Goal: Transaction & Acquisition: Purchase product/service

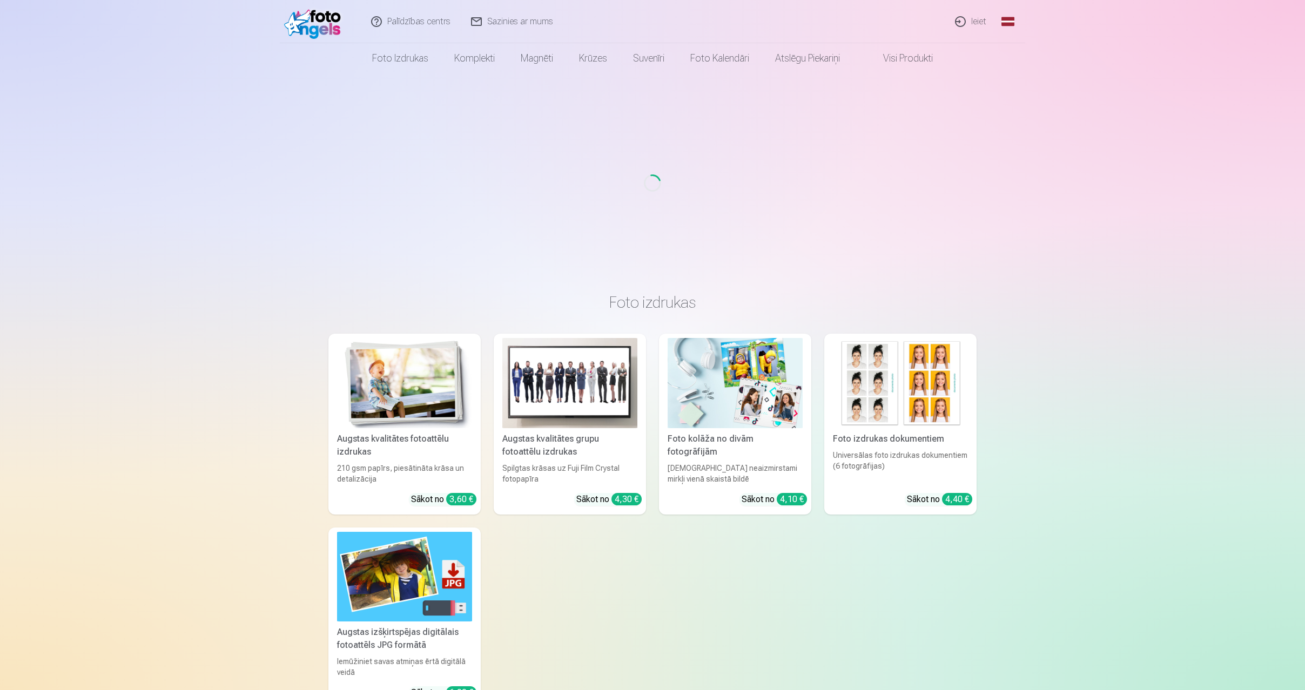
click at [968, 24] on link "Ieiet" at bounding box center [971, 21] width 52 height 43
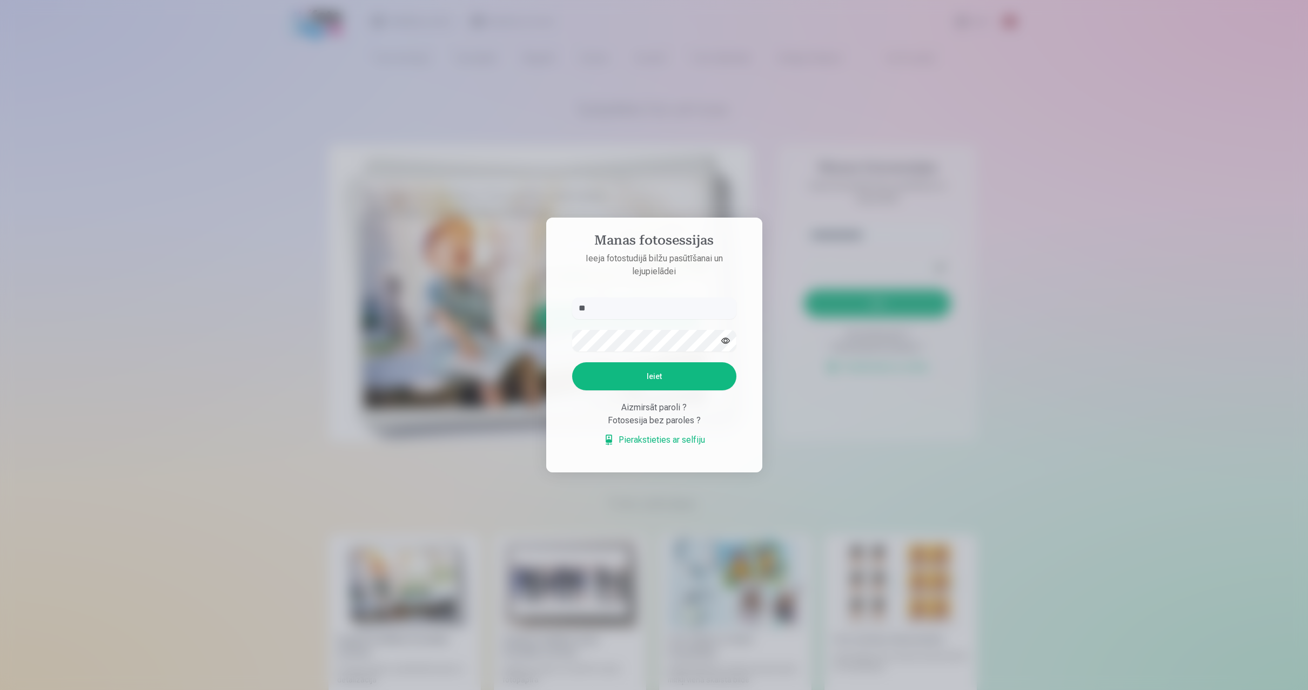
type input "*"
type input "**********"
click at [644, 375] on button "Ieiet" at bounding box center [654, 376] width 164 height 28
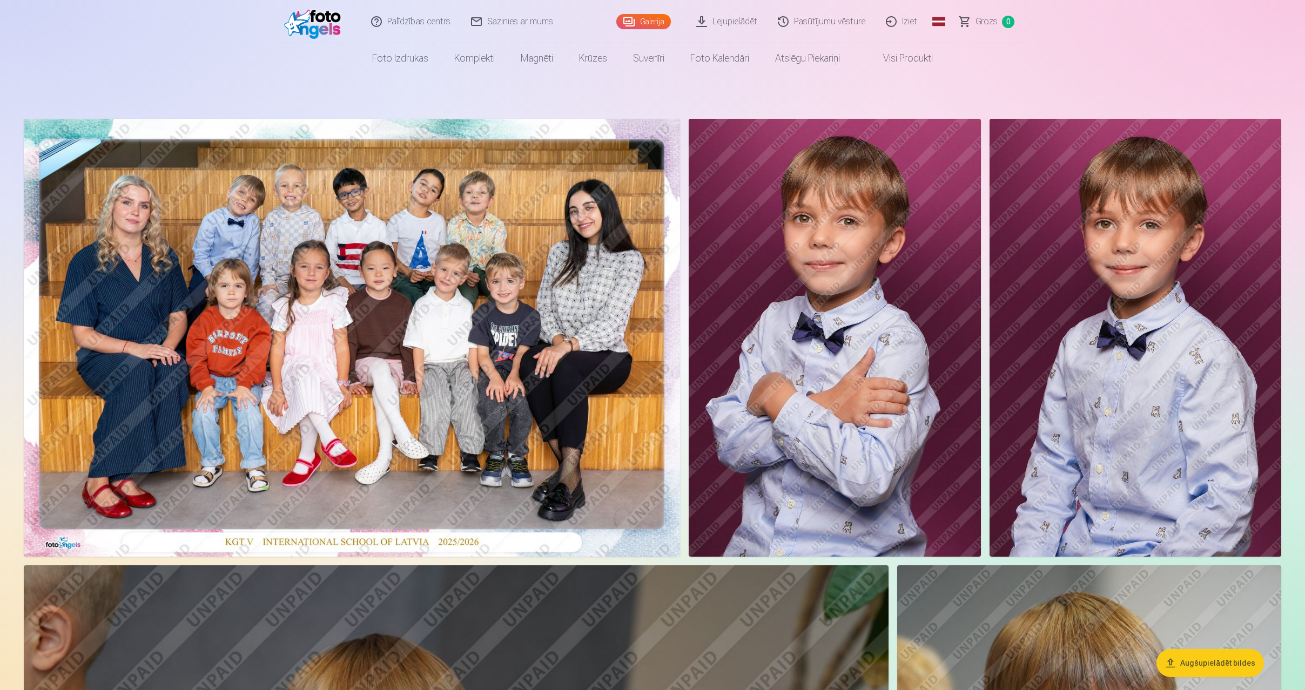
click at [1188, 658] on button "Augšupielādēt bildes" at bounding box center [1209, 663] width 107 height 28
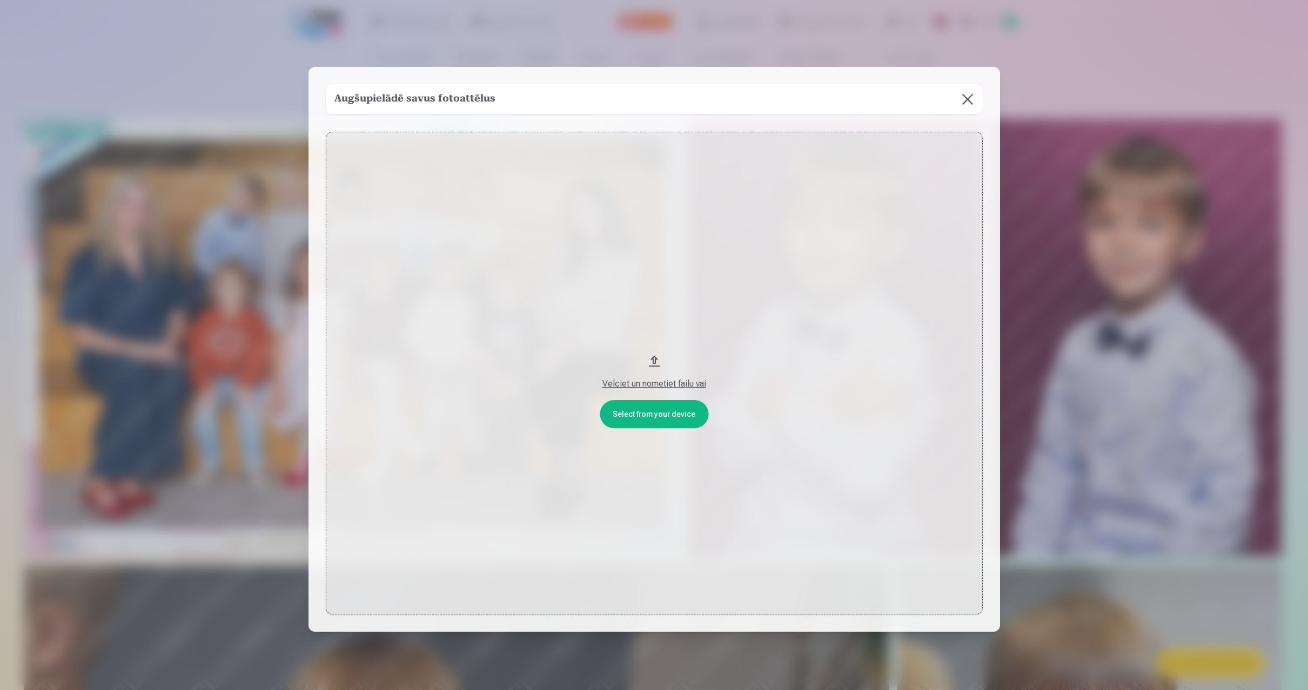
drag, startPoint x: 1175, startPoint y: 289, endPoint x: 1043, endPoint y: 383, distance: 161.9
click at [1105, 392] on div at bounding box center [654, 345] width 1308 height 690
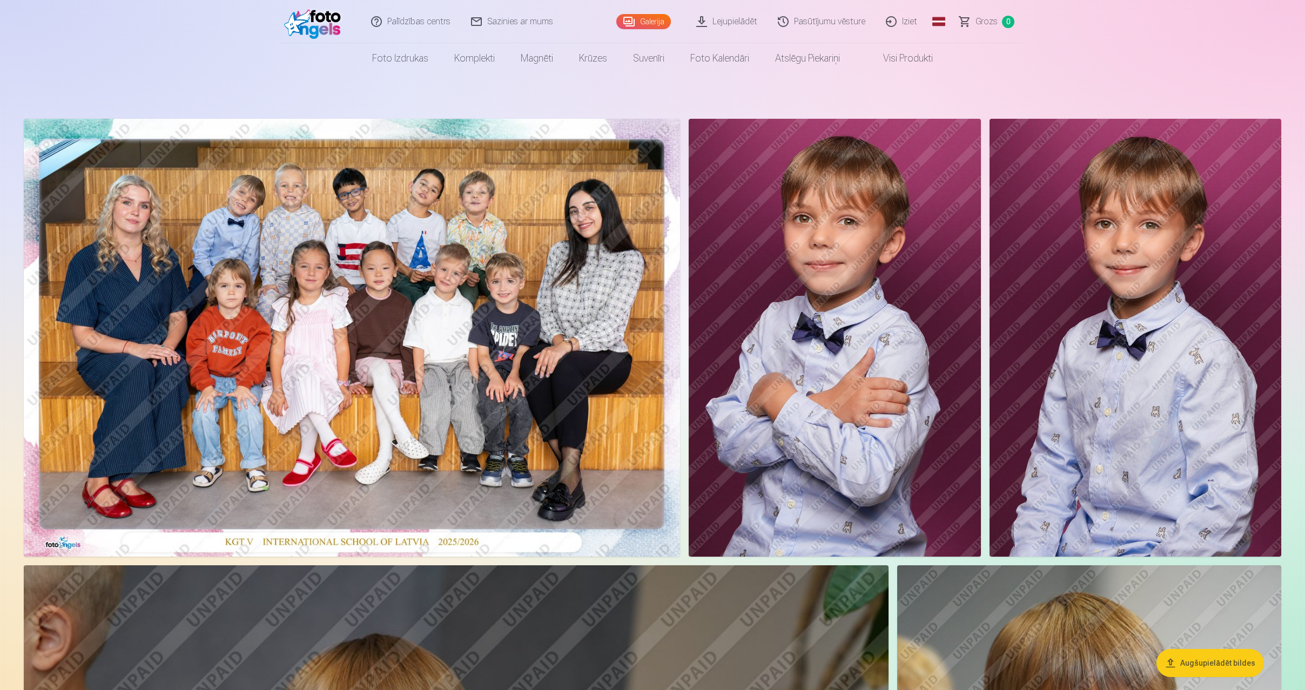
click at [925, 234] on img at bounding box center [835, 338] width 292 height 438
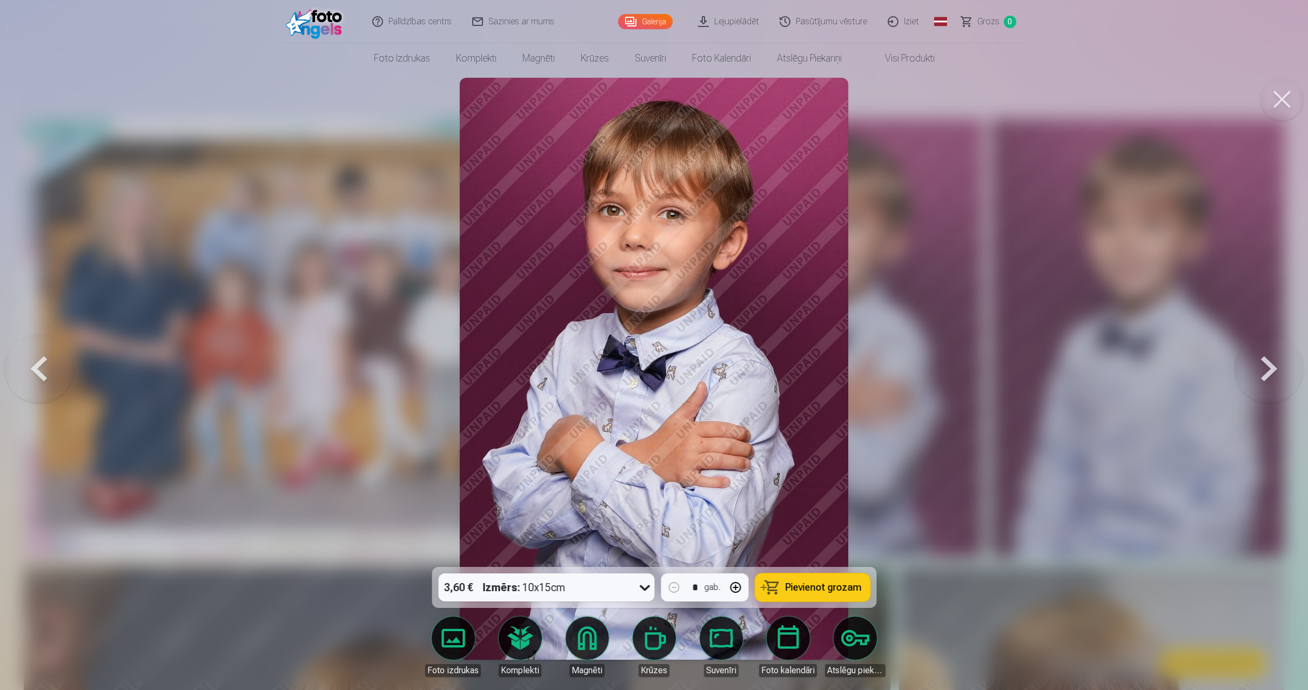
click at [839, 591] on span "Pievienot grozam" at bounding box center [823, 588] width 76 height 10
click at [1267, 361] on button at bounding box center [1268, 368] width 69 height 375
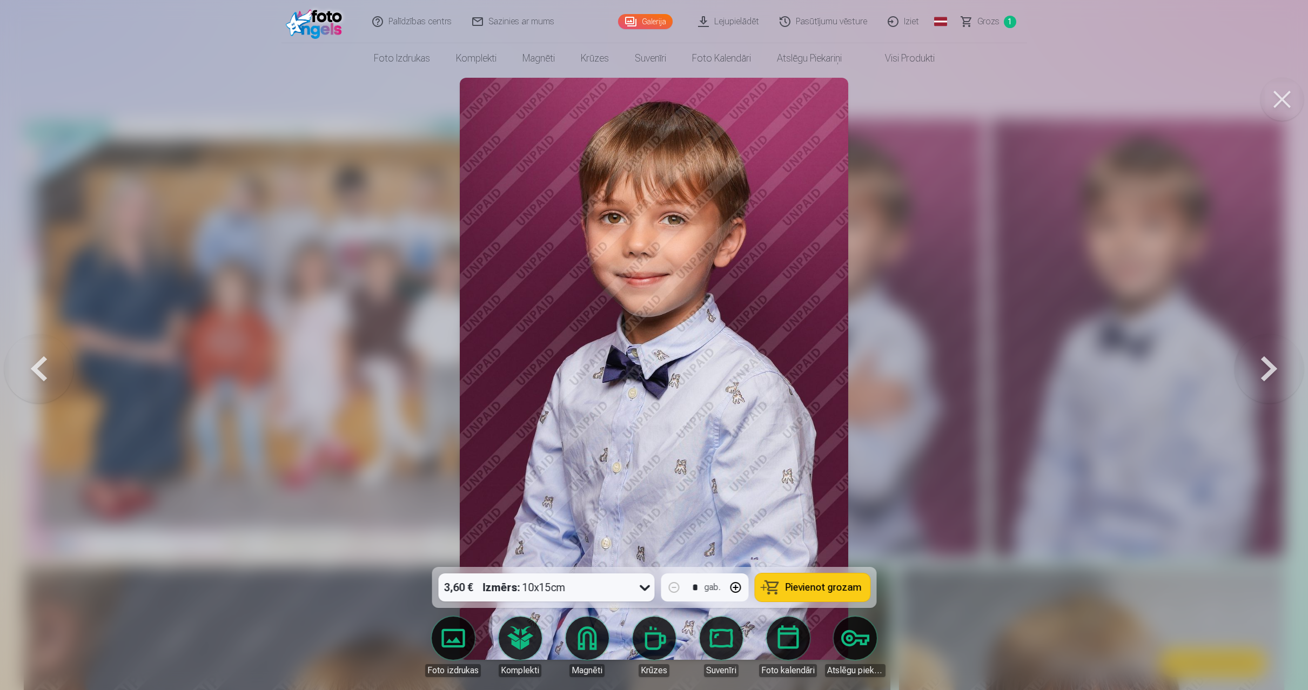
click at [832, 591] on span "Pievienot grozam" at bounding box center [823, 588] width 76 height 10
click at [1268, 376] on button at bounding box center [1268, 368] width 69 height 375
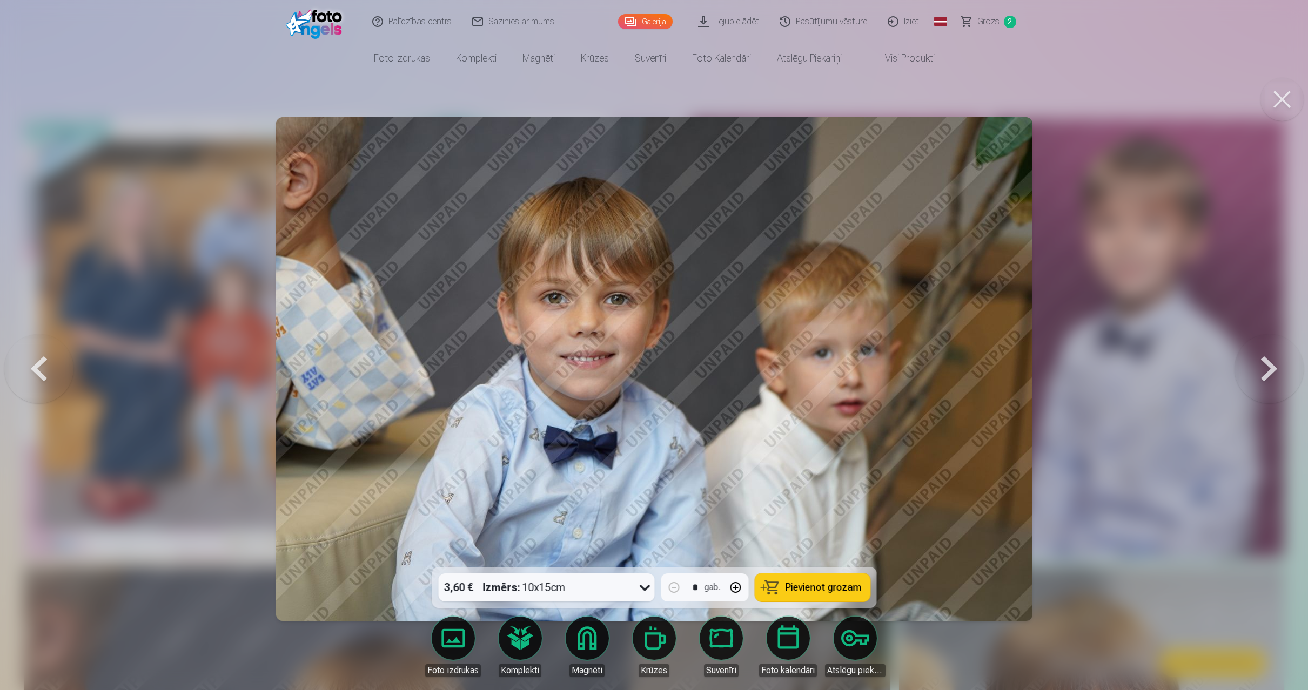
click at [806, 597] on button "Pievienot grozam" at bounding box center [812, 588] width 115 height 28
click at [1277, 374] on button at bounding box center [1268, 368] width 69 height 375
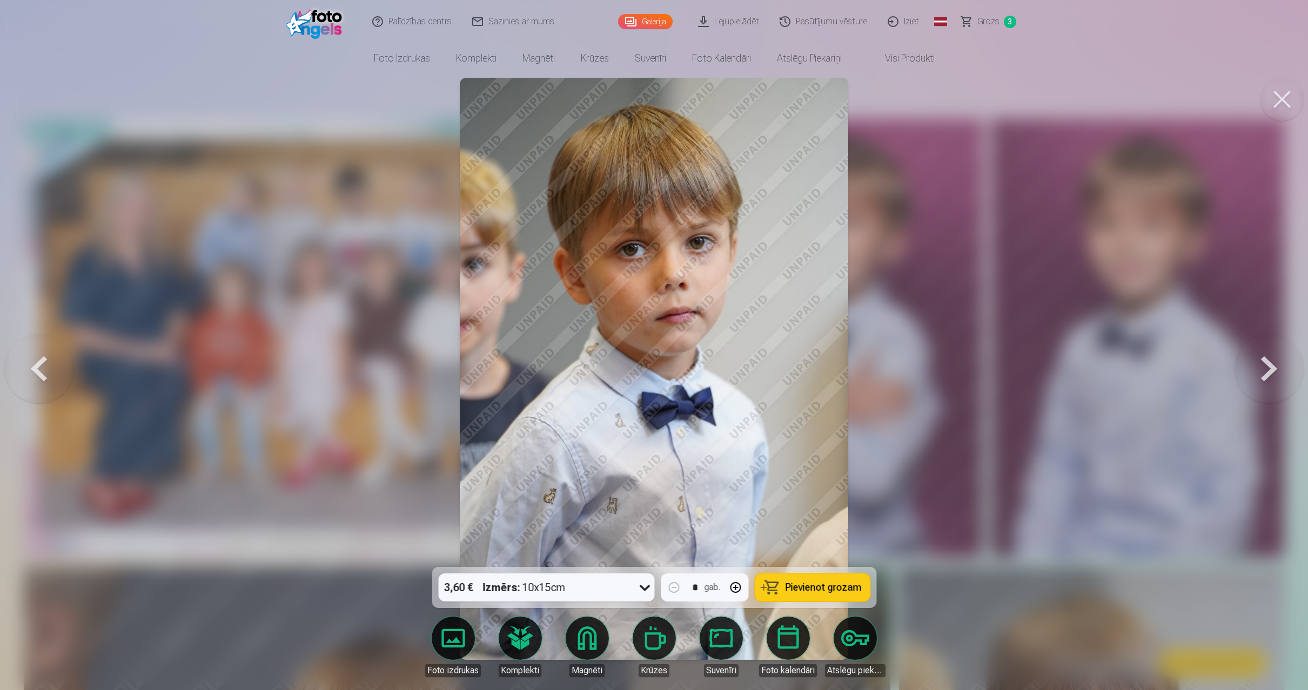
click at [850, 593] on span "Pievienot grozam" at bounding box center [823, 588] width 76 height 10
click at [1275, 375] on button at bounding box center [1268, 368] width 69 height 375
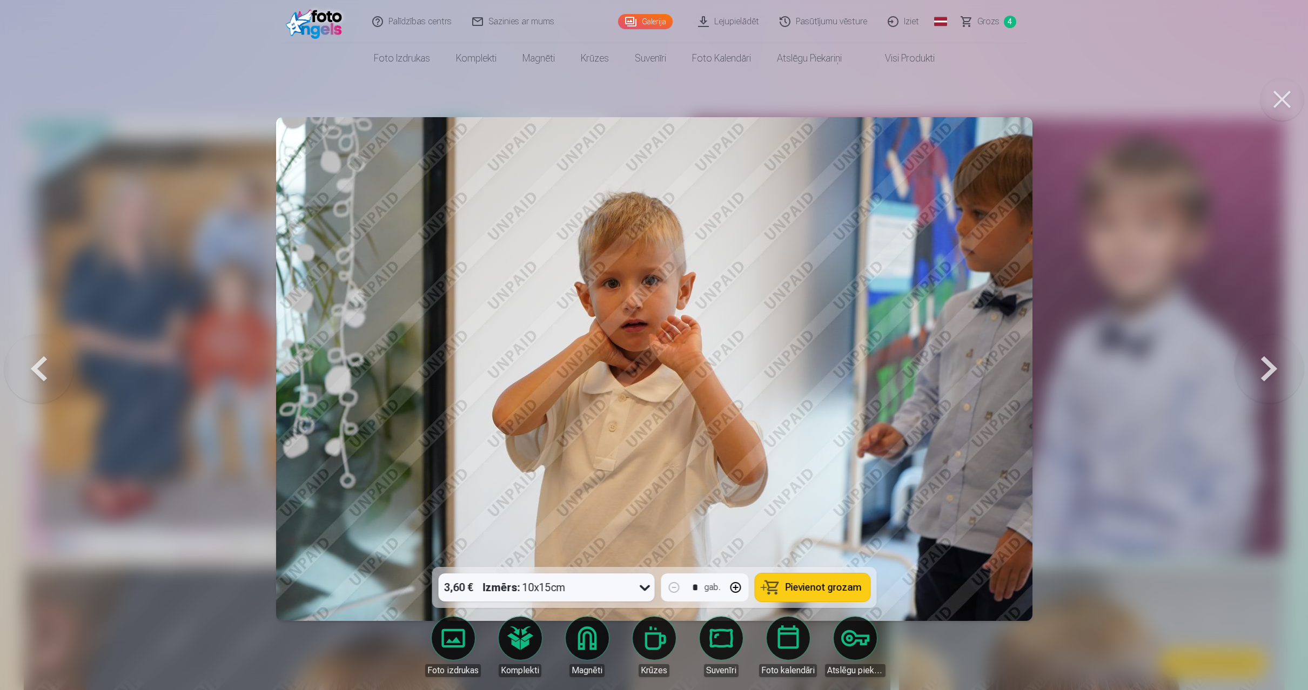
click at [1275, 375] on button at bounding box center [1268, 368] width 69 height 375
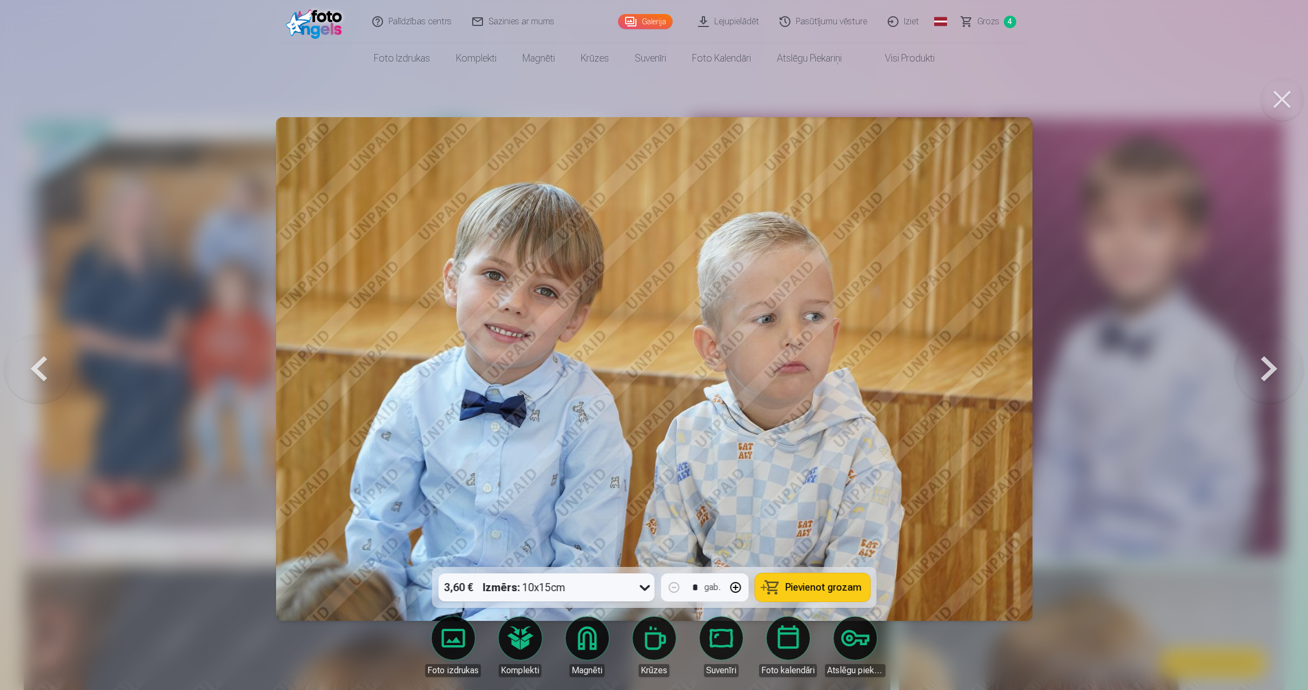
drag, startPoint x: 819, startPoint y: 590, endPoint x: 848, endPoint y: 570, distance: 35.2
click at [820, 591] on span "Pievienot grozam" at bounding box center [823, 588] width 76 height 10
click at [1270, 372] on button at bounding box center [1268, 368] width 69 height 375
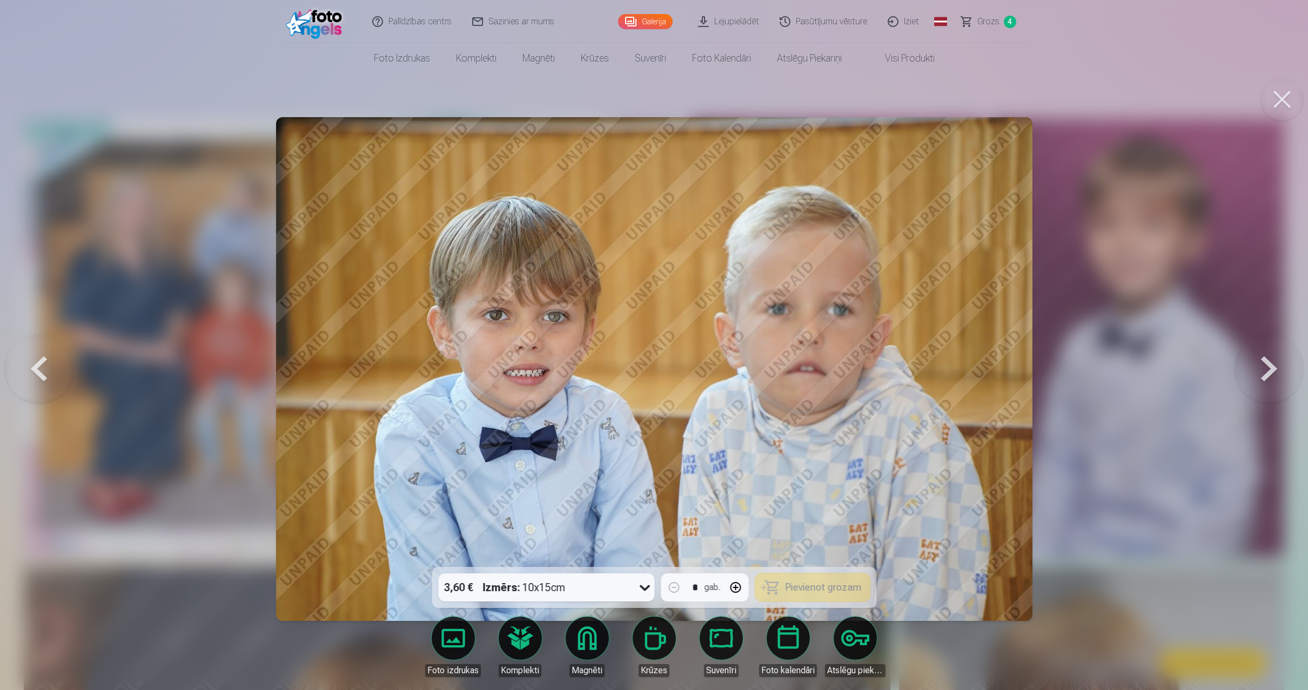
drag, startPoint x: 1270, startPoint y: 372, endPoint x: 1096, endPoint y: 532, distance: 236.3
click at [48, 381] on button at bounding box center [38, 368] width 69 height 375
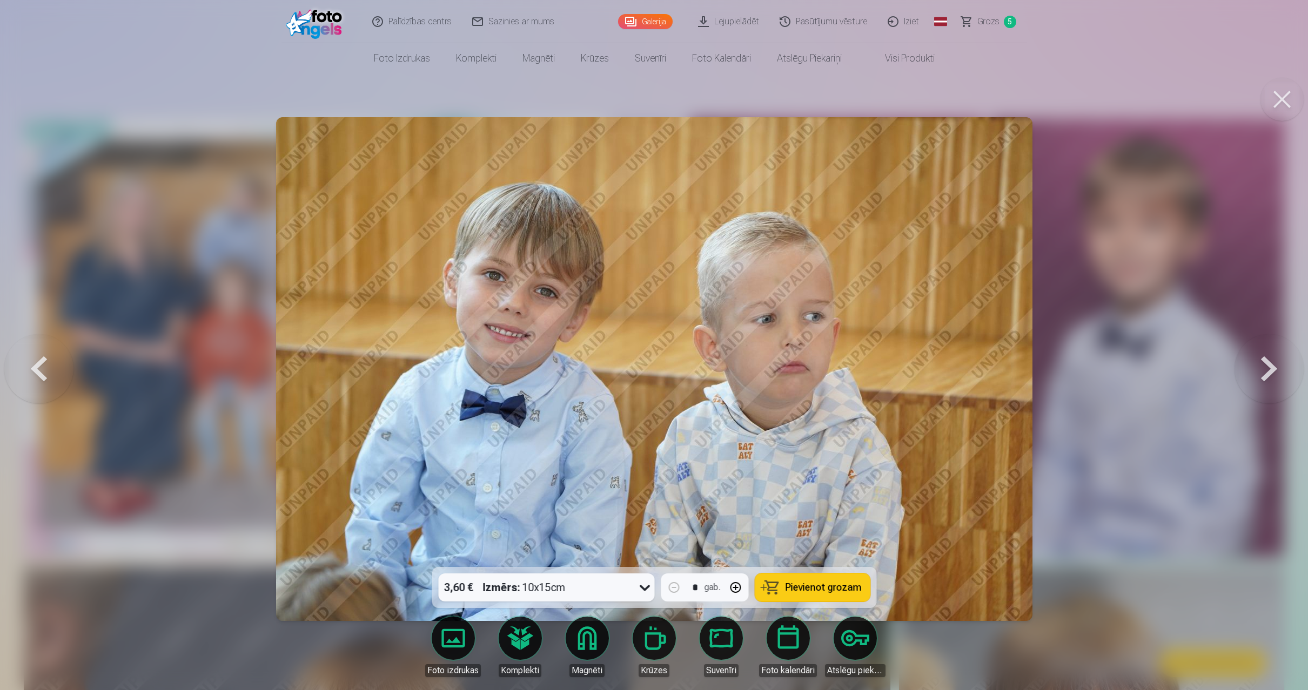
click at [48, 381] on button at bounding box center [38, 368] width 69 height 375
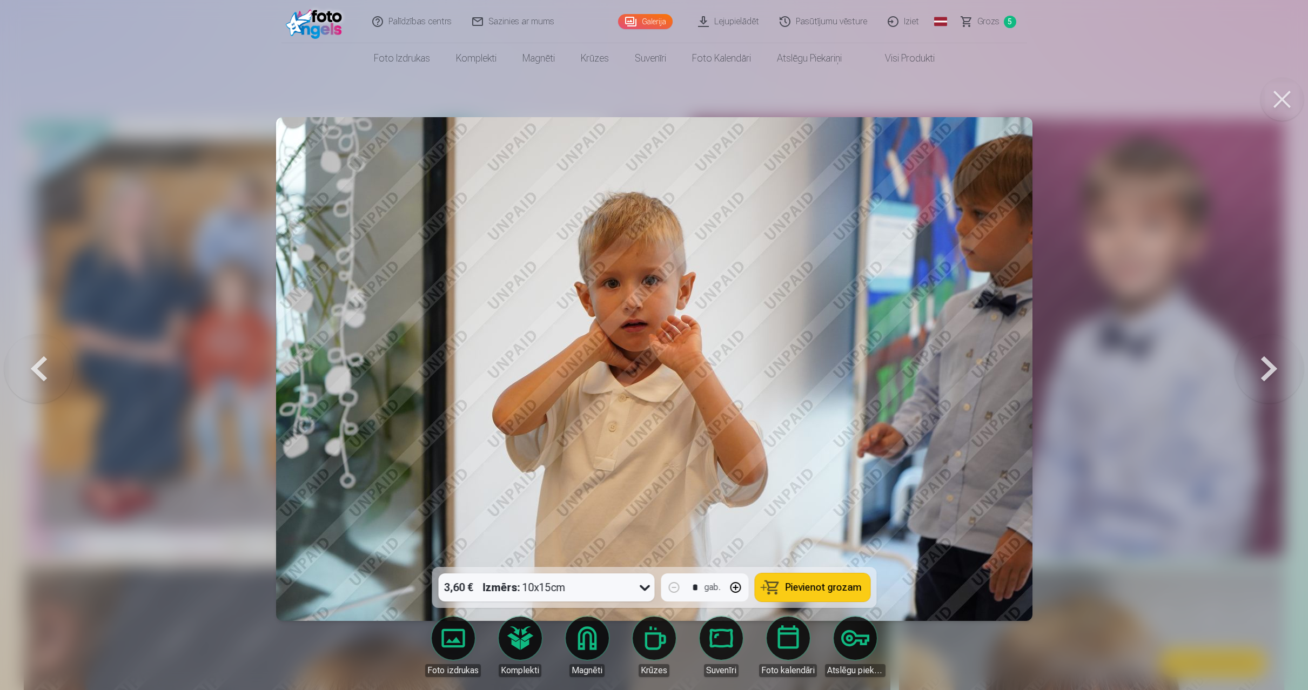
click at [48, 381] on button at bounding box center [38, 368] width 69 height 375
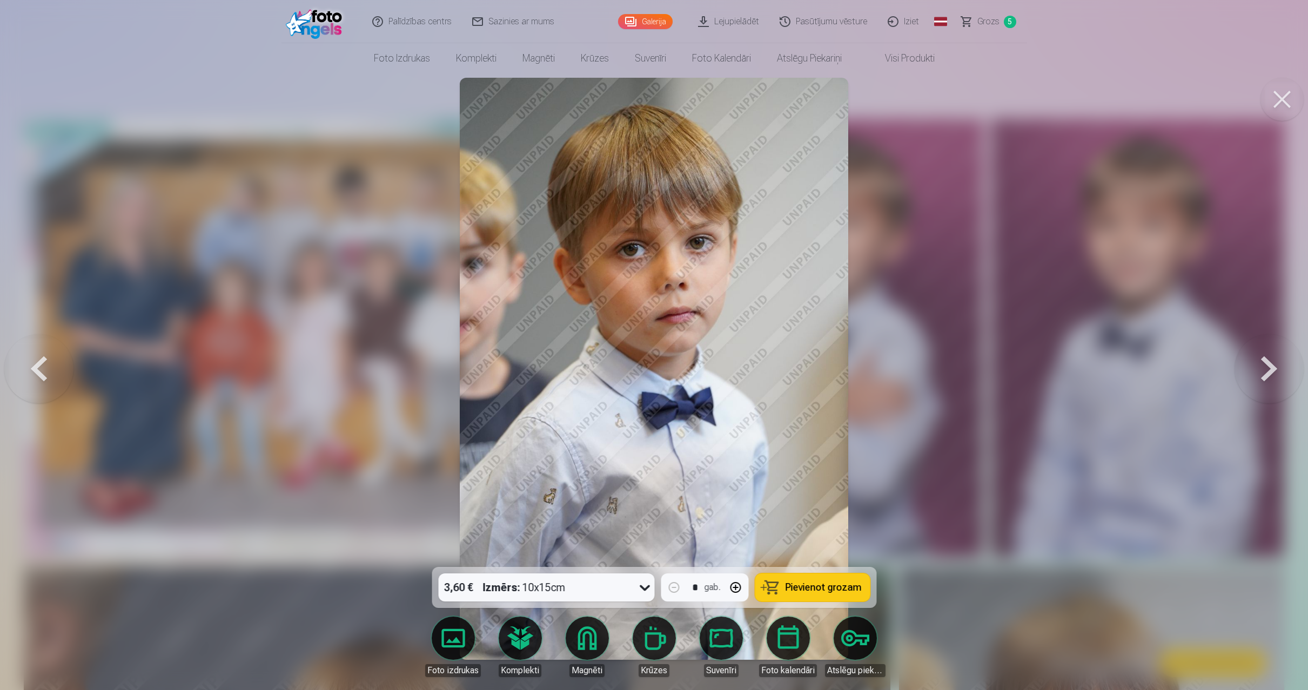
click at [48, 381] on button at bounding box center [38, 368] width 69 height 375
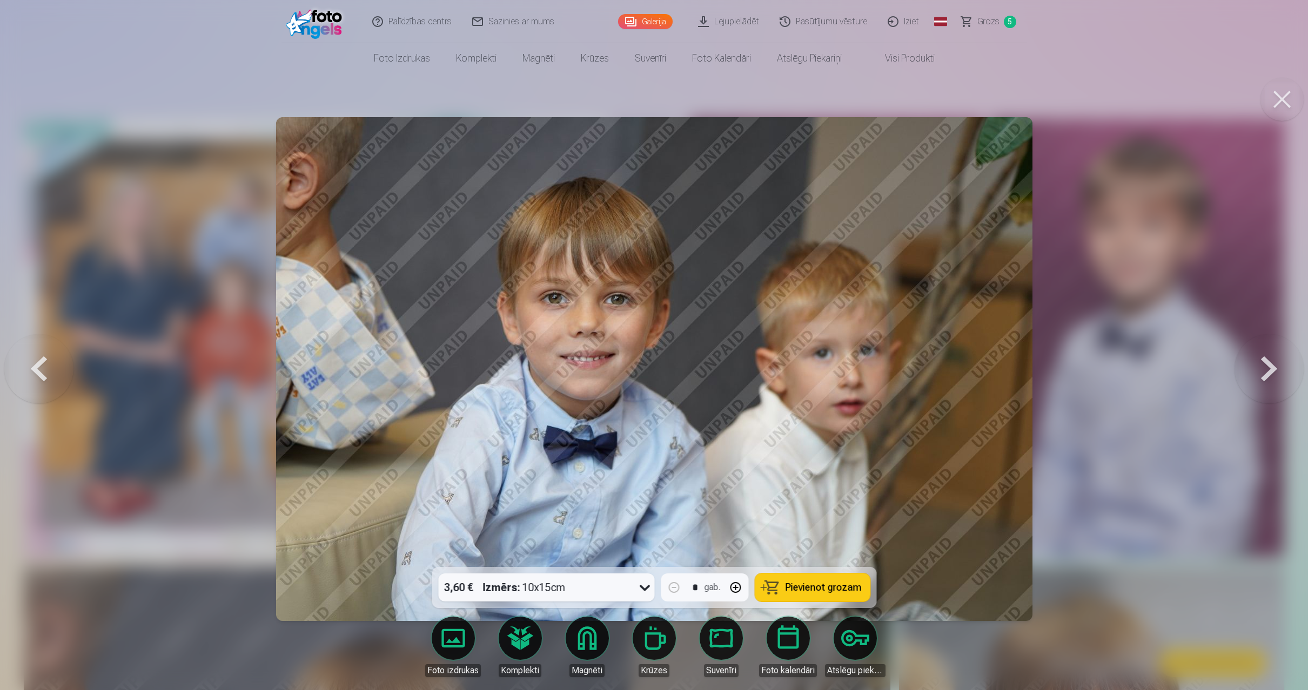
click at [48, 381] on button at bounding box center [38, 368] width 69 height 375
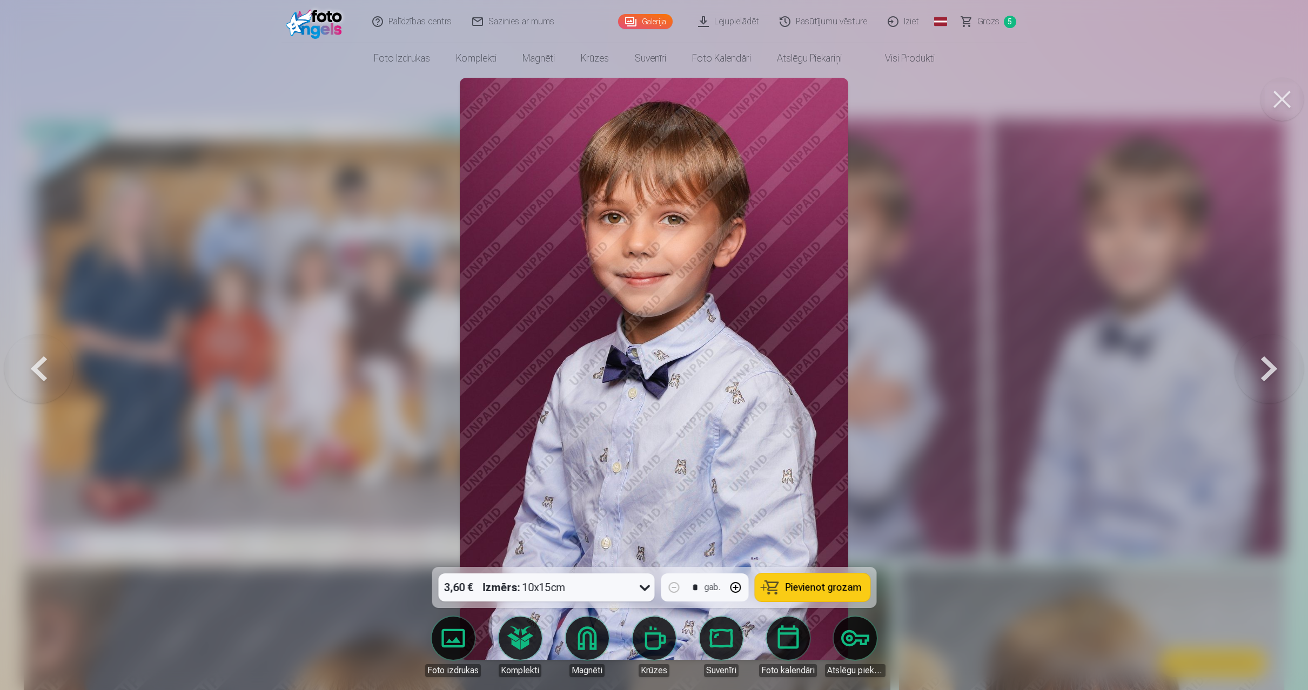
click at [48, 381] on button at bounding box center [38, 368] width 69 height 375
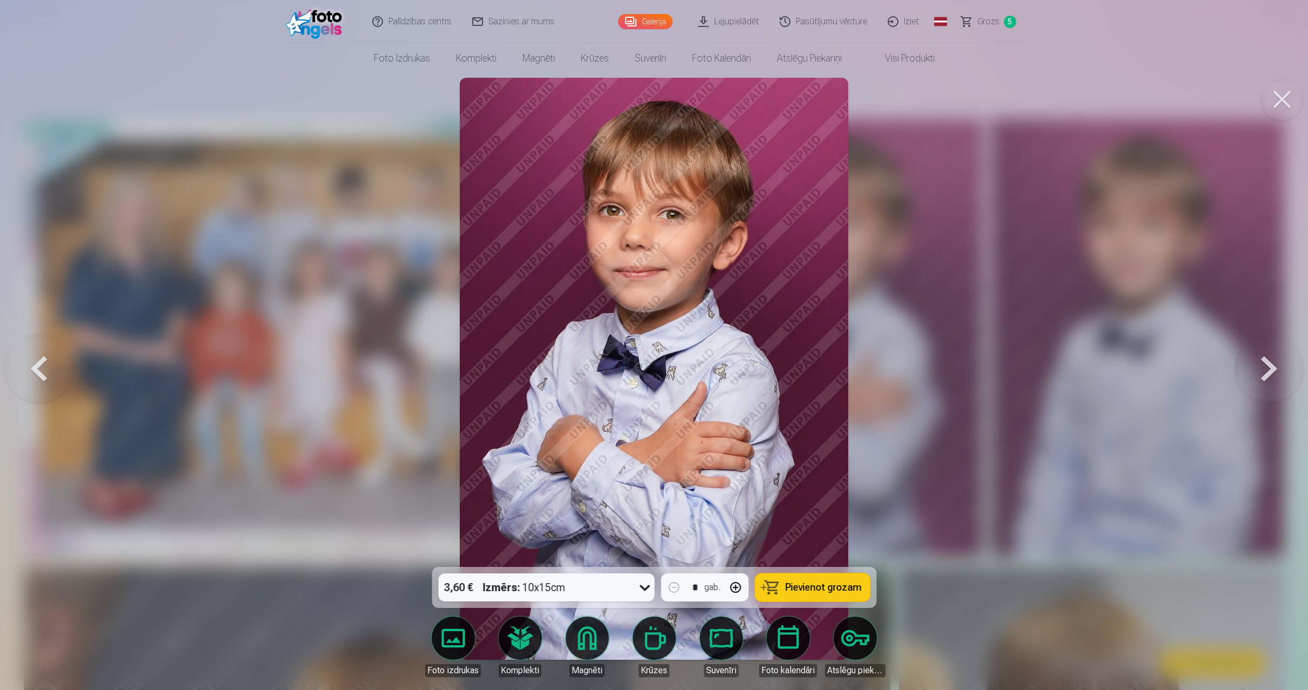
click at [1265, 373] on button at bounding box center [1268, 368] width 69 height 375
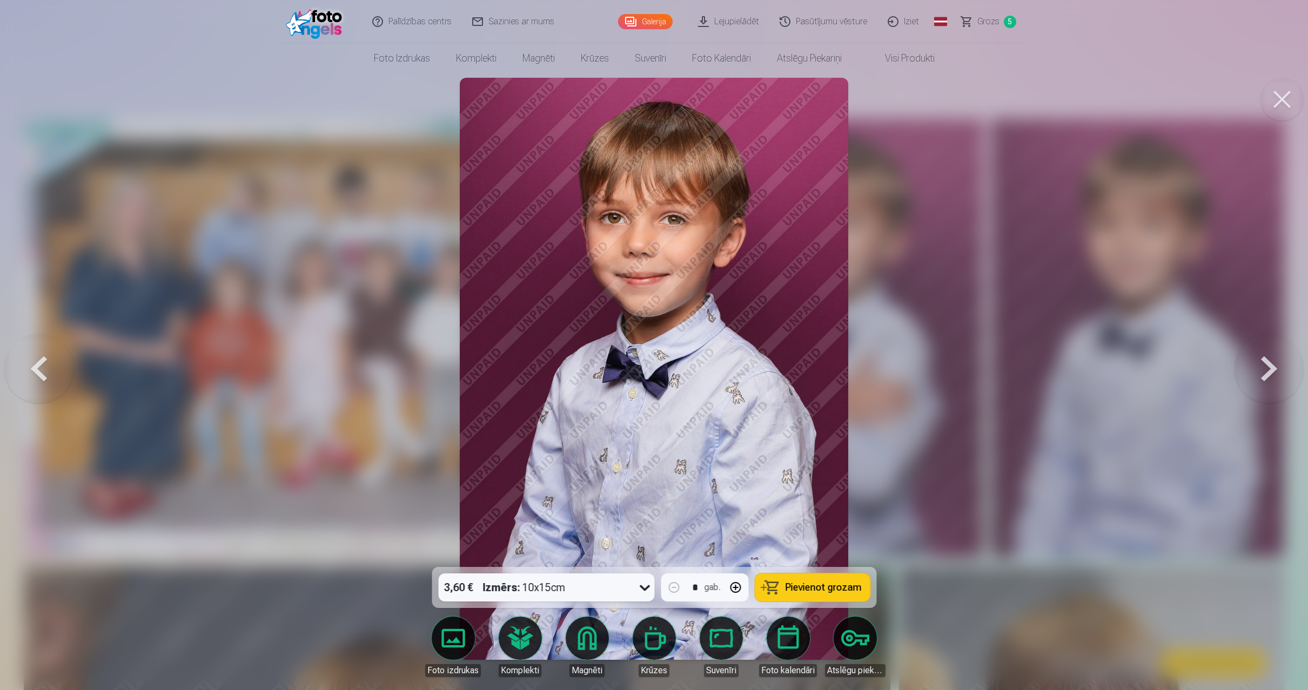
click at [42, 364] on button at bounding box center [38, 368] width 69 height 375
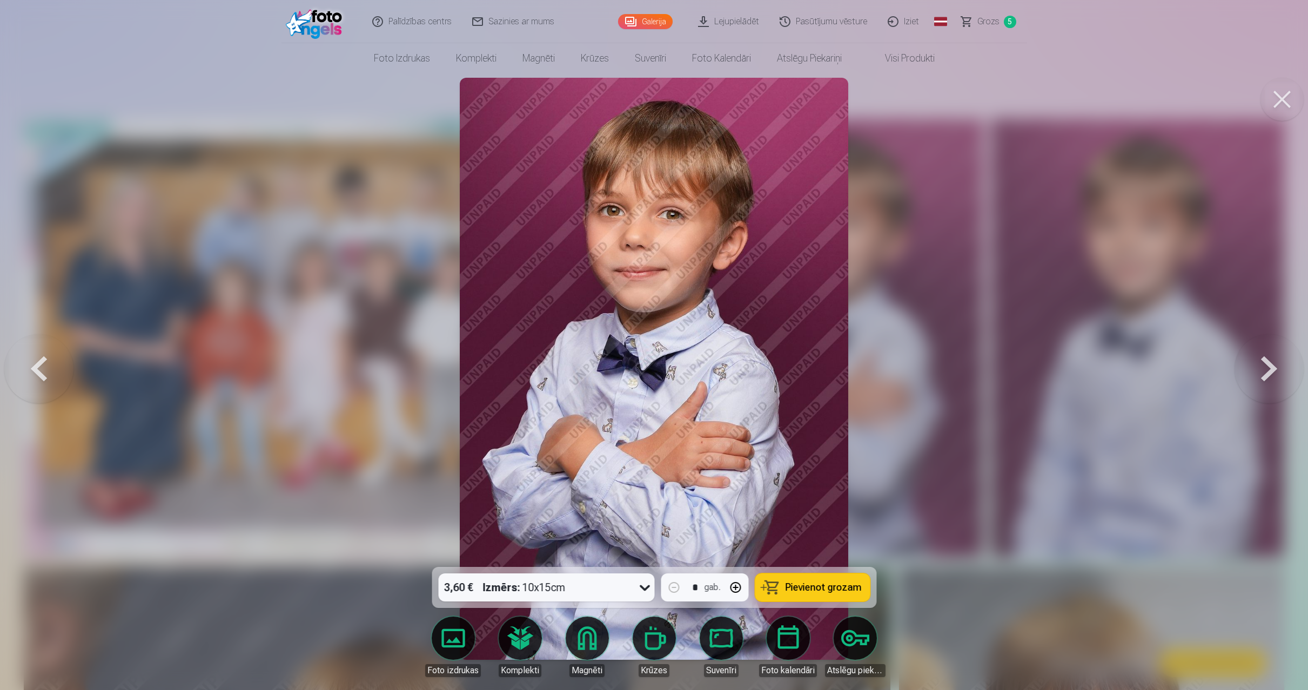
click at [835, 591] on span "Pievienot grozam" at bounding box center [823, 588] width 76 height 10
click at [1269, 356] on button at bounding box center [1268, 368] width 69 height 375
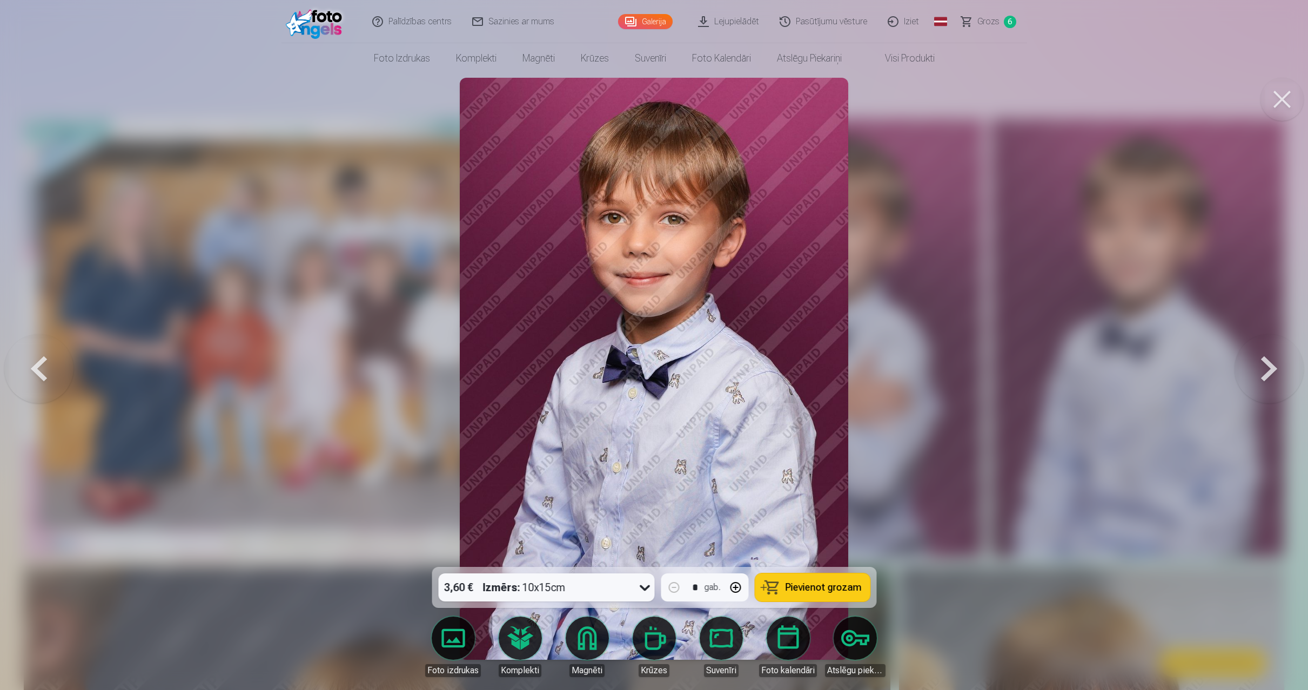
click at [1269, 356] on button at bounding box center [1268, 368] width 69 height 375
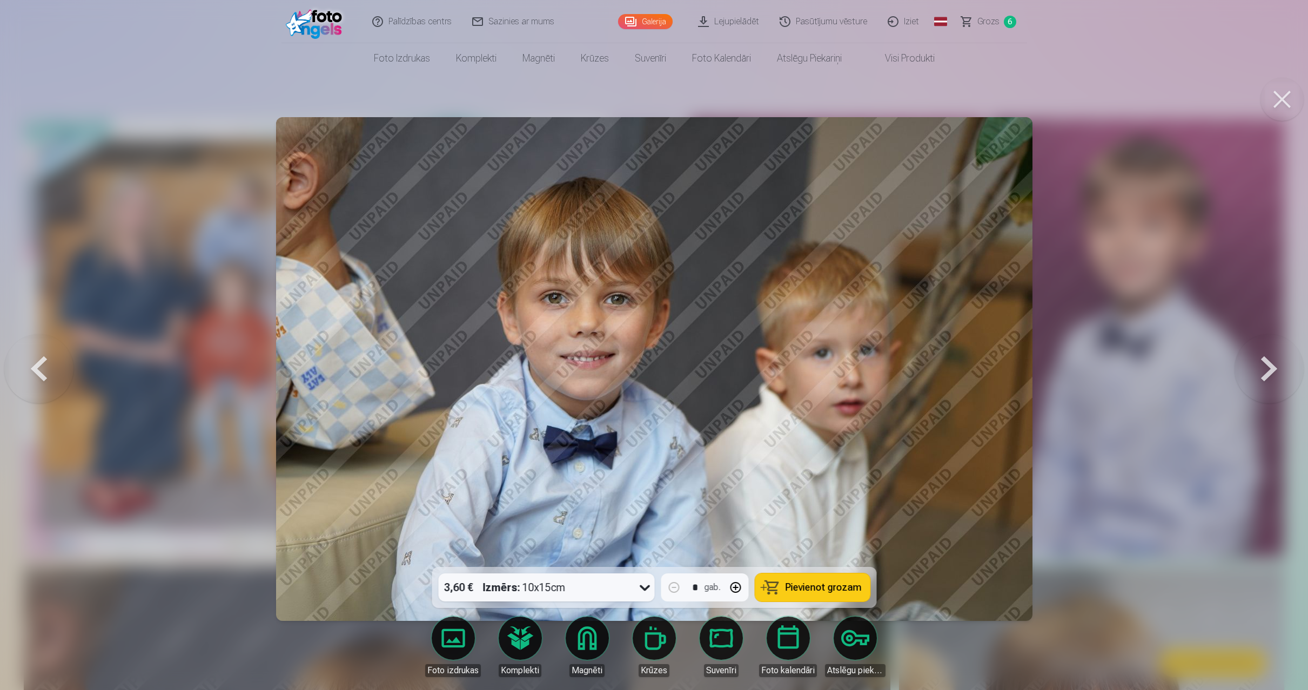
click at [1269, 356] on button at bounding box center [1268, 368] width 69 height 375
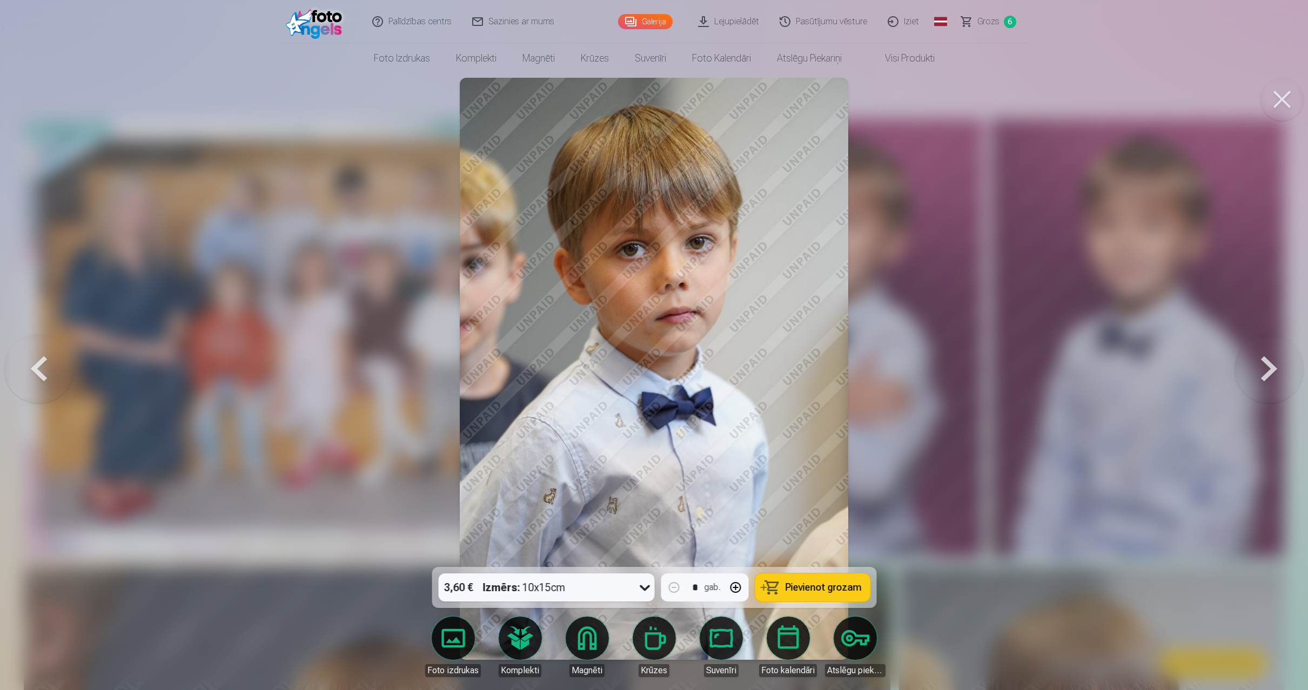
click at [1269, 356] on button at bounding box center [1268, 368] width 69 height 375
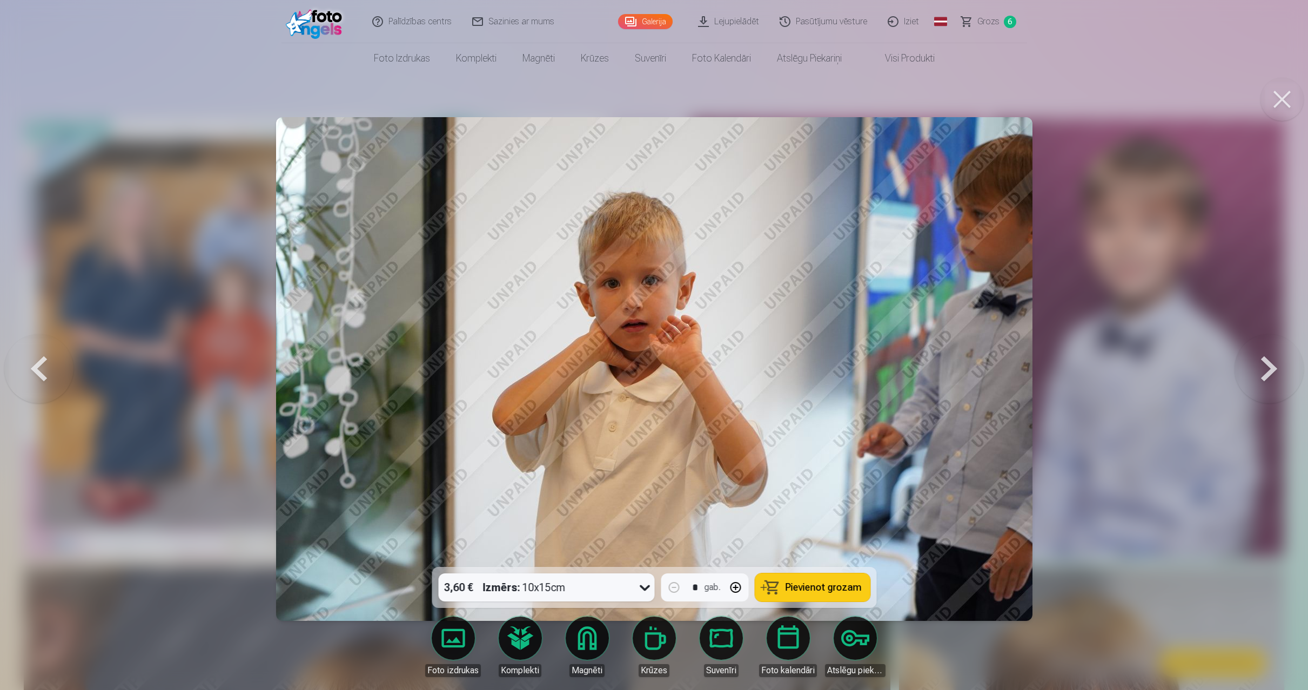
click at [1269, 356] on button at bounding box center [1268, 368] width 69 height 375
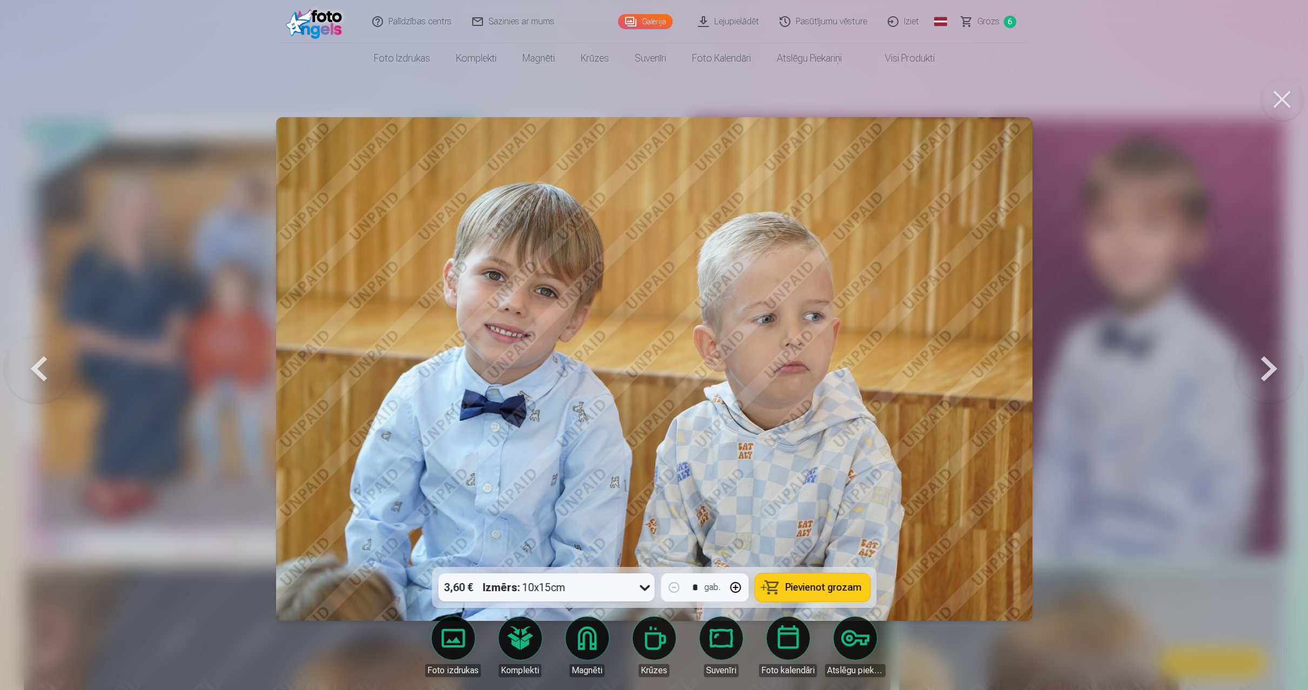
click at [1269, 356] on button at bounding box center [1268, 368] width 69 height 375
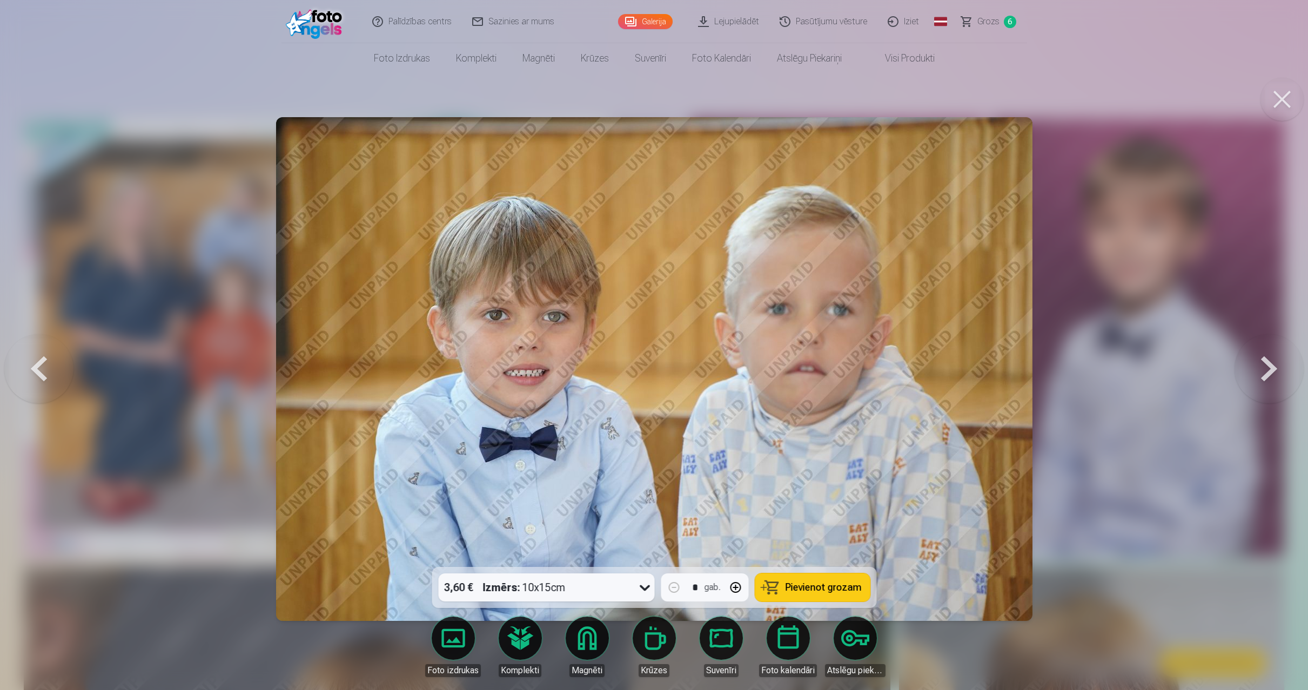
click at [1267, 364] on button at bounding box center [1268, 368] width 69 height 375
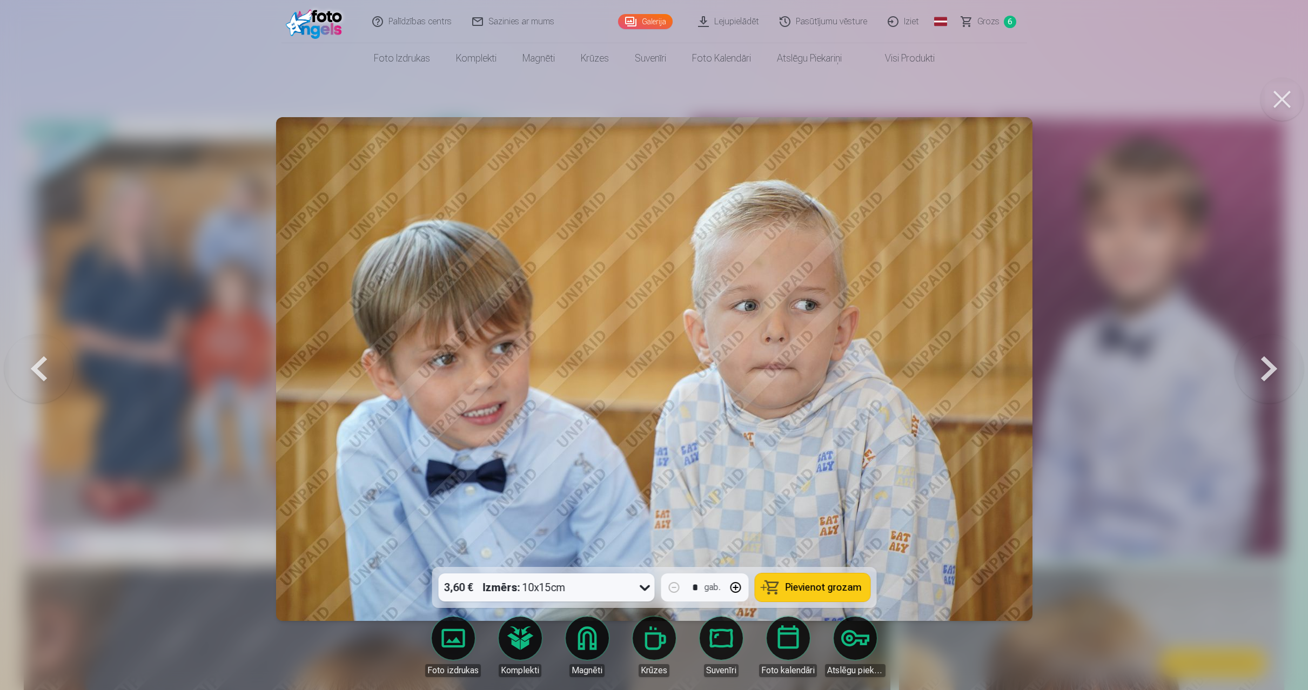
click at [1267, 364] on button at bounding box center [1268, 368] width 69 height 375
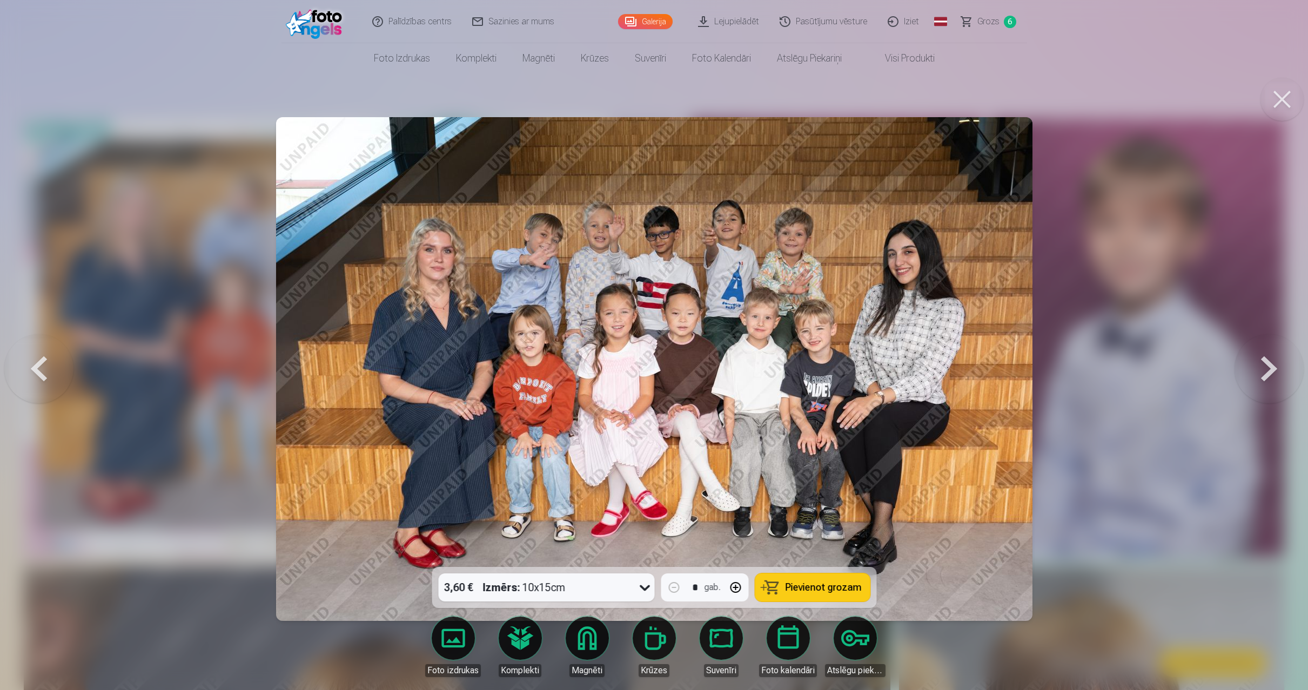
click at [838, 593] on span "Pievienot grozam" at bounding box center [823, 588] width 76 height 10
click at [1268, 371] on button at bounding box center [1268, 368] width 69 height 375
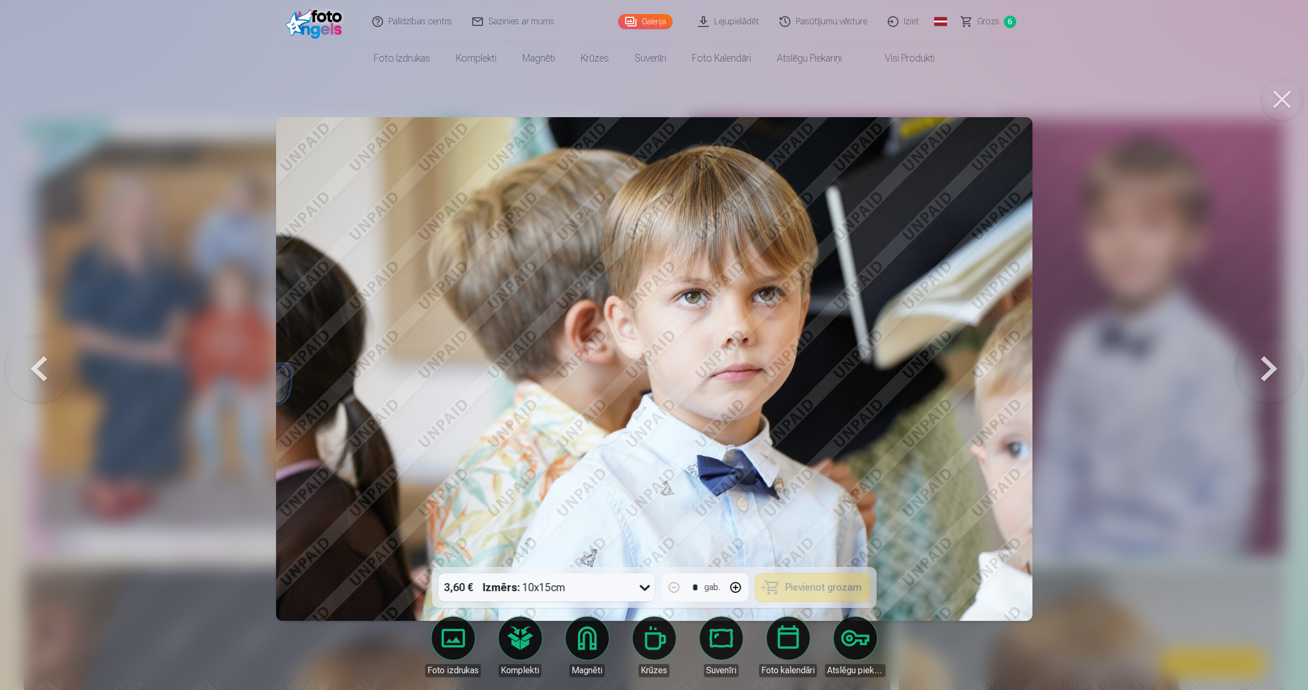
click at [1268, 371] on button at bounding box center [1268, 368] width 69 height 375
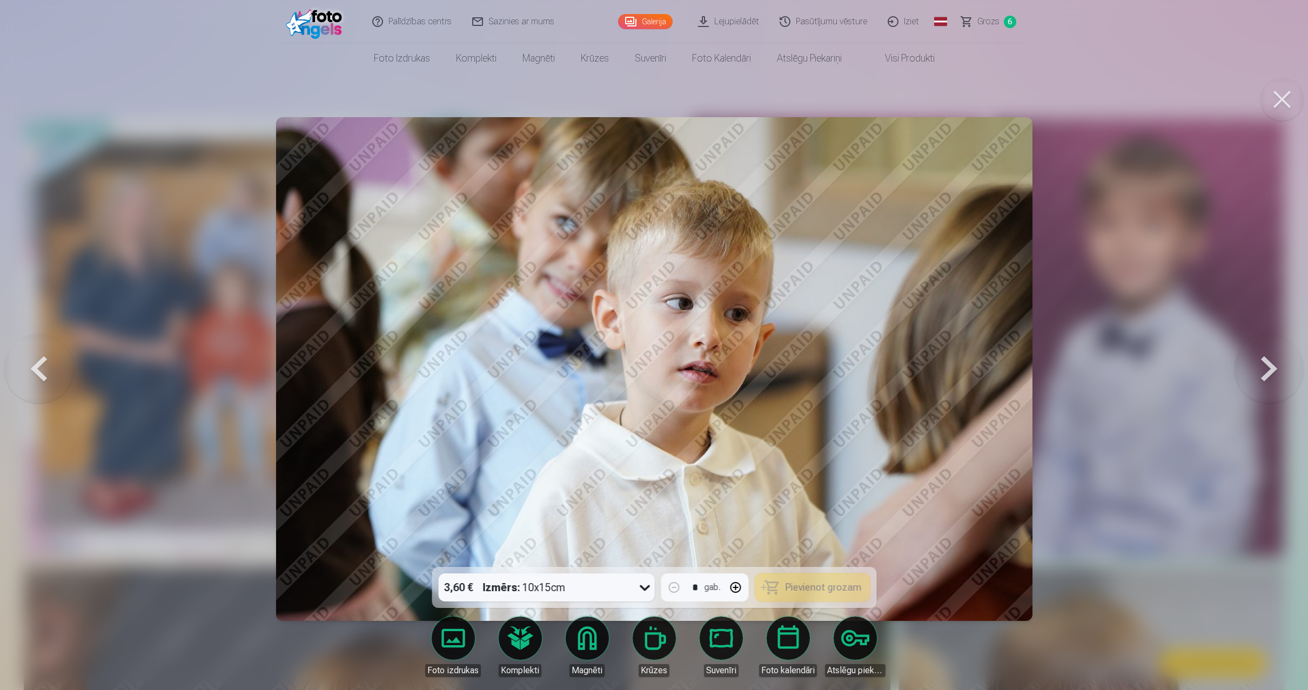
click at [1268, 371] on button at bounding box center [1268, 368] width 69 height 375
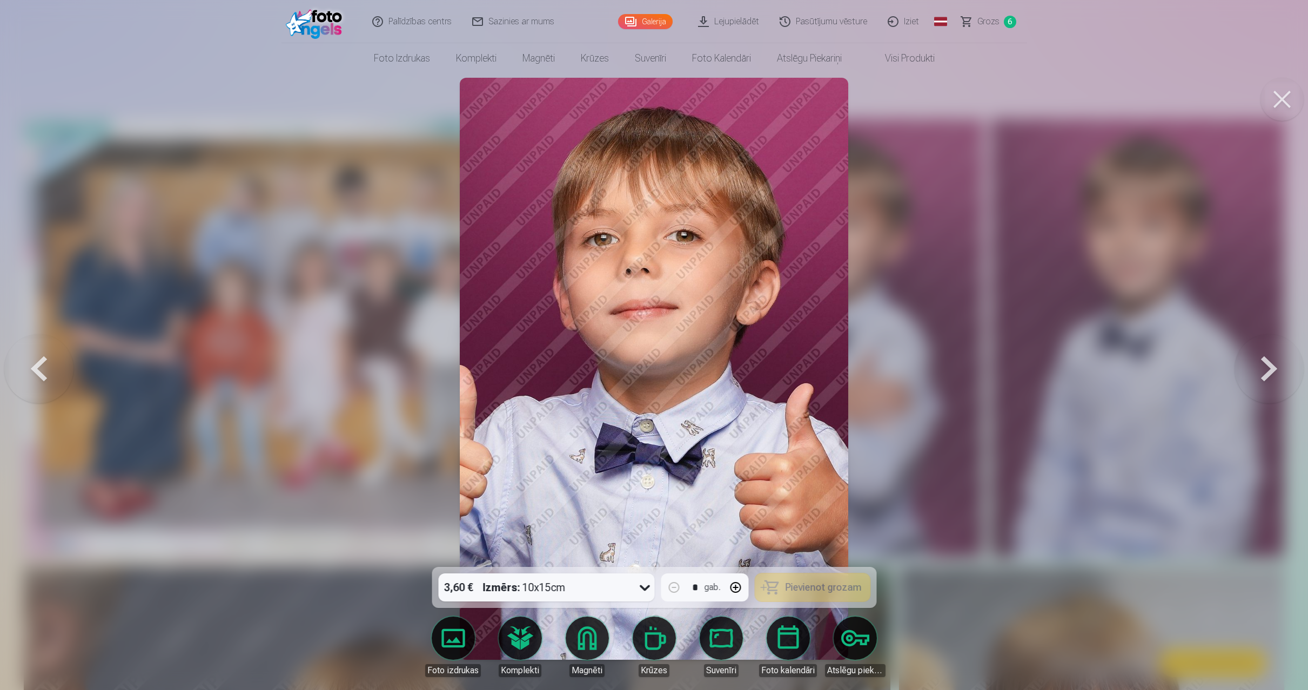
click at [1265, 366] on button at bounding box center [1268, 368] width 69 height 375
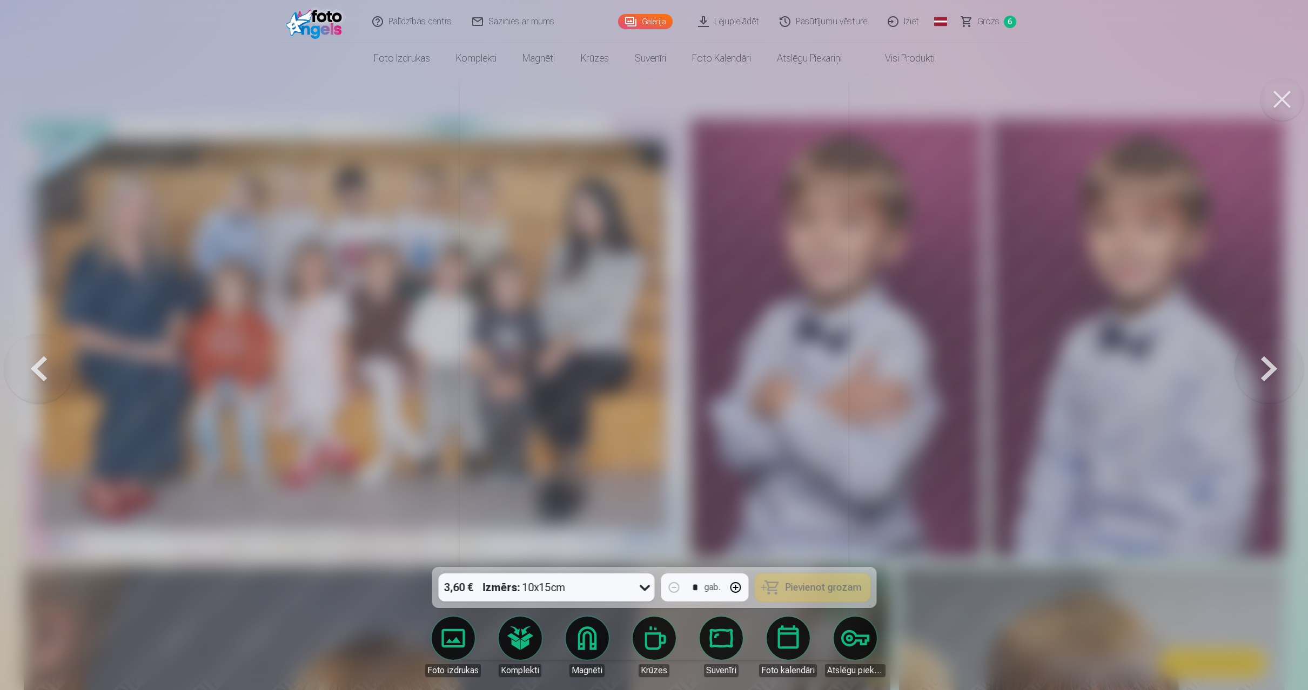
click at [900, 546] on div at bounding box center [654, 345] width 1308 height 690
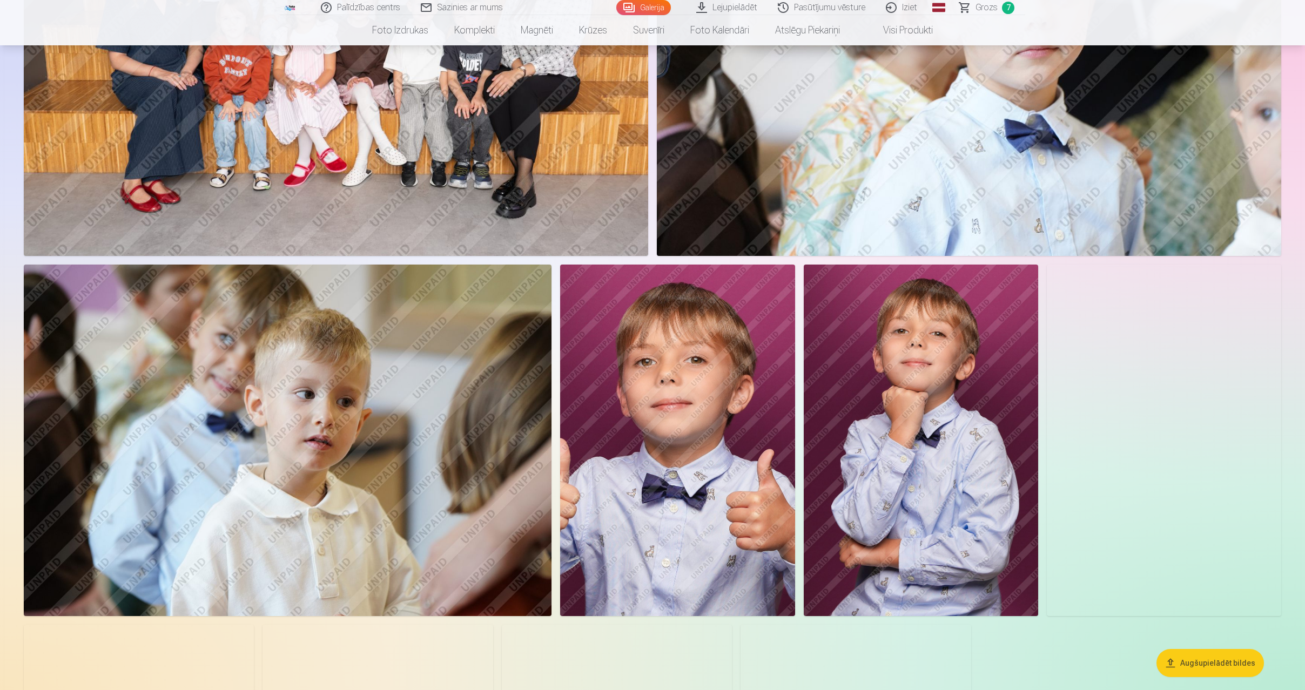
scroll to position [2431, 0]
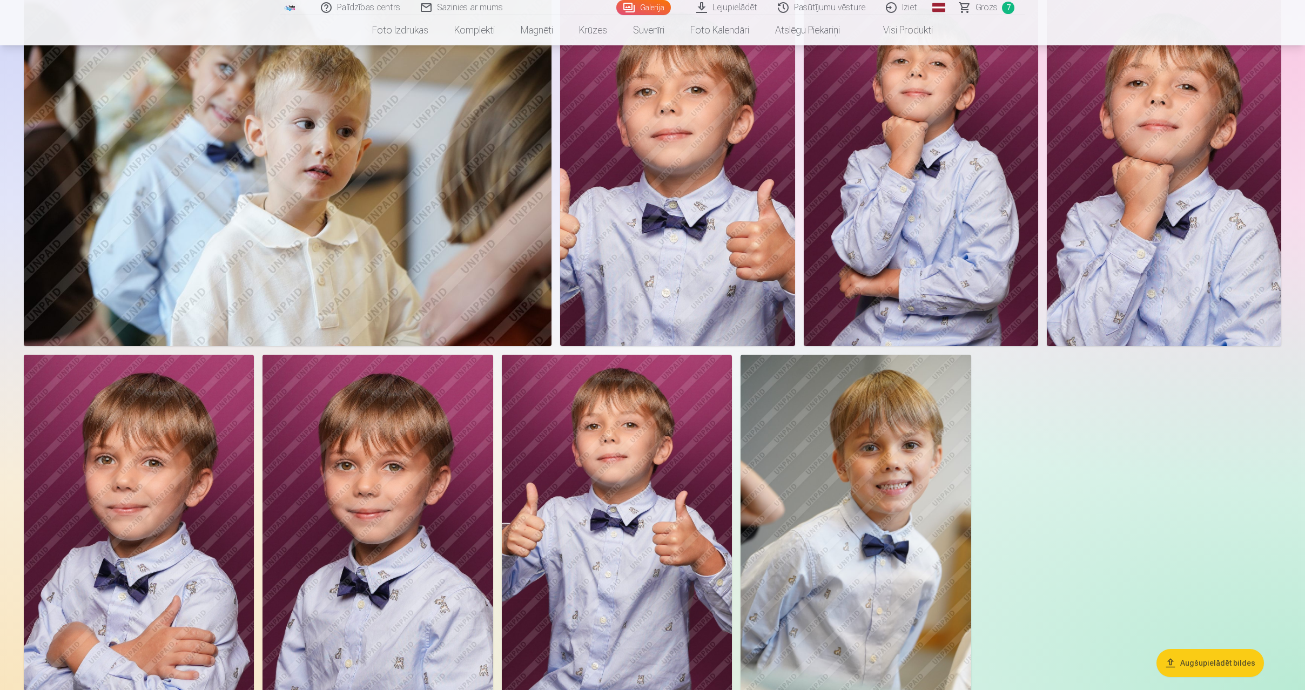
click at [949, 257] on img at bounding box center [921, 171] width 234 height 352
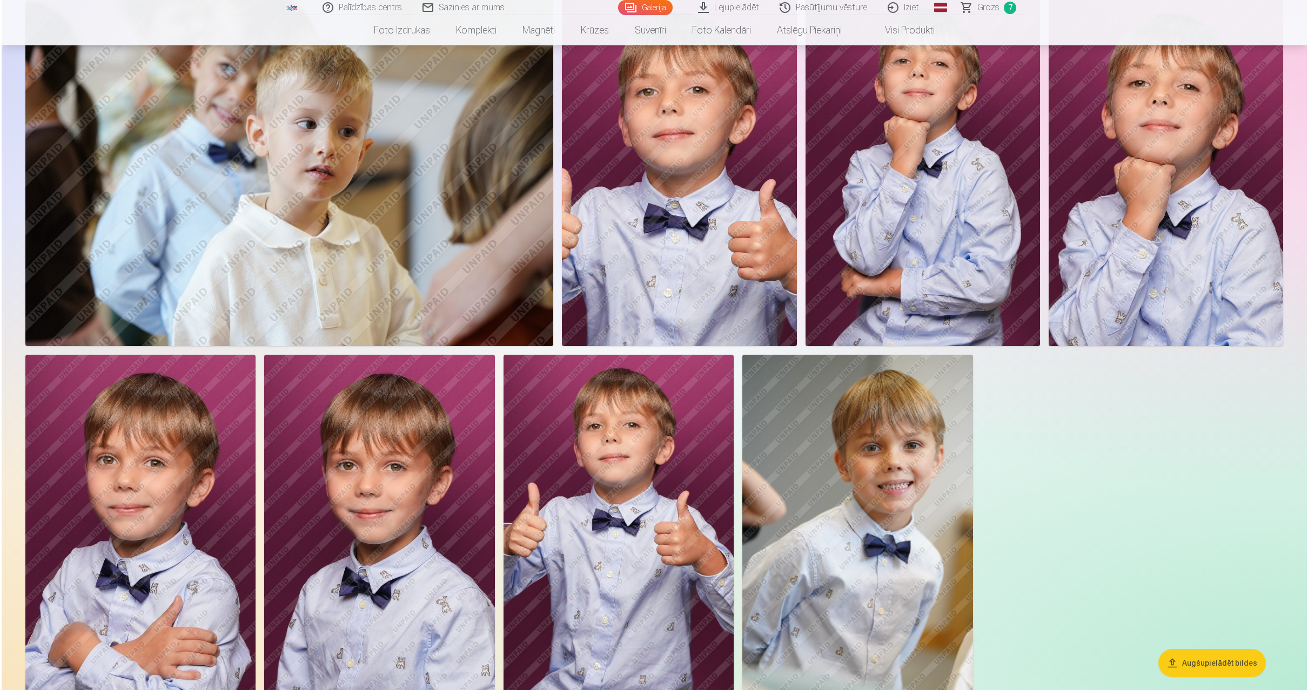
scroll to position [2436, 0]
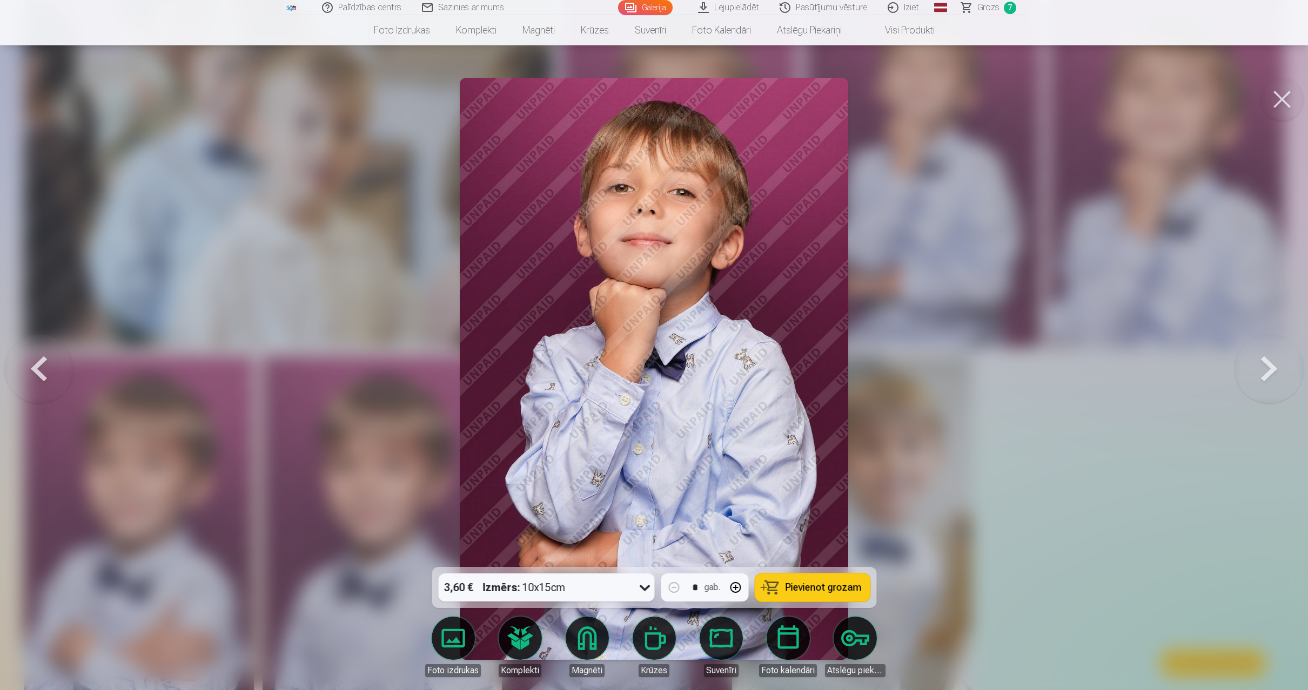
click at [795, 587] on span "Pievienot grozam" at bounding box center [823, 588] width 76 height 10
click at [1280, 96] on button at bounding box center [1281, 99] width 43 height 43
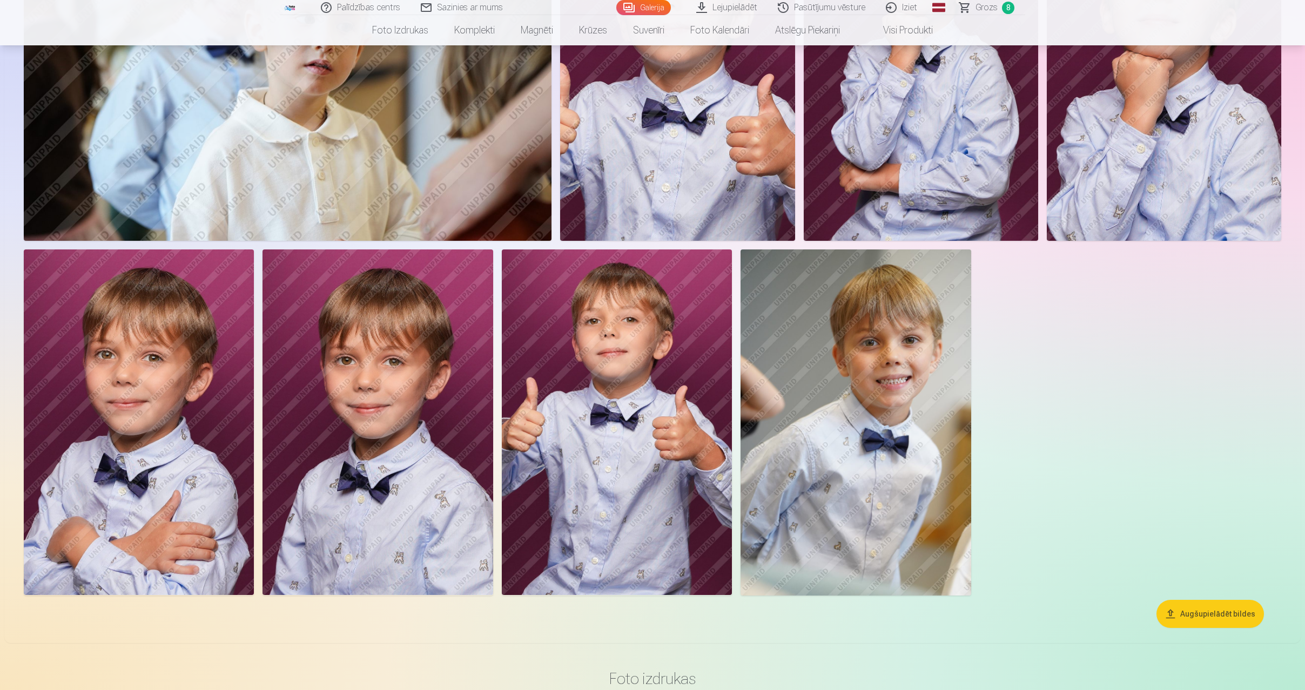
scroll to position [2647, 0]
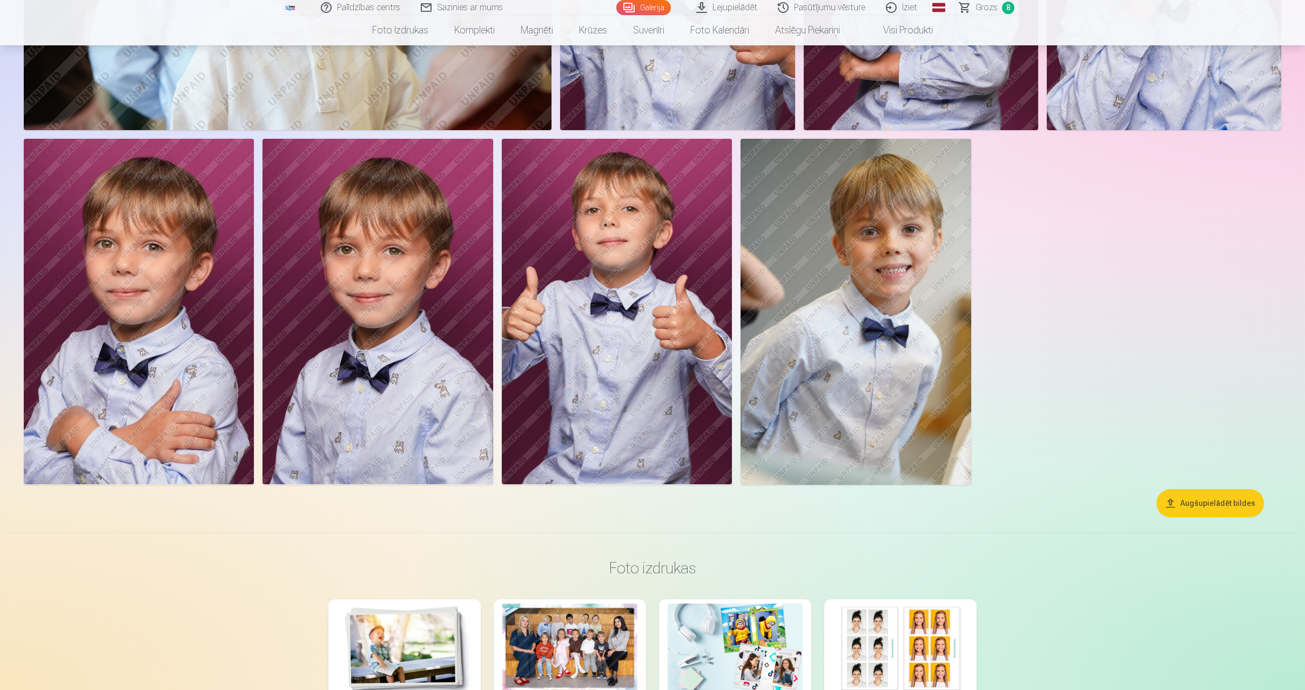
click at [671, 304] on img at bounding box center [617, 312] width 231 height 346
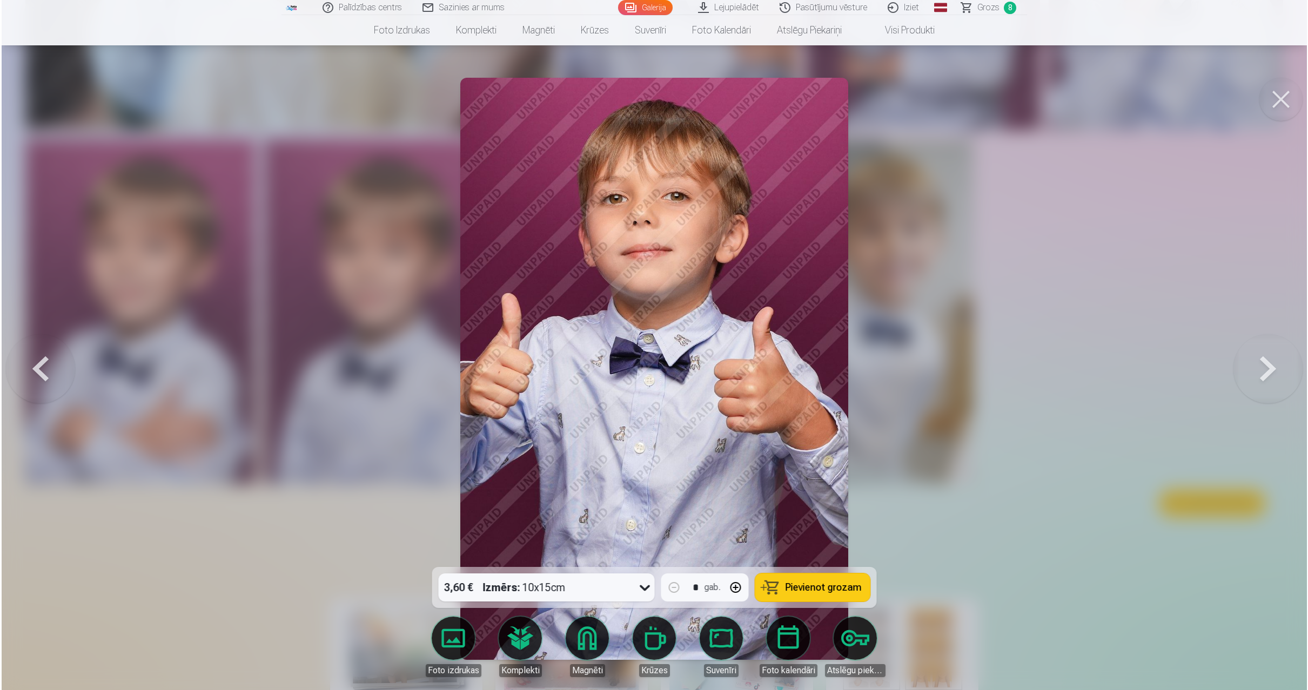
scroll to position [2652, 0]
click at [825, 593] on span "Pievienot grozam" at bounding box center [823, 588] width 76 height 10
click at [1279, 103] on button at bounding box center [1281, 99] width 43 height 43
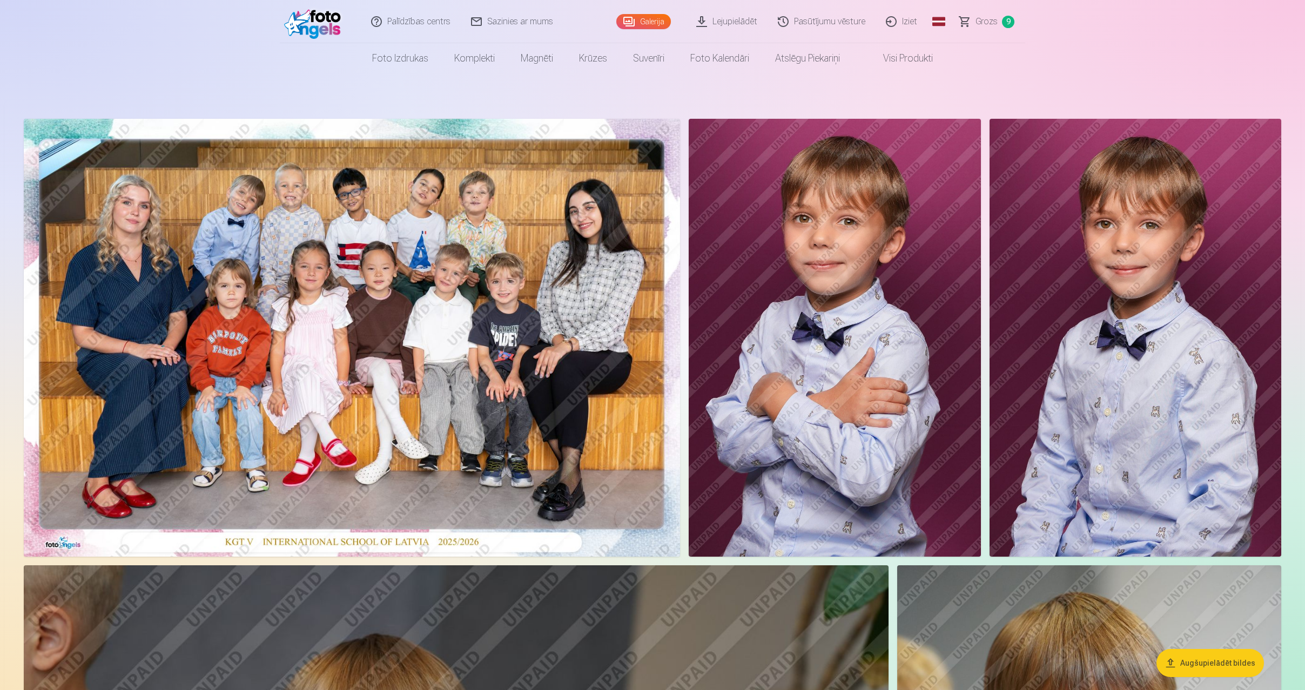
click at [438, 212] on img at bounding box center [352, 338] width 656 height 438
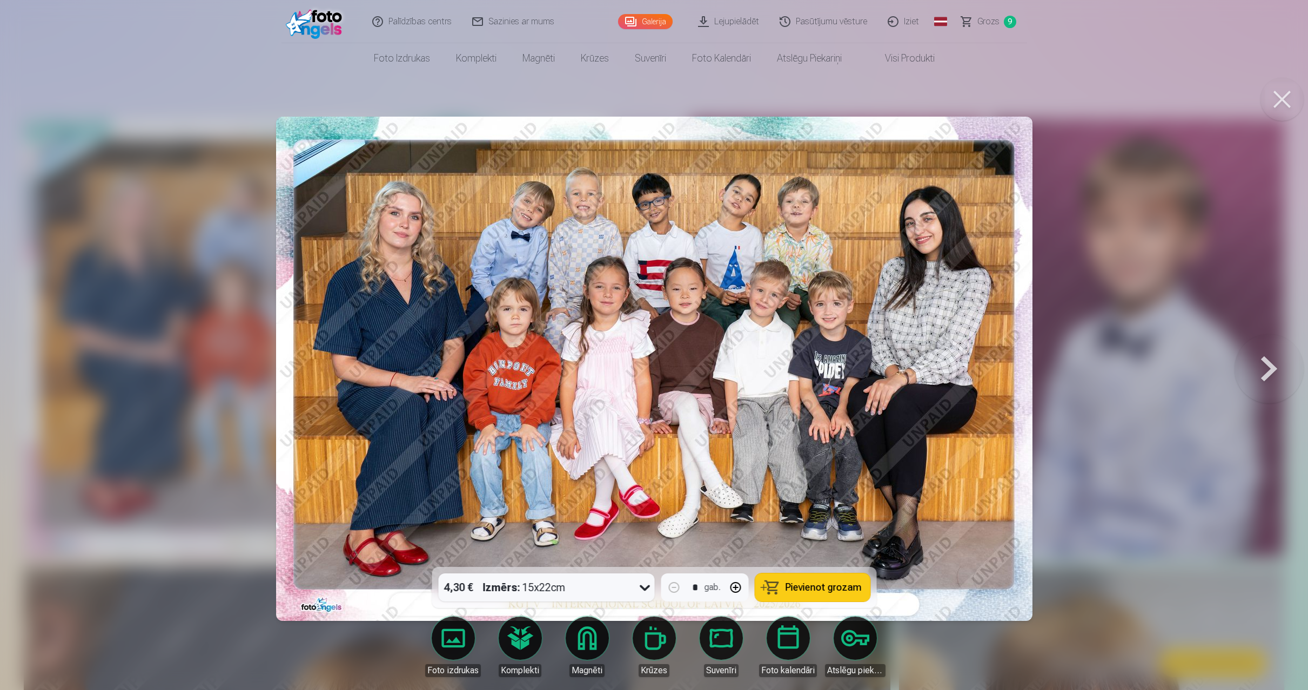
click at [817, 588] on span "Pievienot grozam" at bounding box center [823, 588] width 76 height 10
click at [1287, 100] on button at bounding box center [1281, 99] width 43 height 43
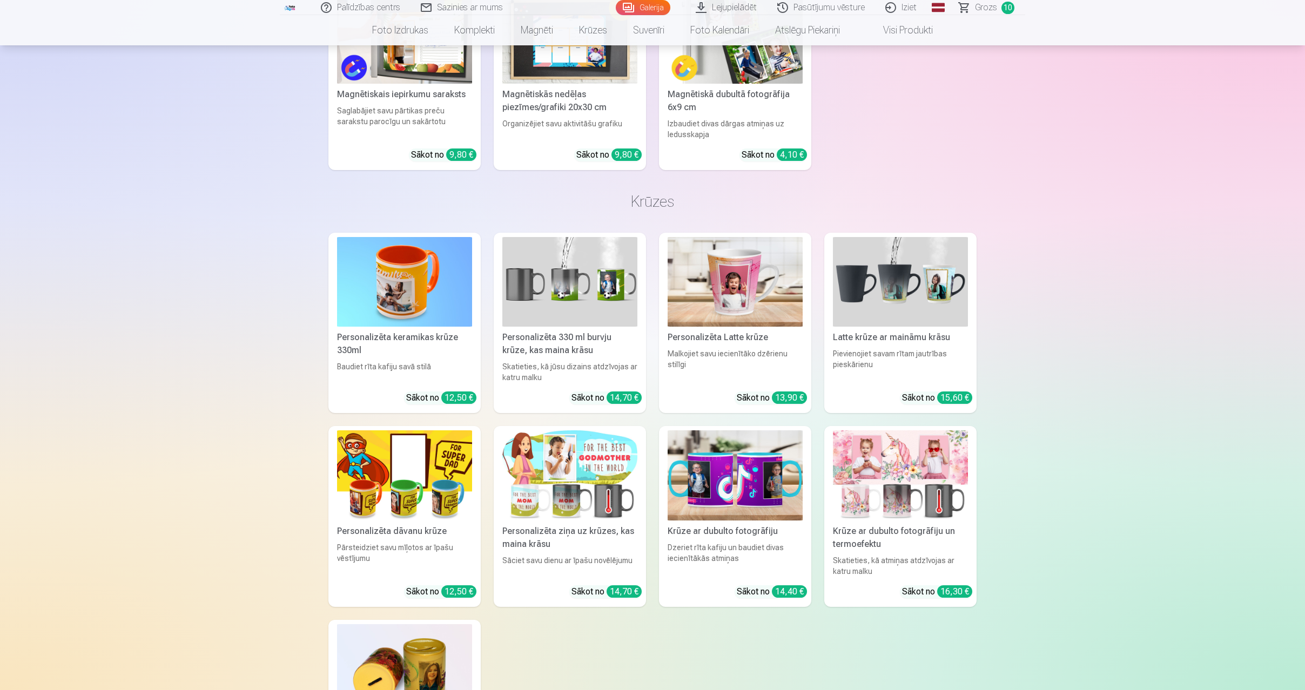
scroll to position [4267, 0]
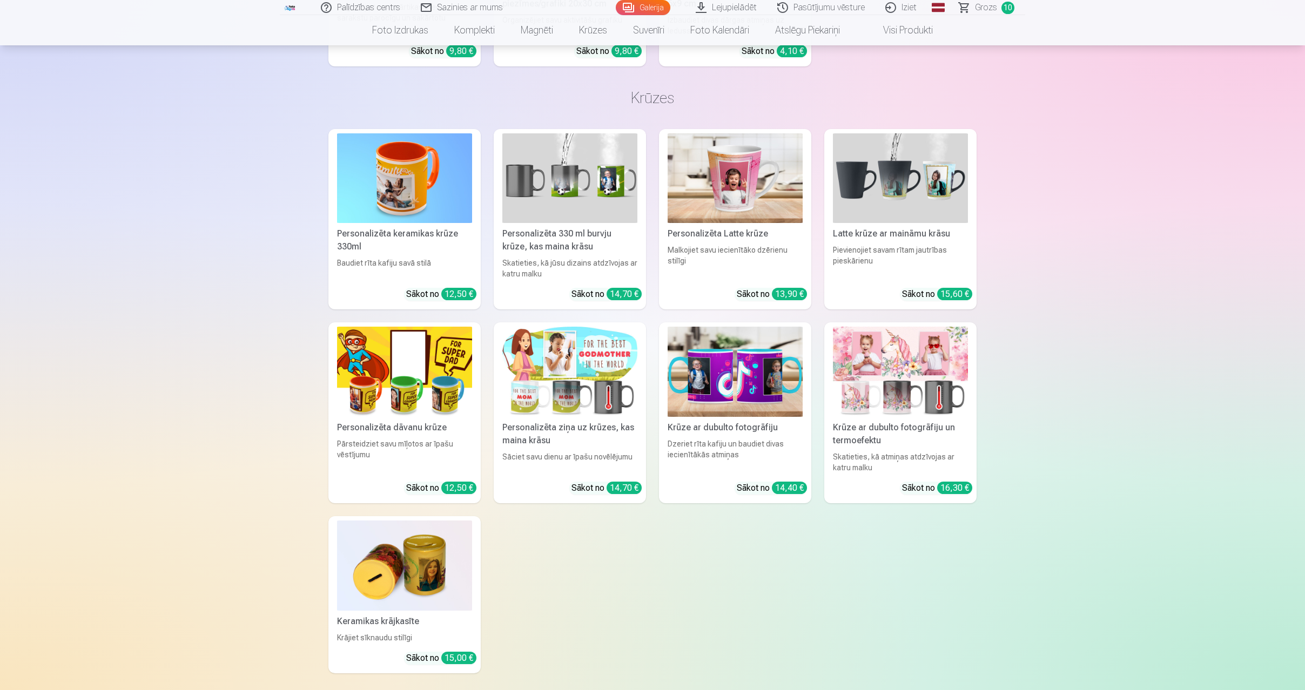
click at [584, 181] on img at bounding box center [569, 178] width 135 height 90
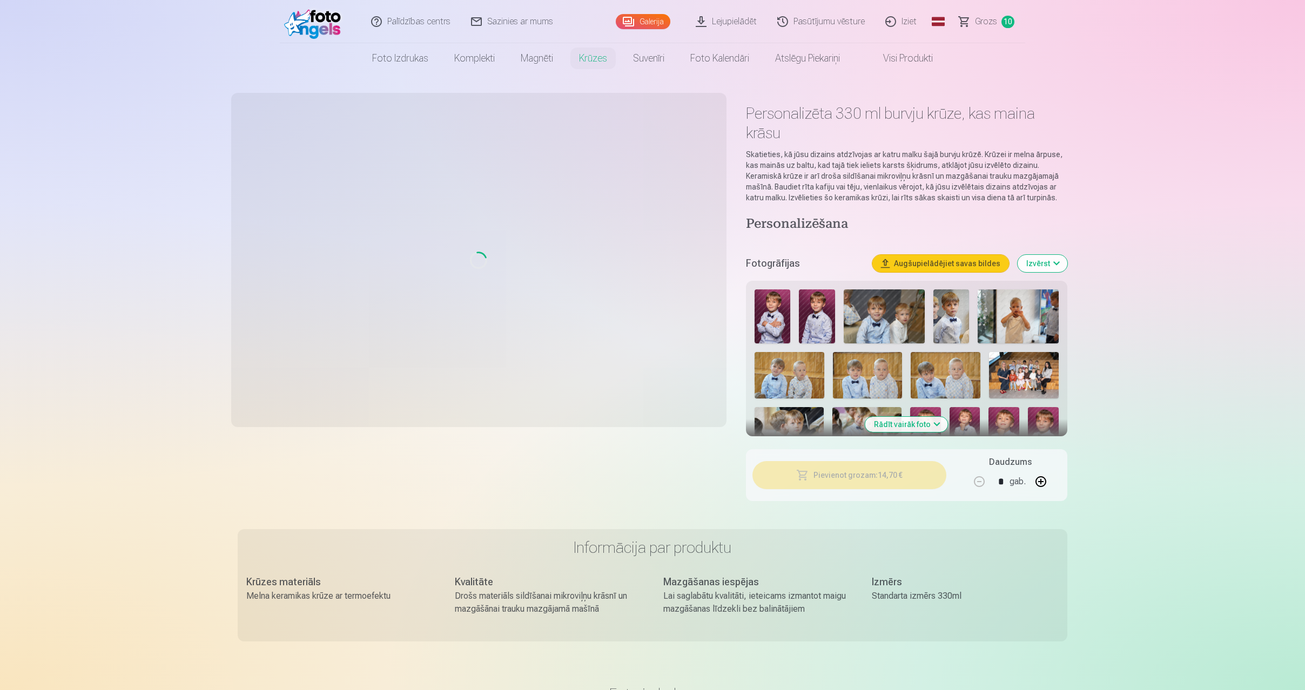
click at [967, 262] on button "Augšupielādējiet savas bildes" at bounding box center [940, 263] width 137 height 17
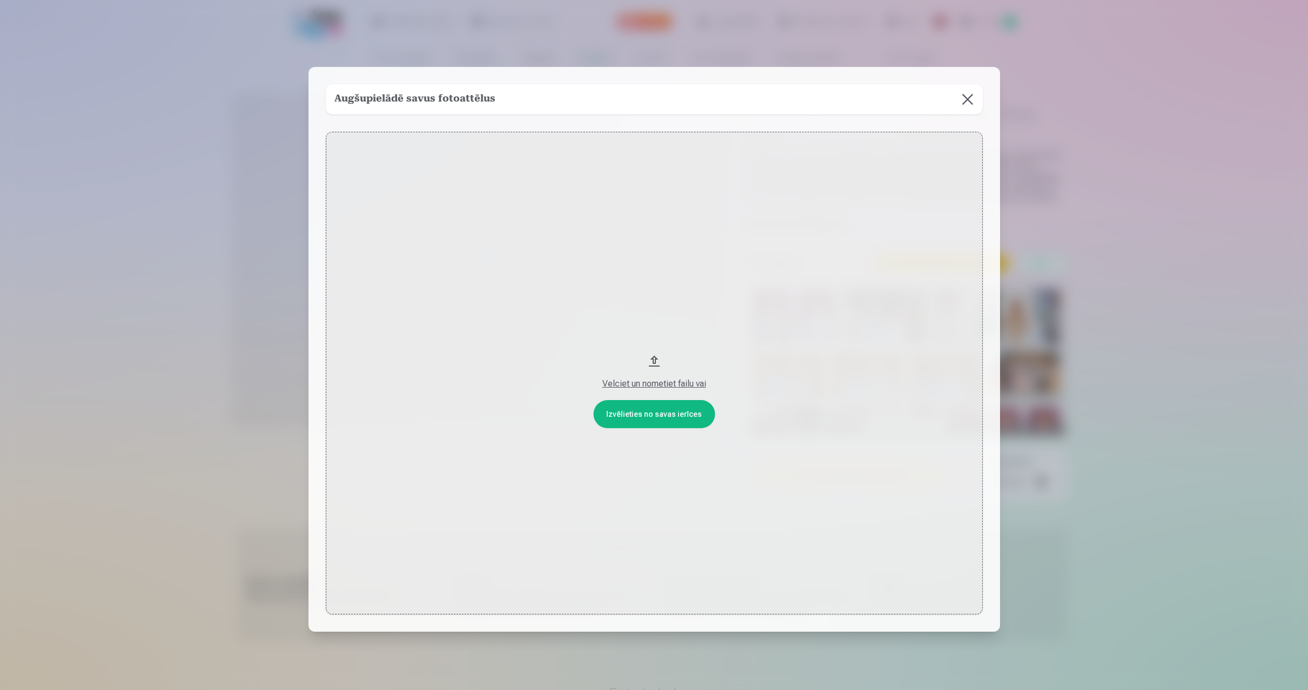
click at [670, 415] on button "Velciet un nometiet failu vai" at bounding box center [654, 373] width 657 height 483
click at [965, 102] on button at bounding box center [967, 99] width 30 height 30
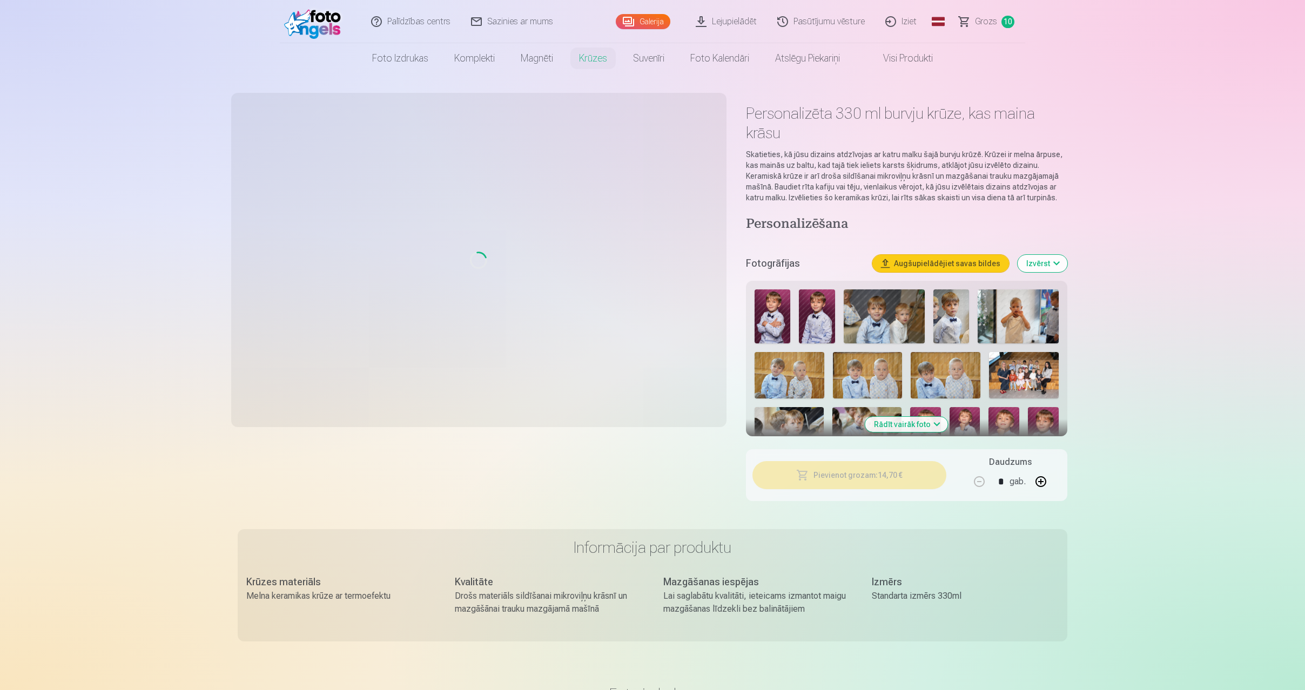
click at [979, 260] on button "Augšupielādējiet savas bildes" at bounding box center [940, 263] width 137 height 17
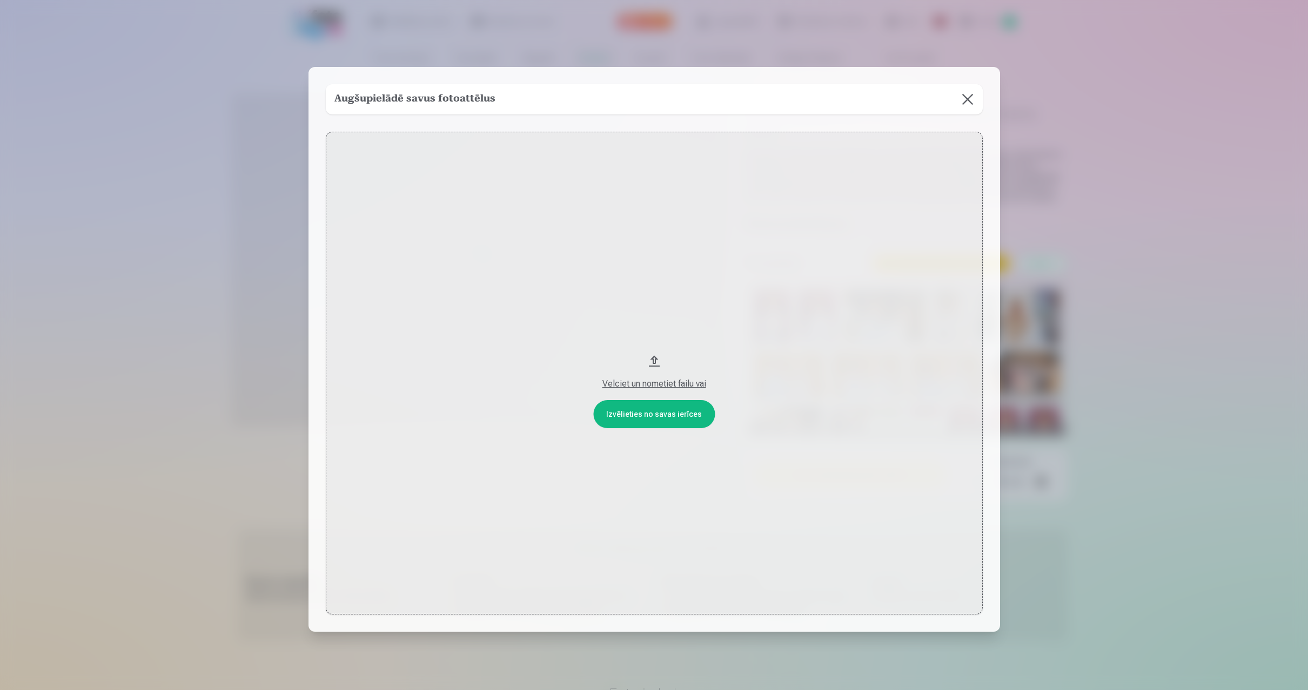
click at [659, 385] on div "Velciet un nometiet failu vai" at bounding box center [654, 384] width 635 height 13
click at [967, 99] on button at bounding box center [967, 99] width 30 height 30
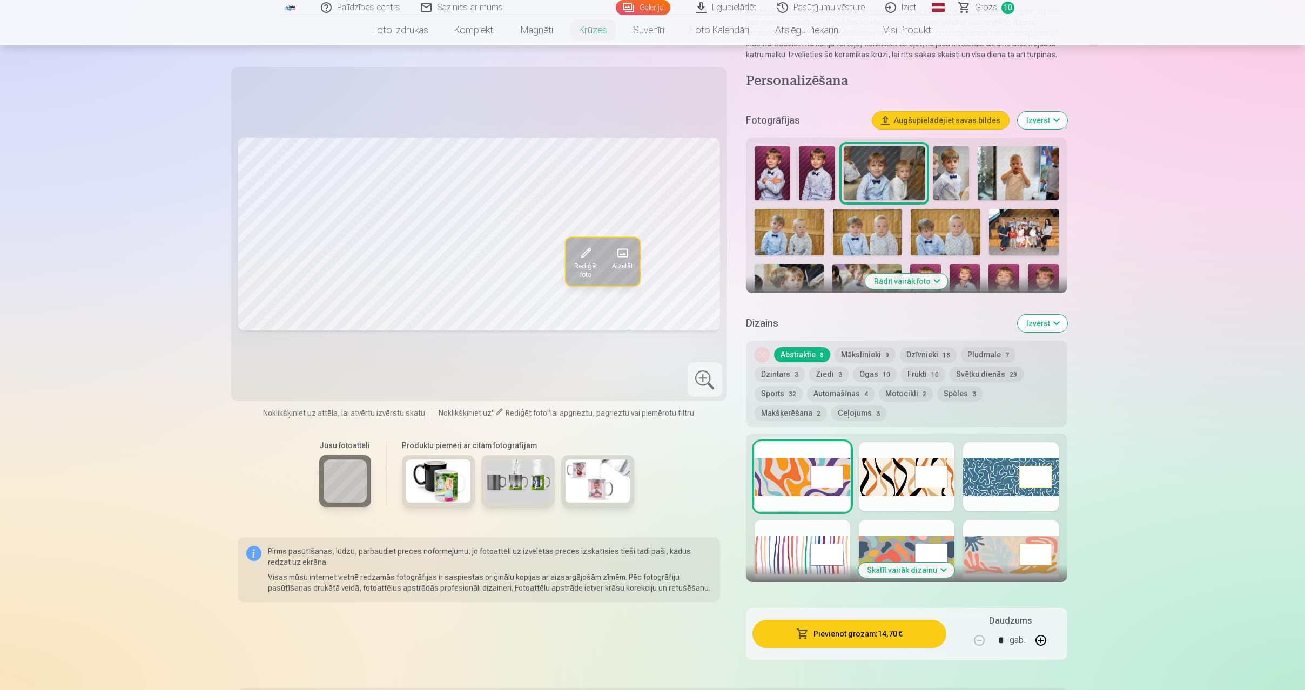
scroll to position [162, 0]
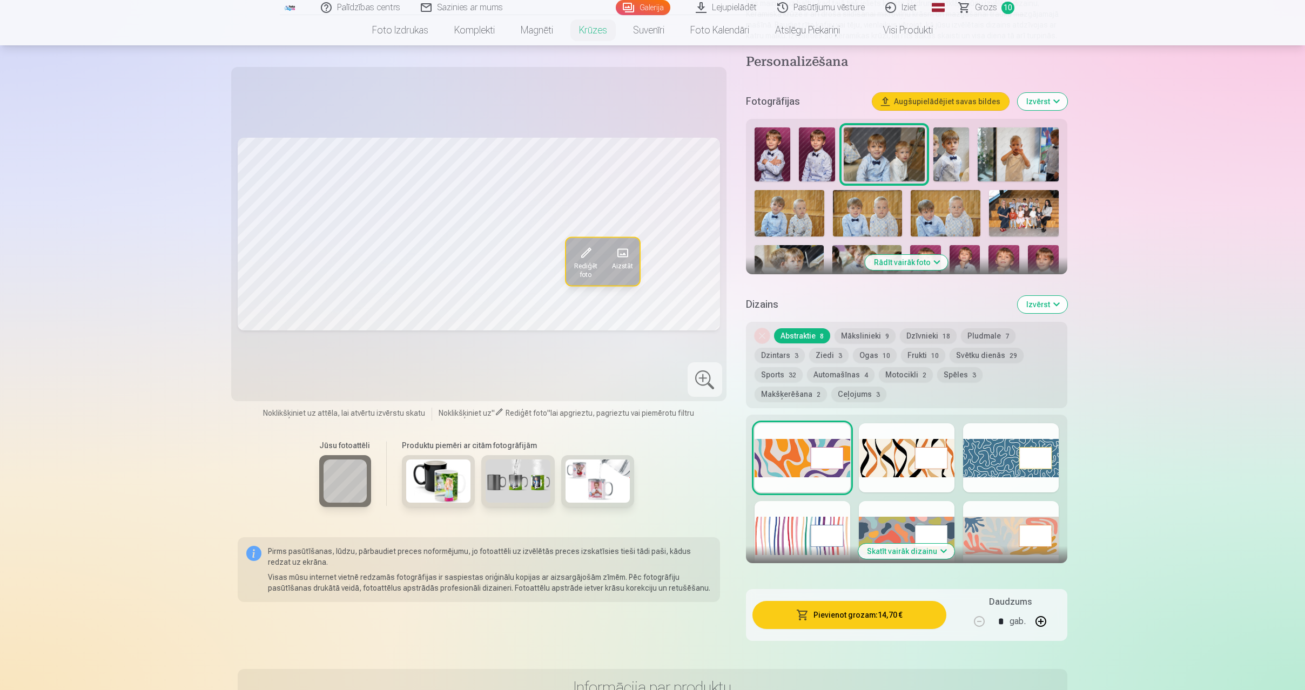
click at [1060, 105] on button "Izvērst" at bounding box center [1043, 101] width 50 height 17
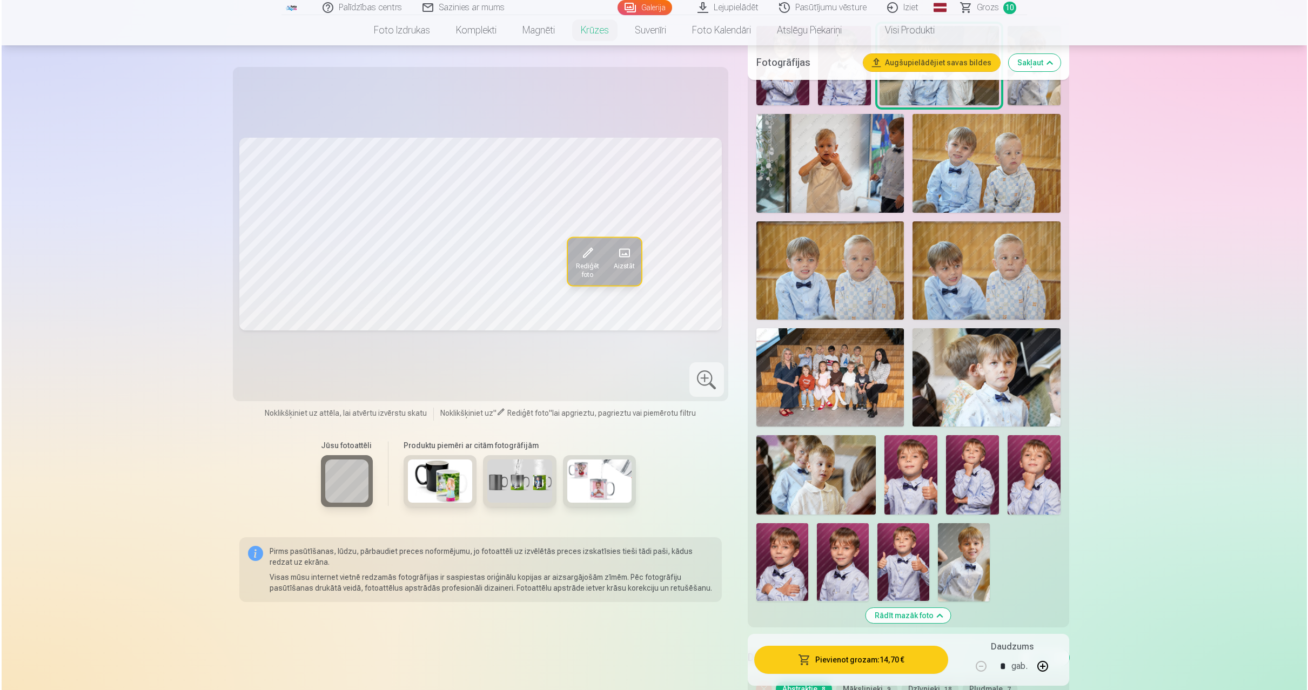
scroll to position [378, 0]
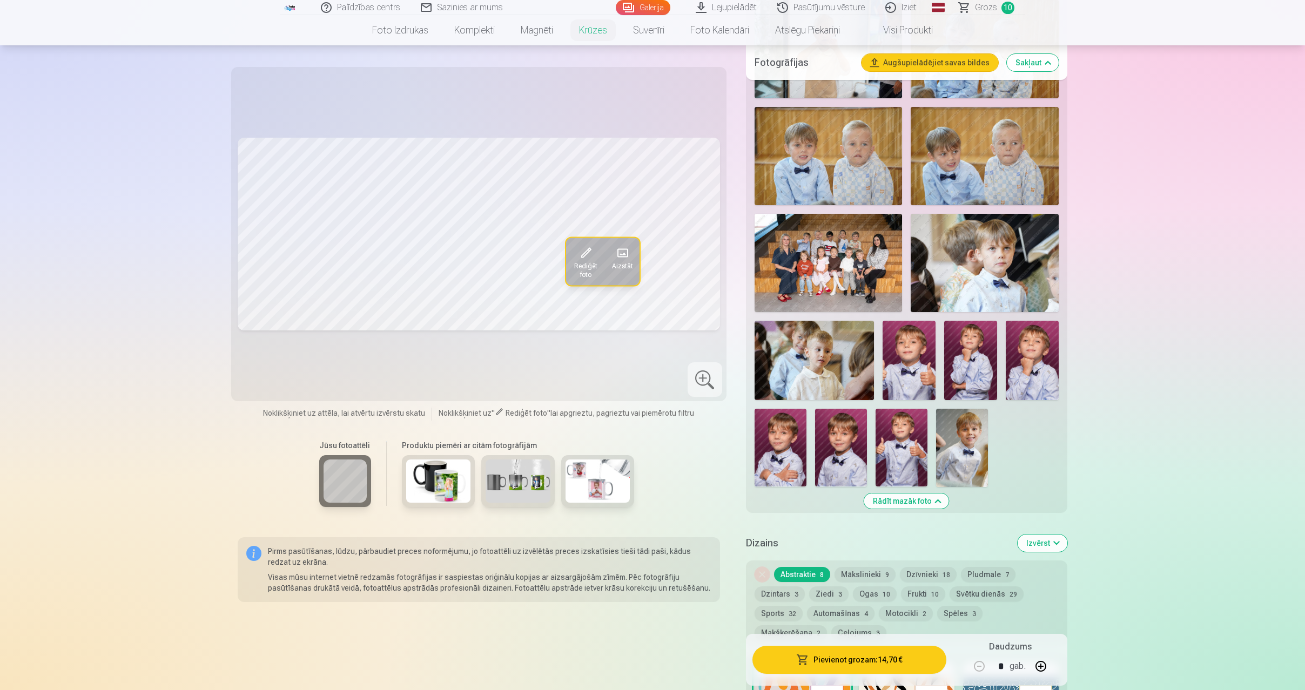
click at [619, 254] on span at bounding box center [622, 253] width 17 height 17
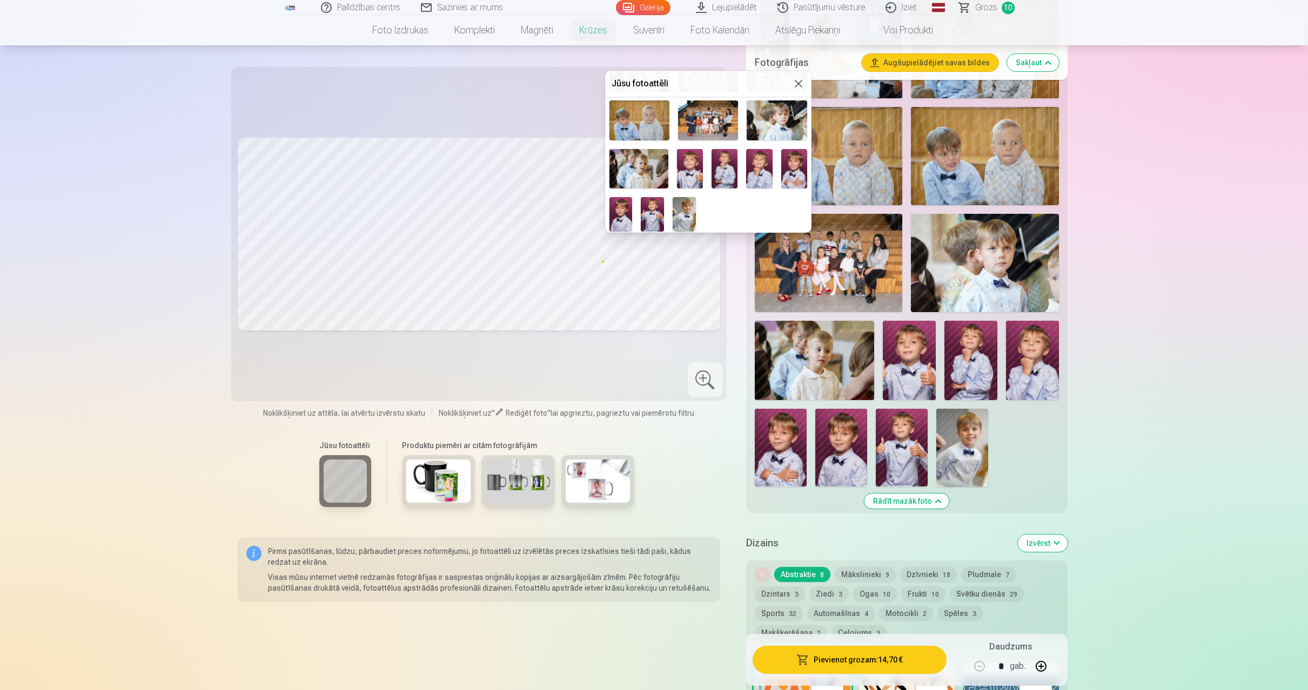
scroll to position [101, 0]
click at [752, 169] on img at bounding box center [759, 168] width 26 height 39
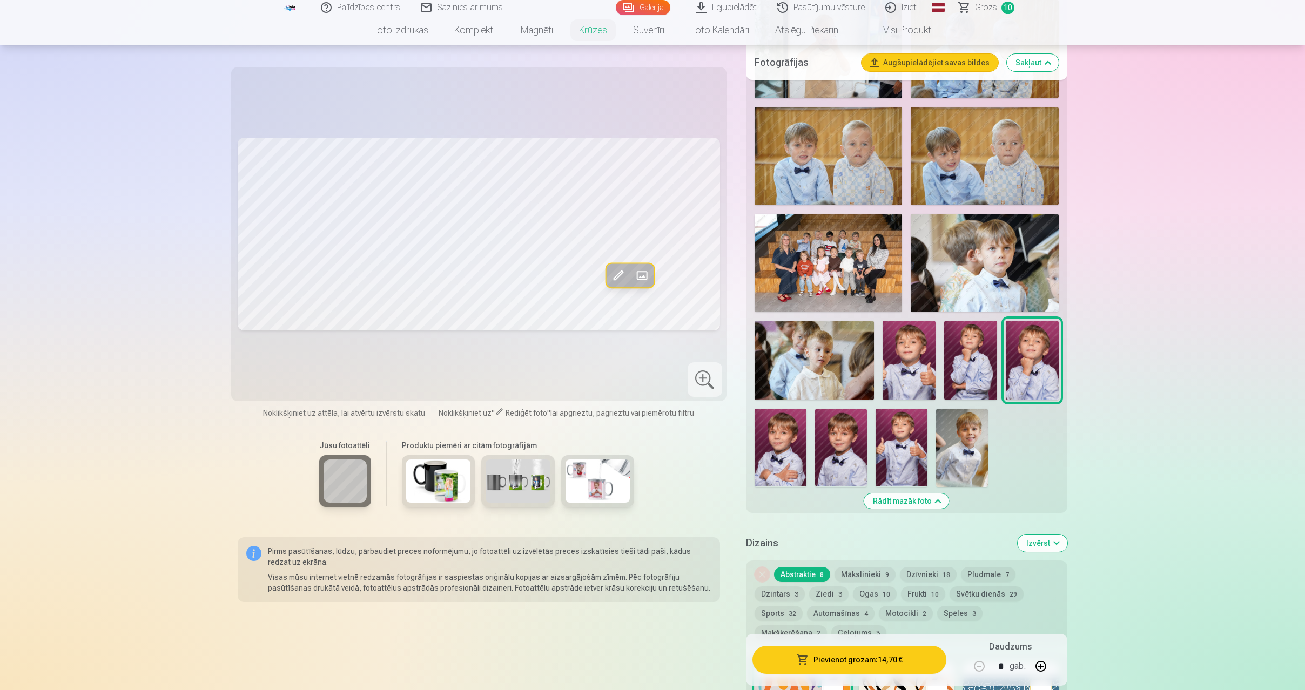
click at [640, 276] on span at bounding box center [642, 275] width 17 height 17
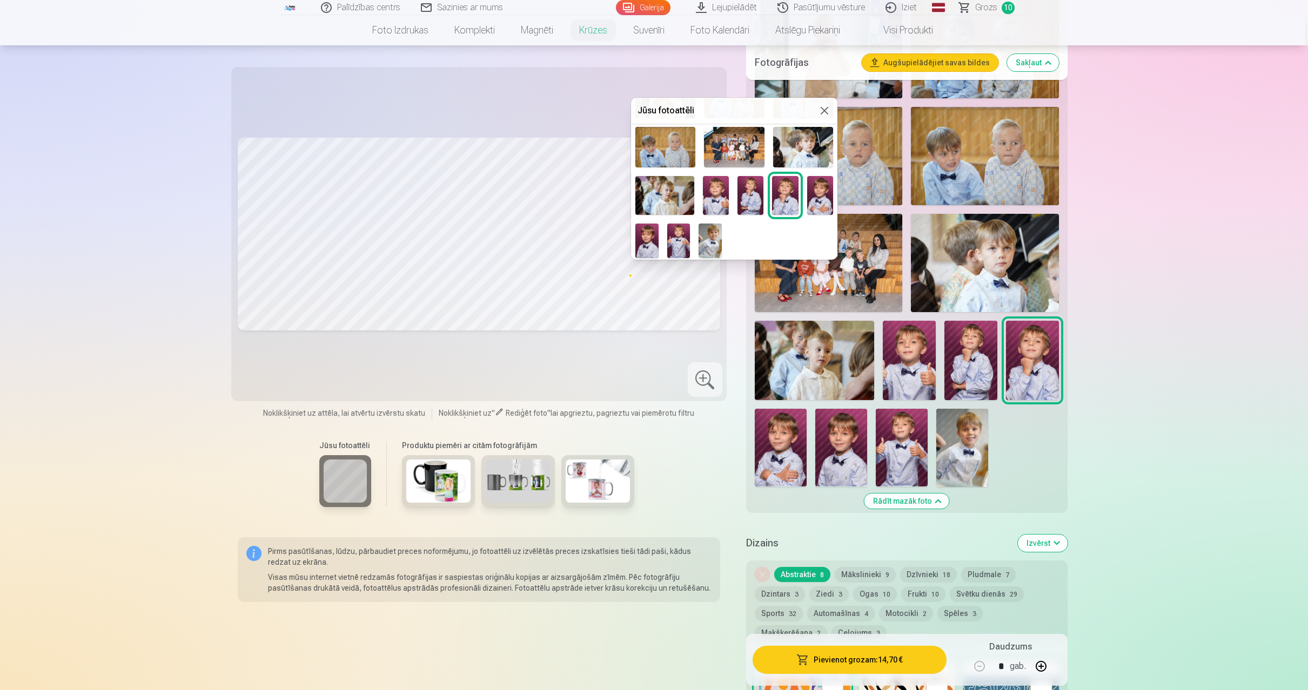
click at [712, 189] on img at bounding box center [716, 195] width 26 height 39
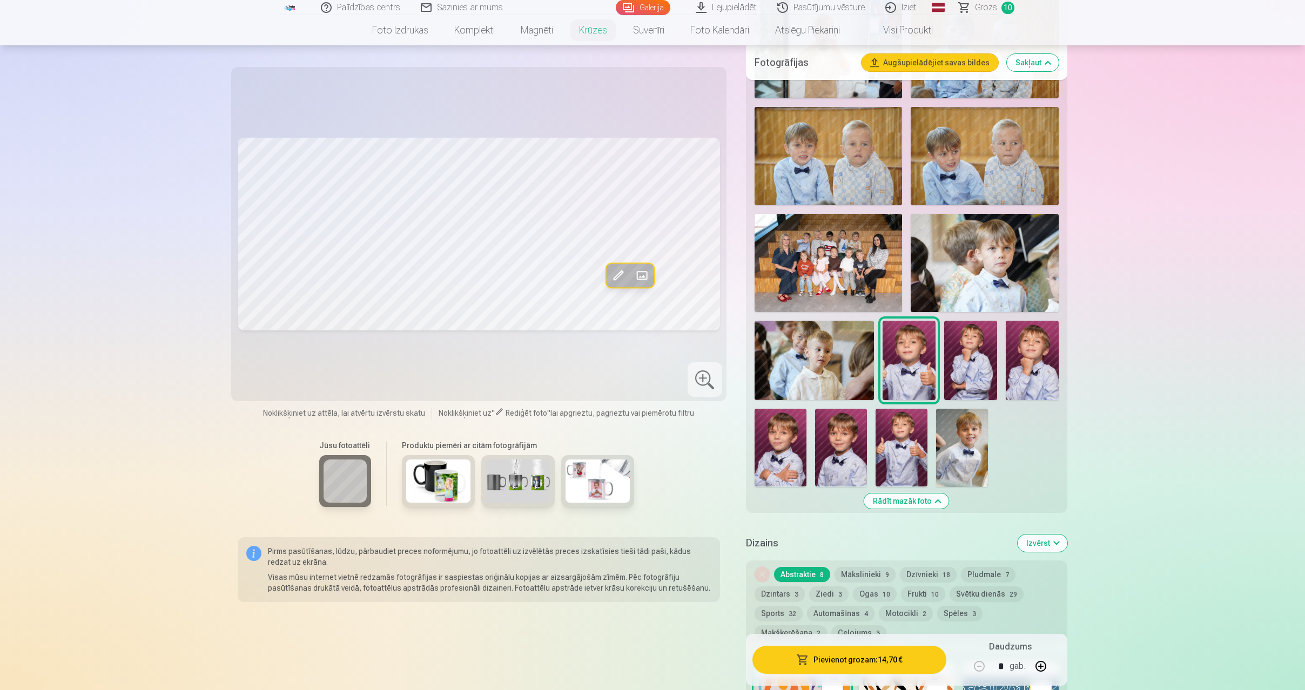
click at [641, 272] on span at bounding box center [642, 275] width 17 height 17
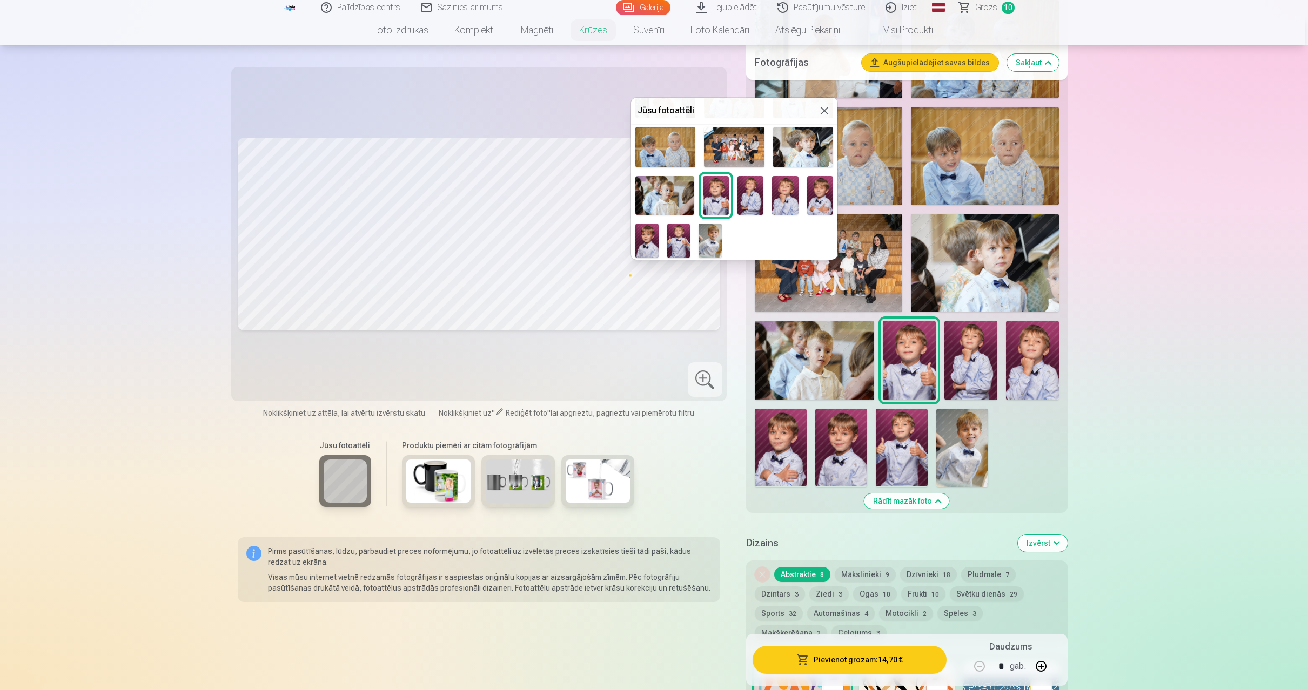
click at [645, 239] on img at bounding box center [646, 241] width 23 height 35
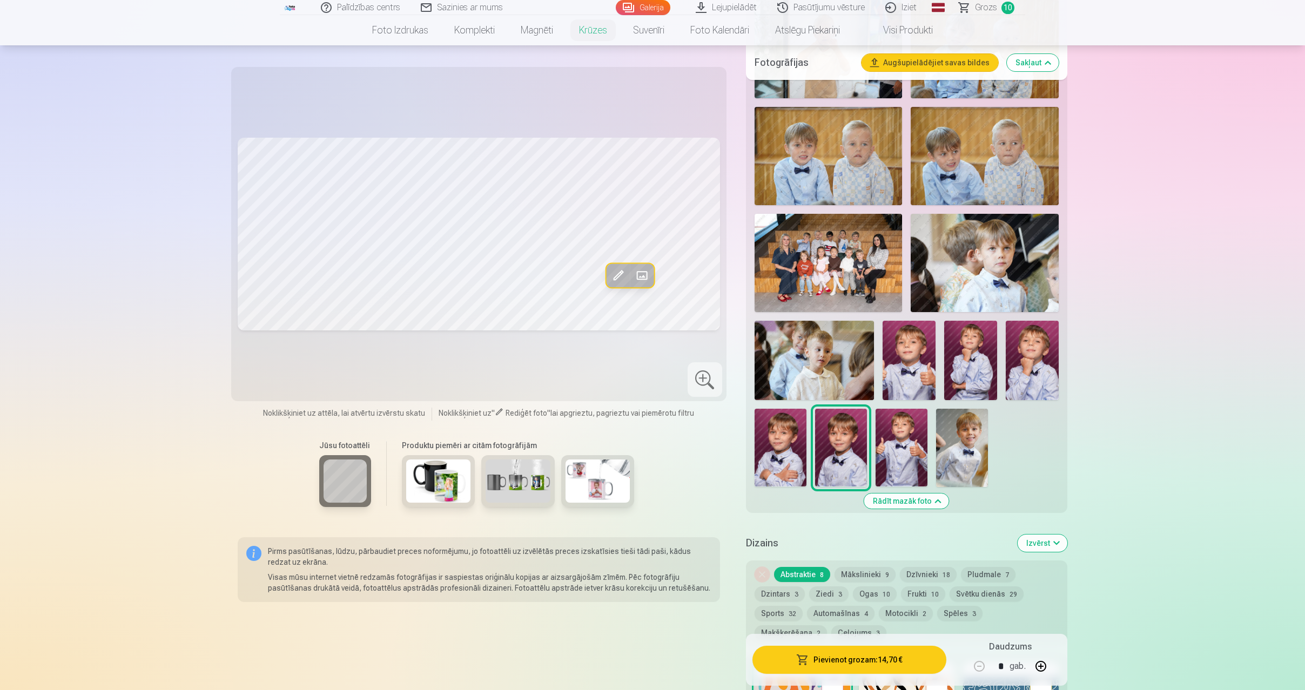
click at [635, 275] on span at bounding box center [642, 275] width 17 height 17
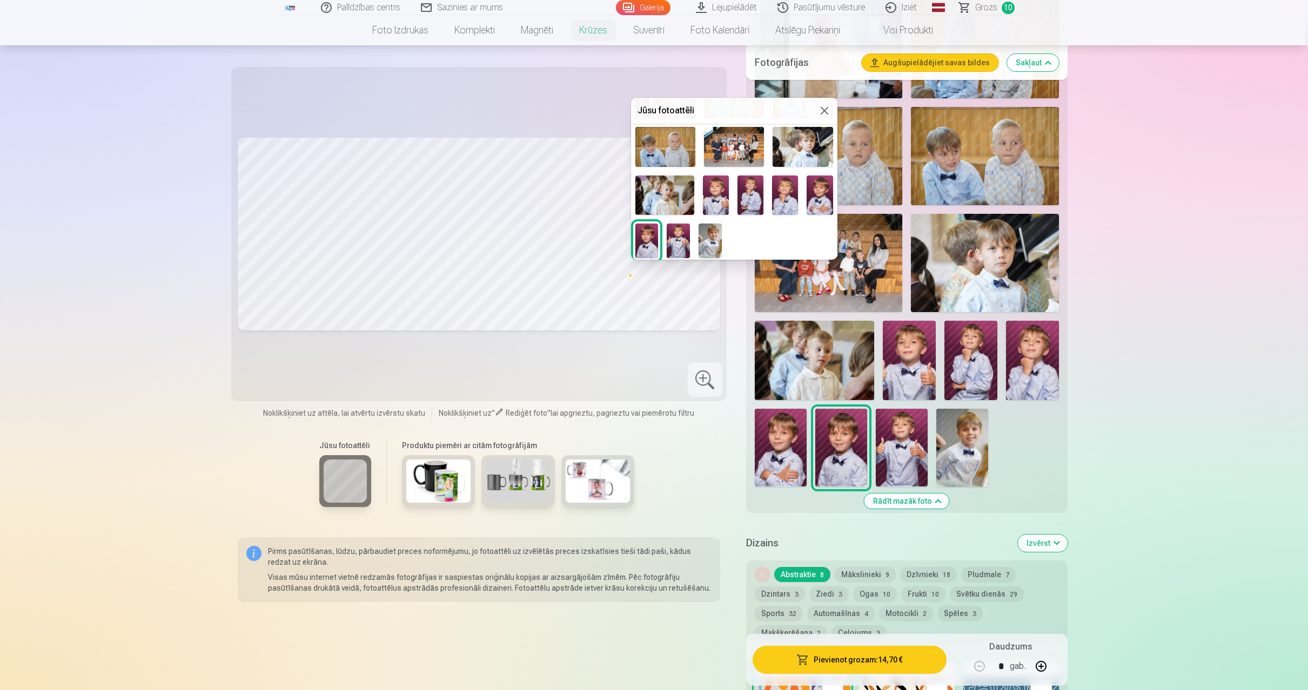
click at [665, 241] on div at bounding box center [734, 145] width 206 height 233
click at [672, 240] on img at bounding box center [678, 241] width 23 height 35
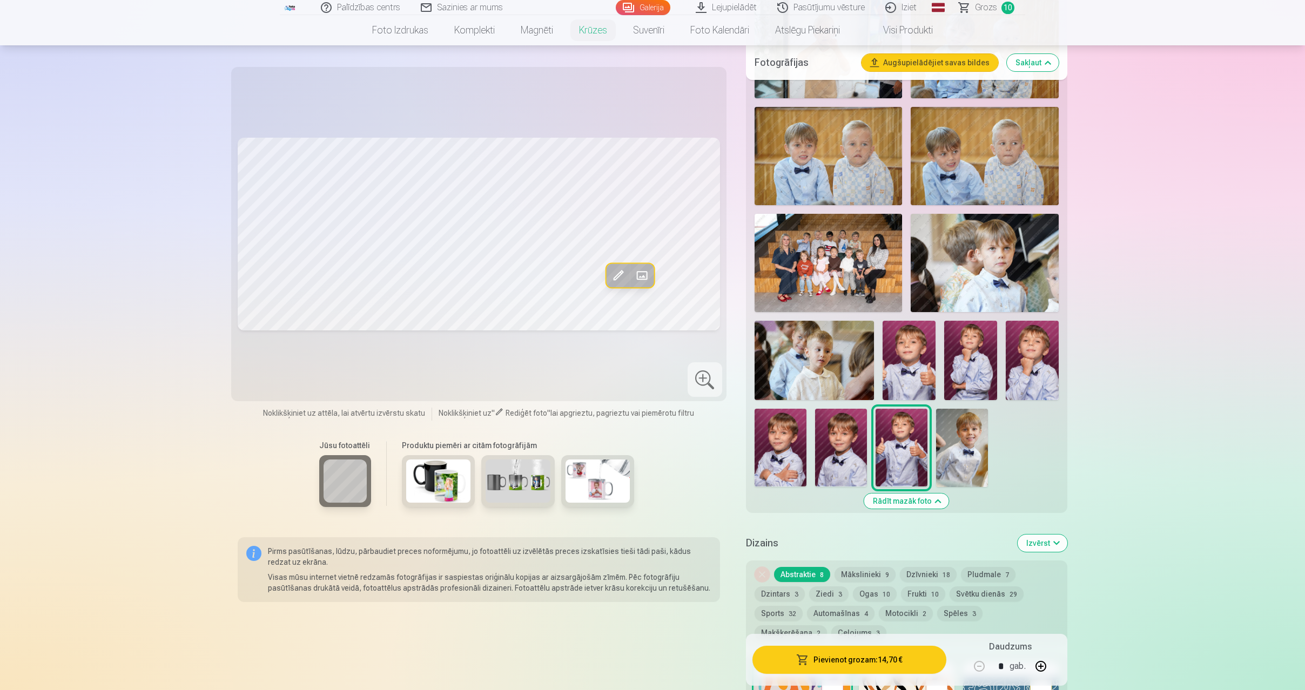
click at [639, 274] on span at bounding box center [642, 275] width 17 height 17
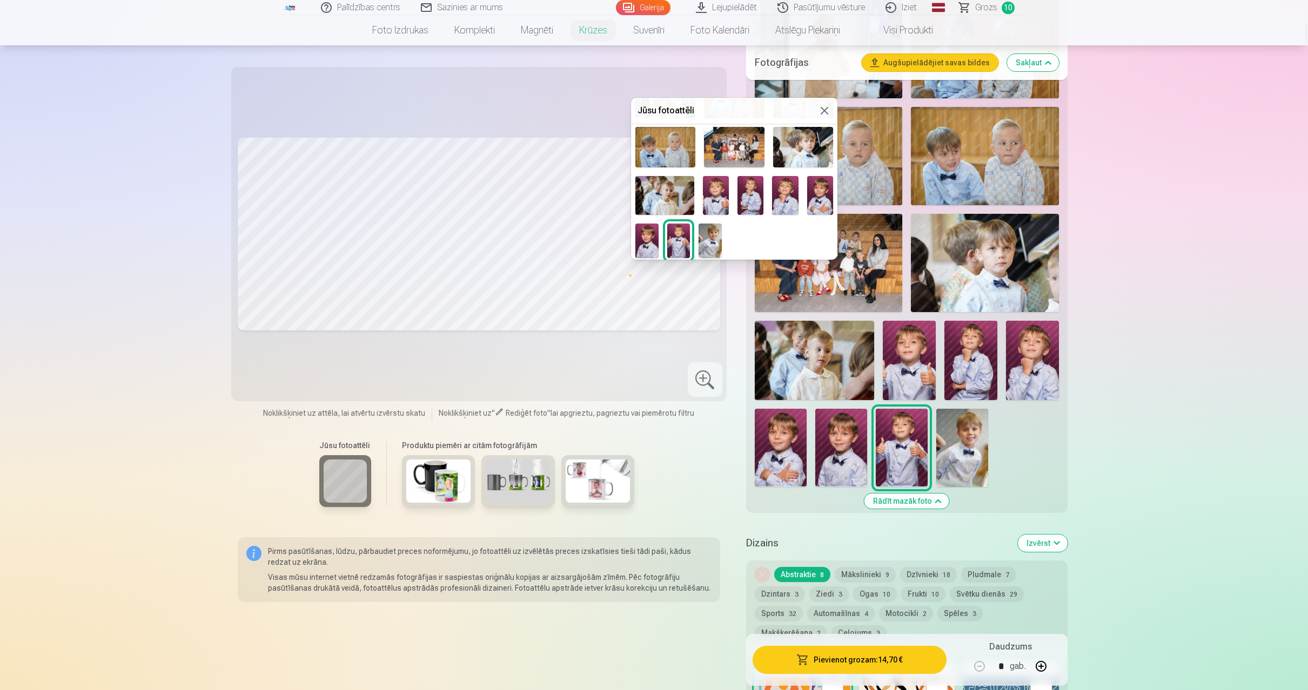
click at [649, 244] on img at bounding box center [646, 241] width 23 height 35
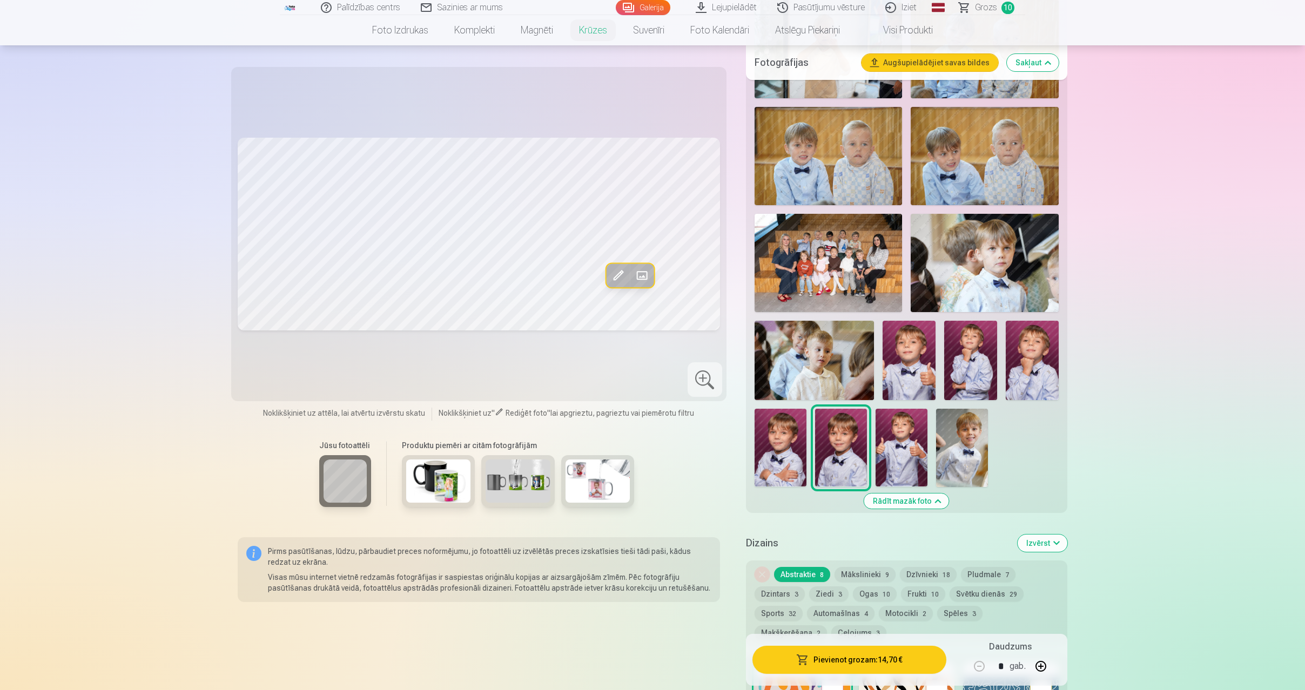
click at [640, 274] on span at bounding box center [642, 275] width 17 height 17
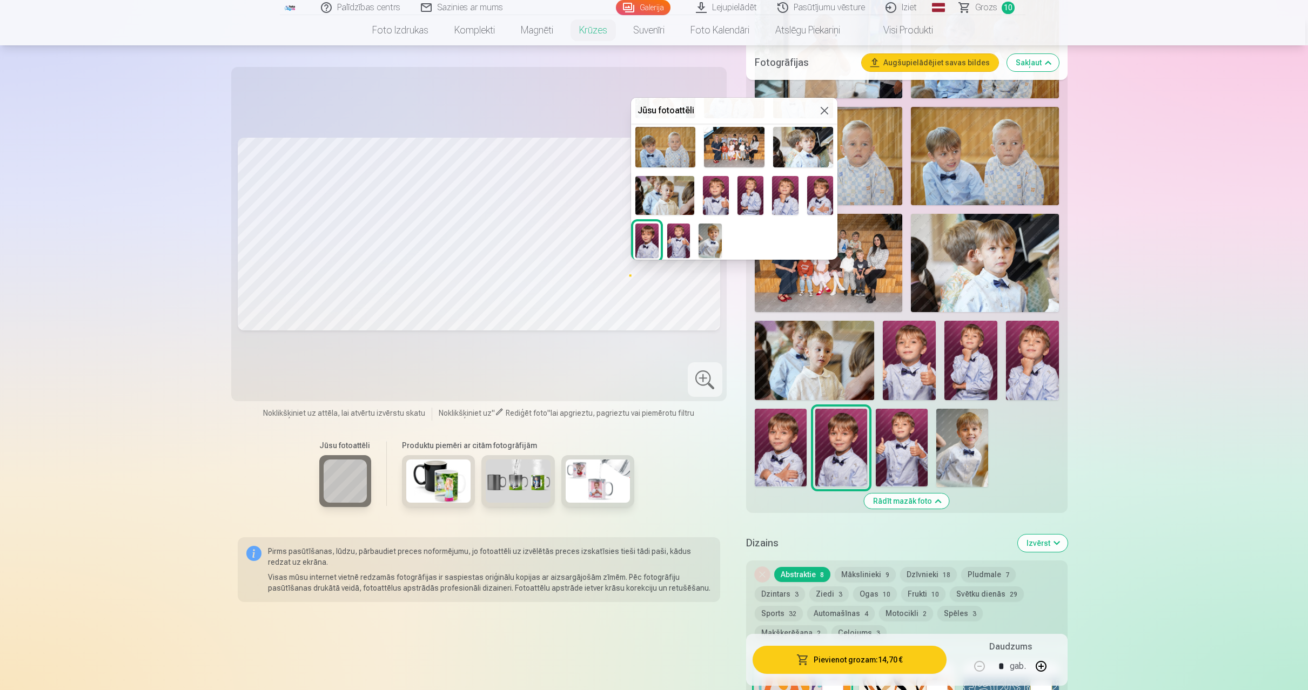
click at [708, 231] on img at bounding box center [709, 241] width 23 height 35
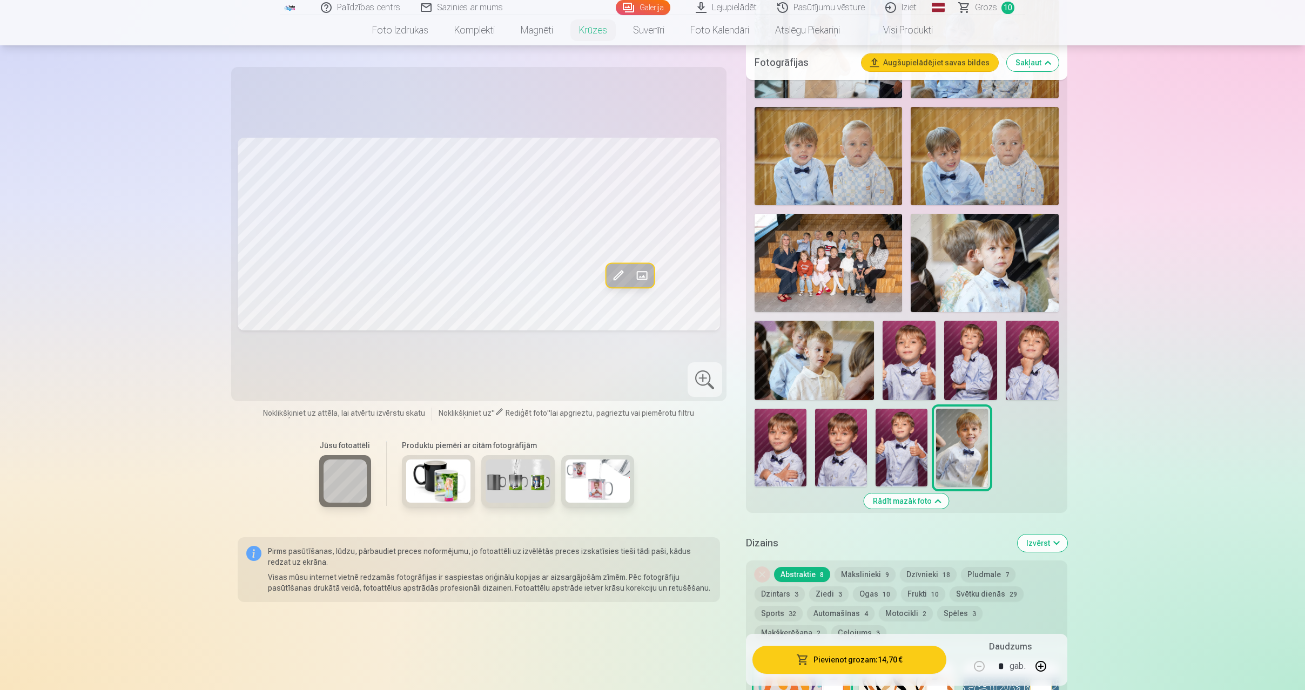
click at [638, 275] on span at bounding box center [642, 275] width 17 height 17
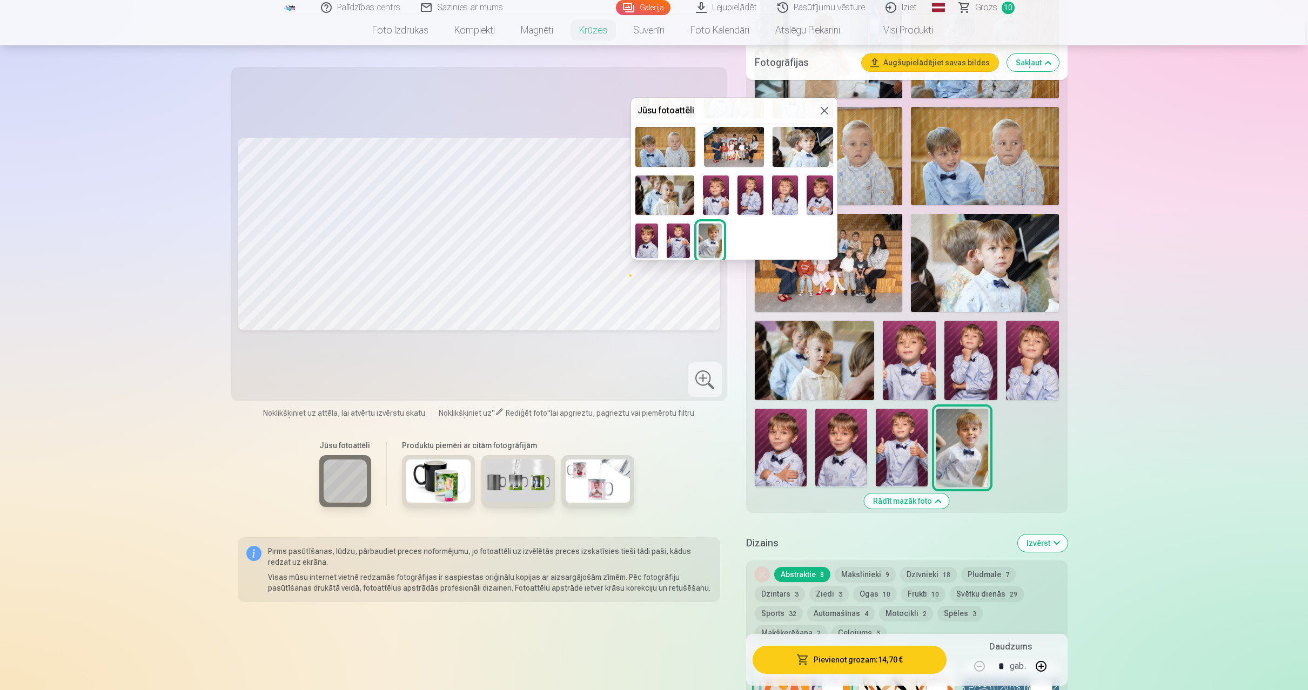
click at [676, 244] on img at bounding box center [678, 241] width 23 height 35
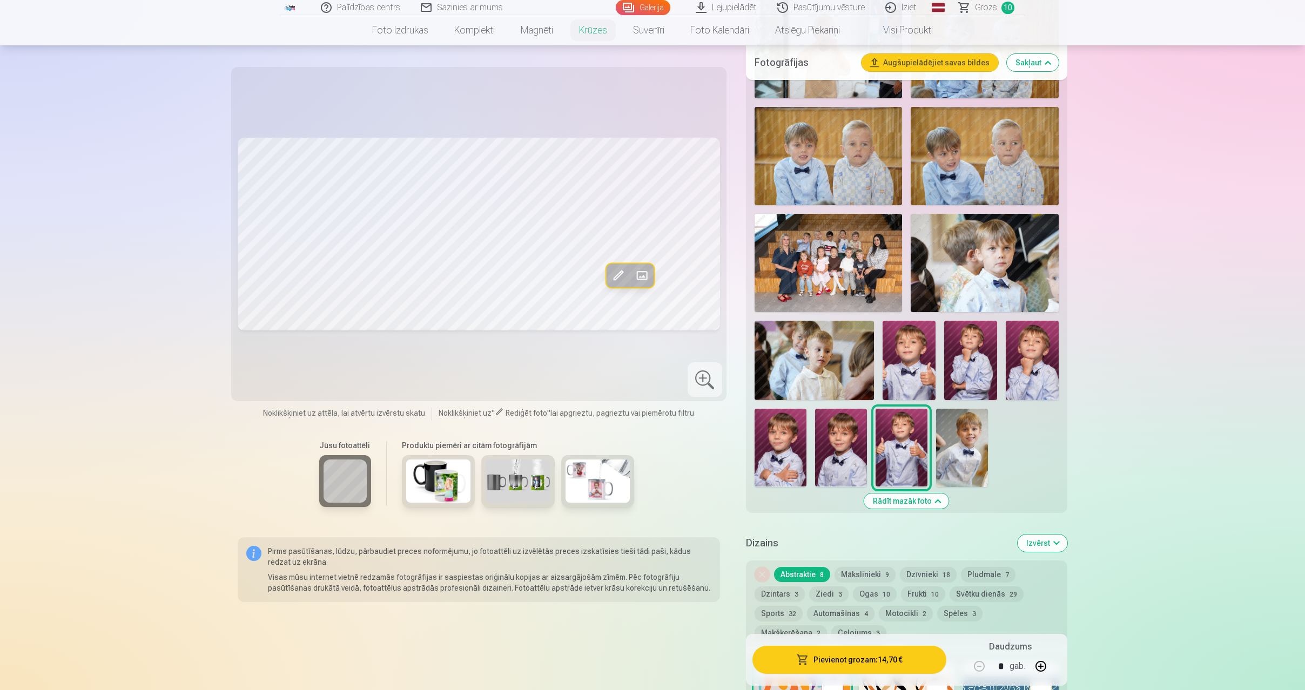
click at [642, 273] on span at bounding box center [642, 275] width 17 height 17
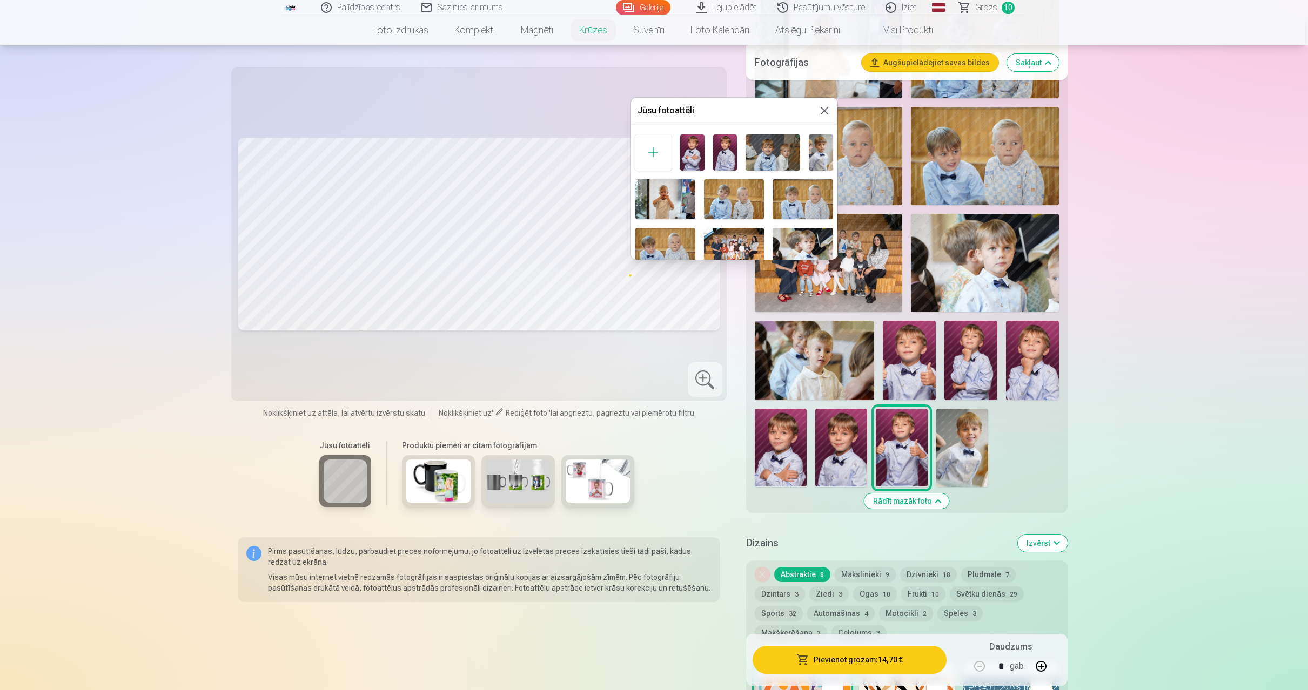
click at [690, 150] on img at bounding box center [692, 153] width 24 height 36
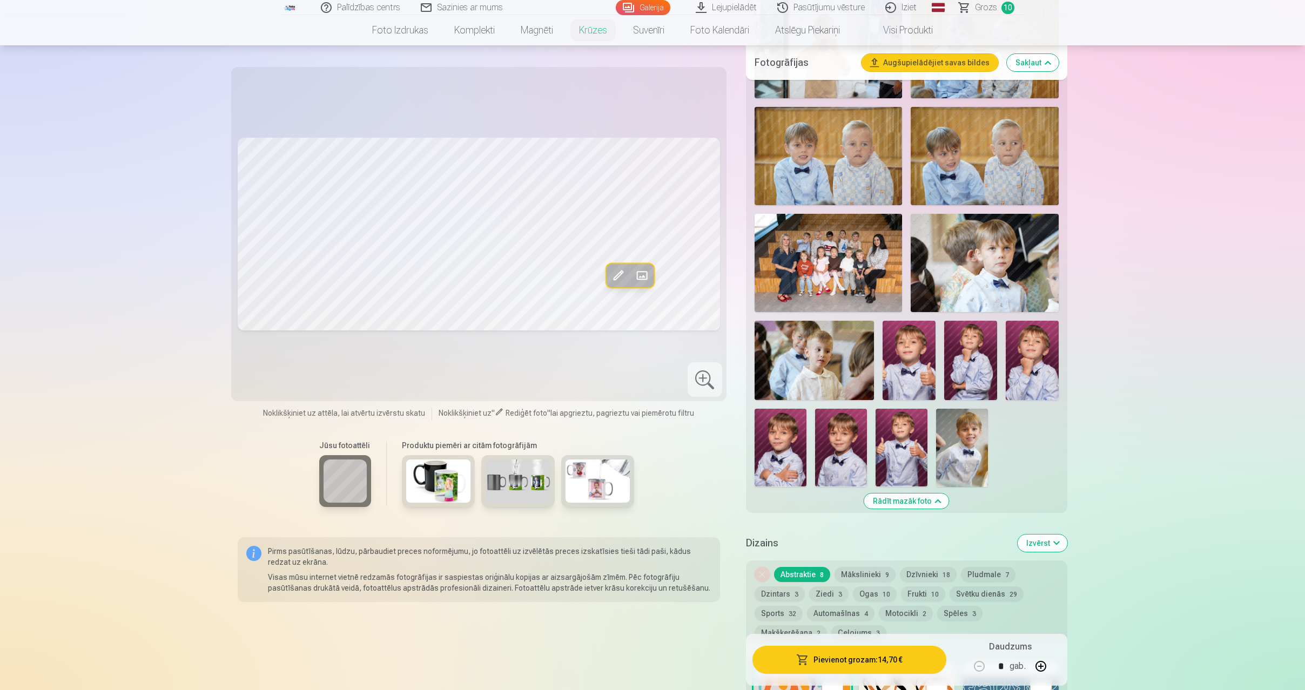
click at [808, 665] on button "Pievienot grozam : 14,70 €" at bounding box center [849, 660] width 194 height 28
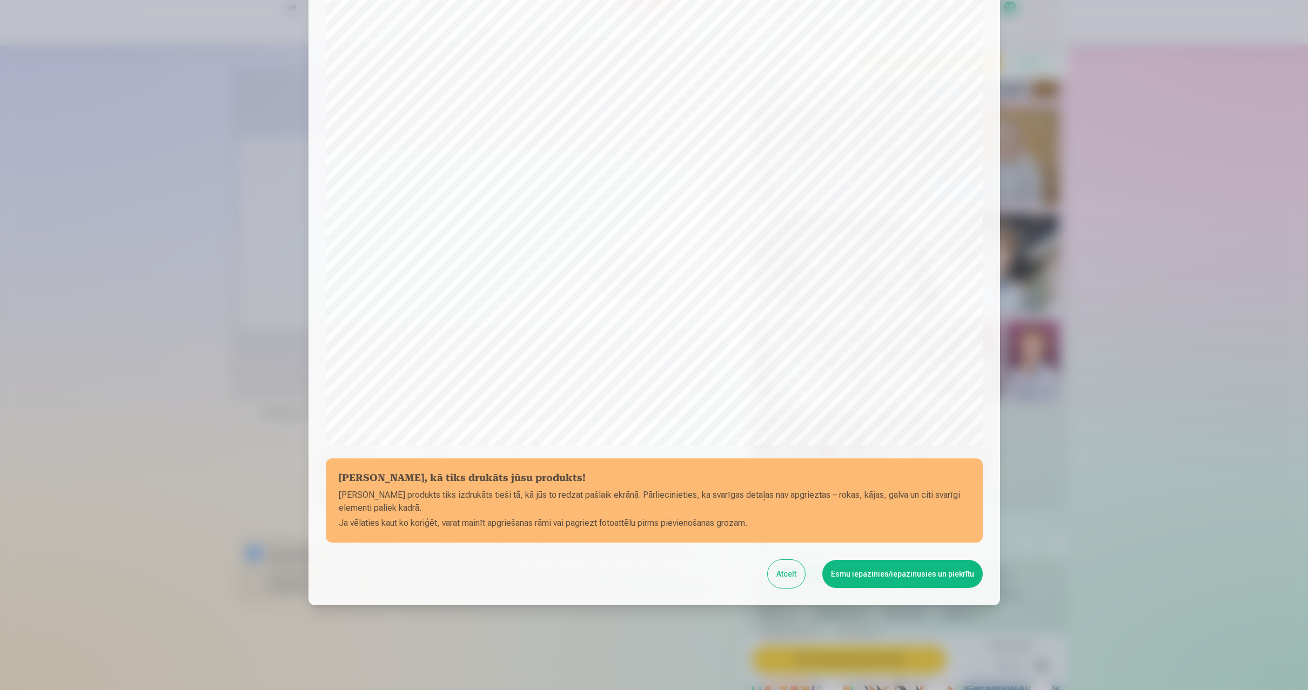
scroll to position [88, 0]
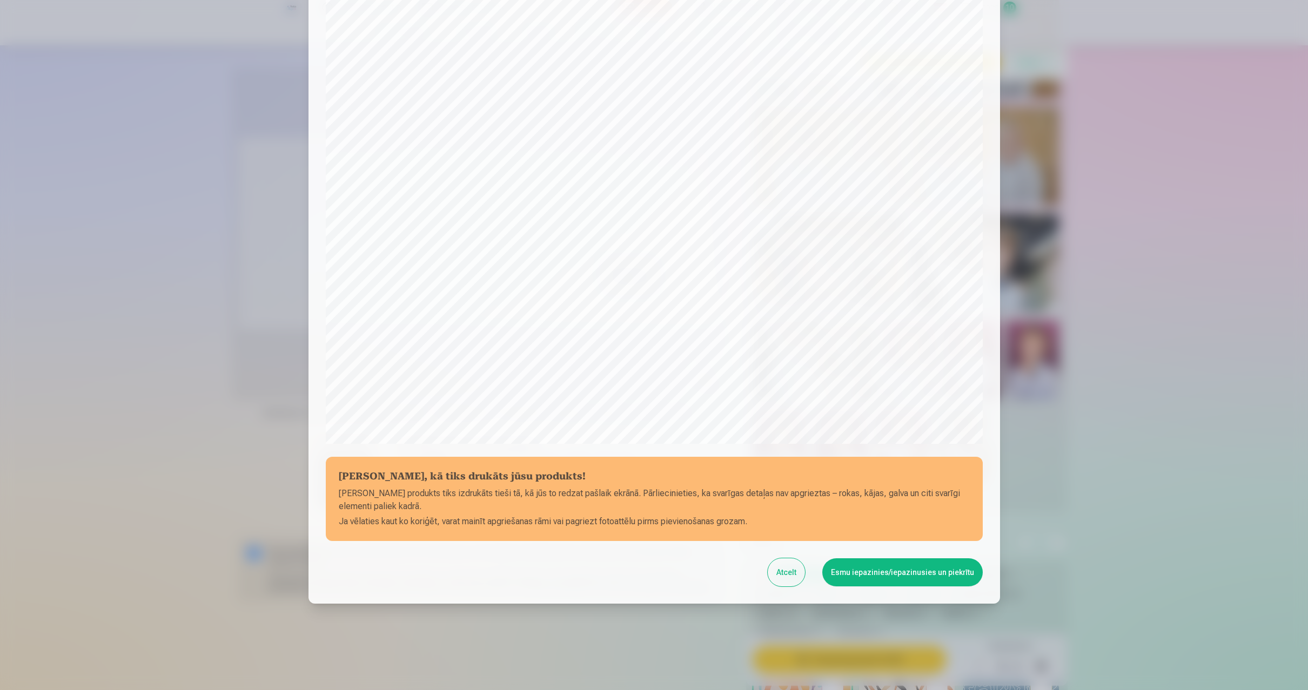
click at [877, 571] on button "Esmu iepazinies/iepazinusies un piekrītu" at bounding box center [902, 573] width 160 height 28
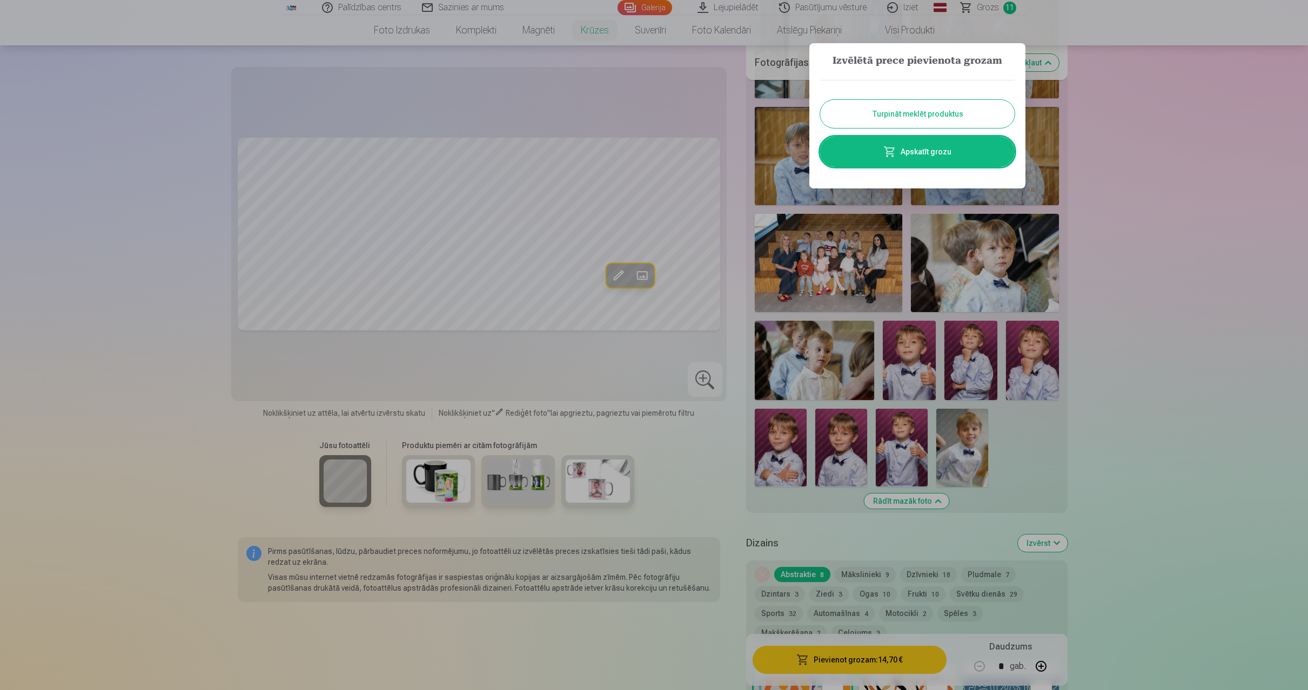
click at [934, 156] on link "Apskatīt grozu" at bounding box center [917, 152] width 194 height 30
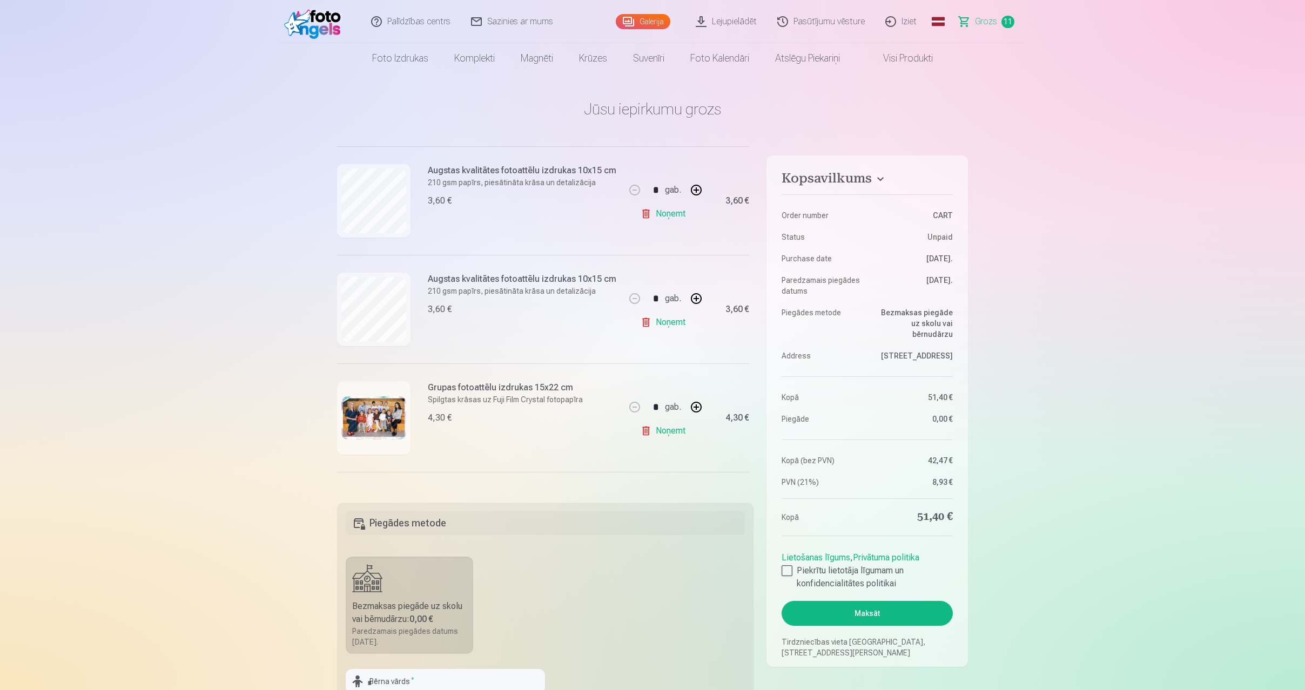
scroll to position [918, 0]
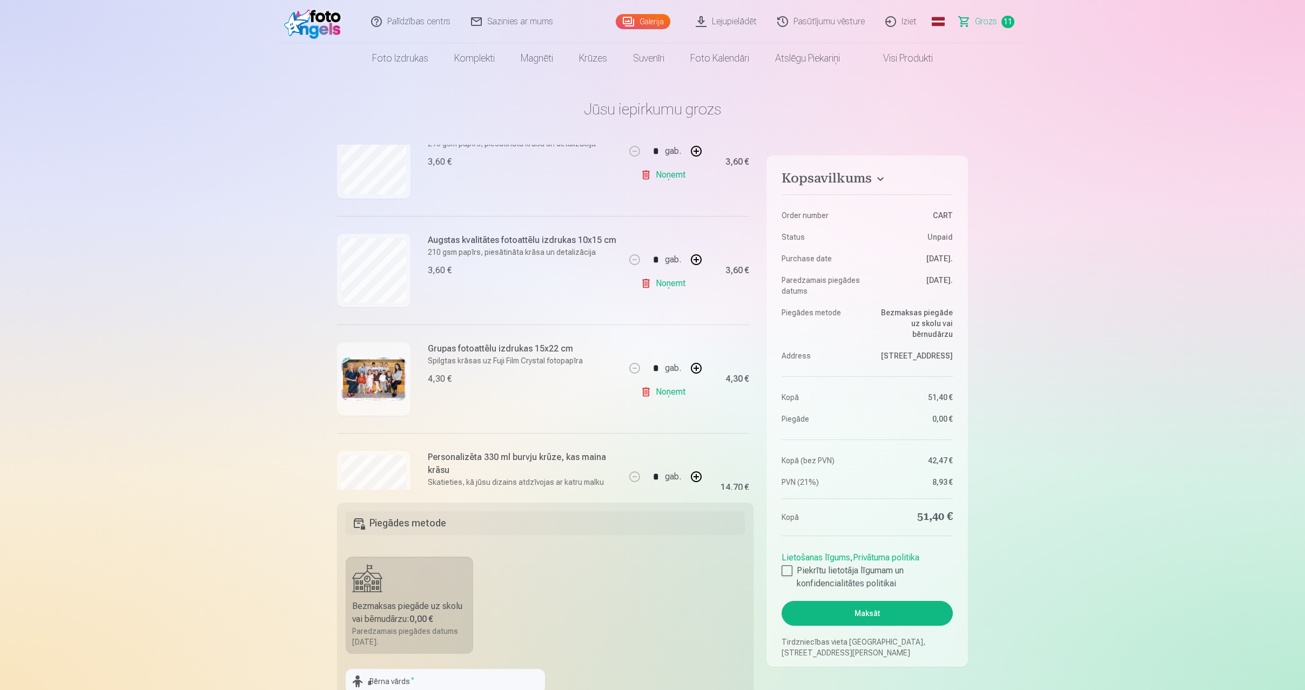
click at [691, 259] on button "button" at bounding box center [696, 260] width 26 height 26
type input "*"
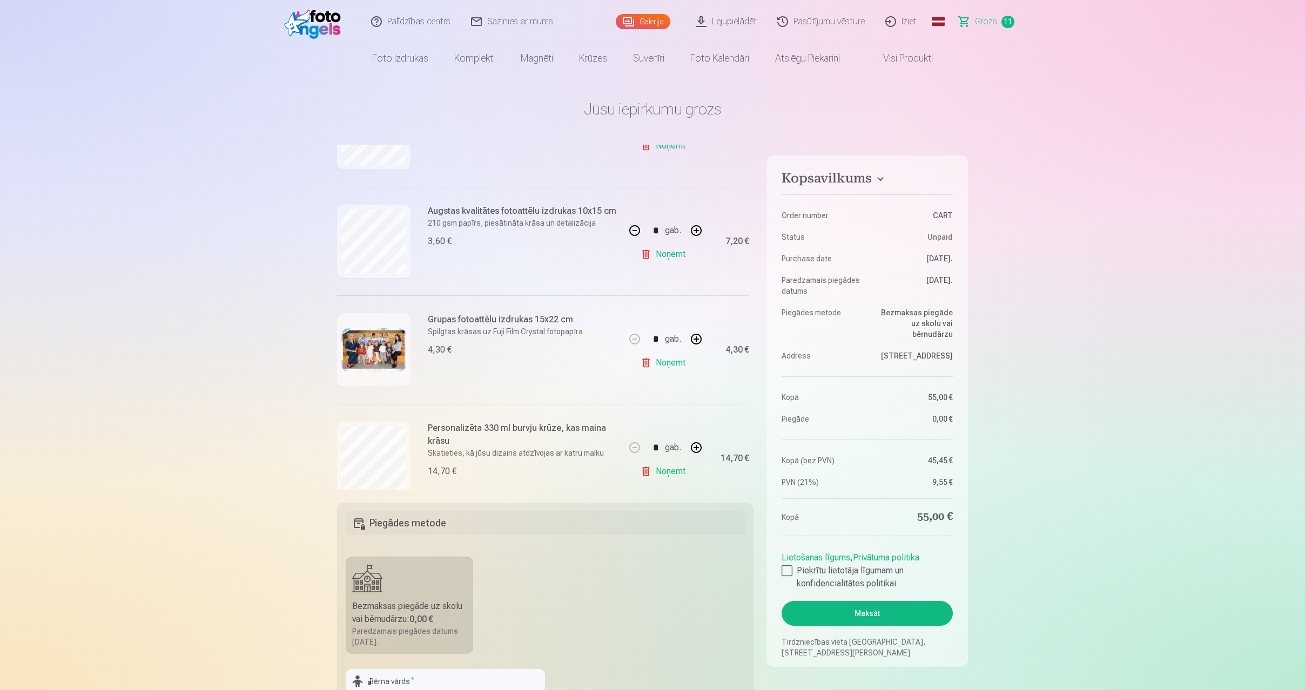
scroll to position [973, 0]
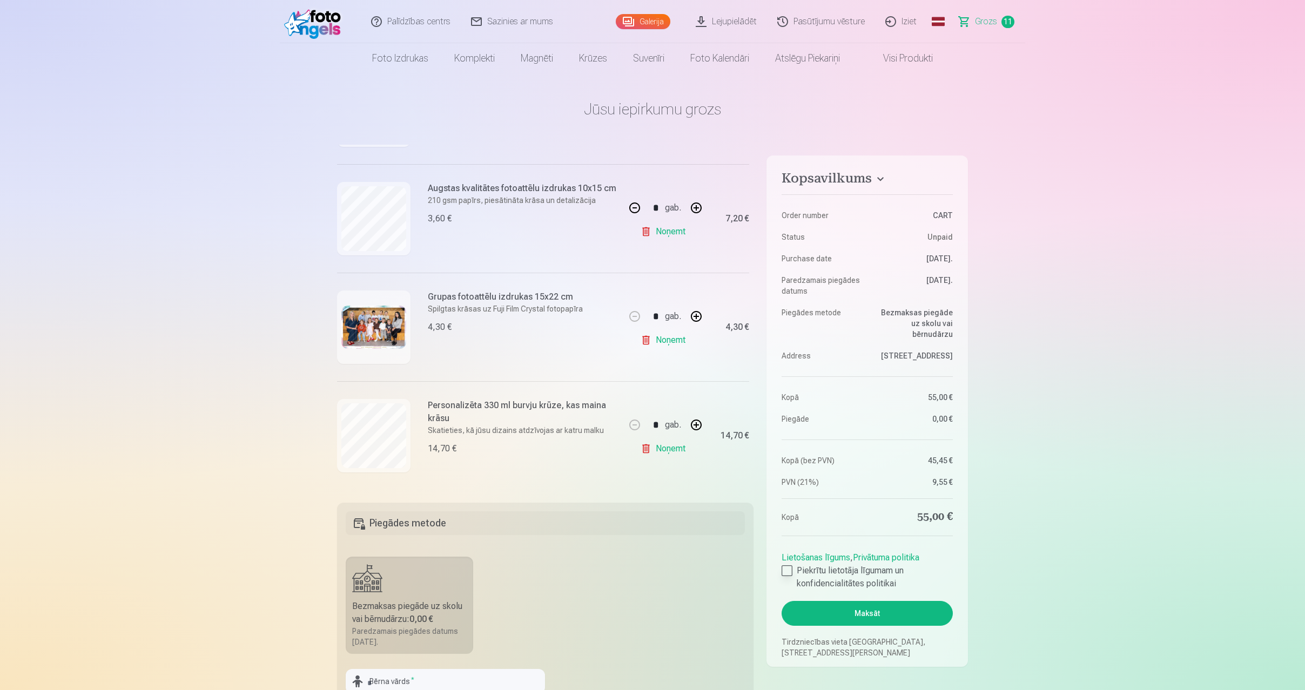
click at [790, 572] on div at bounding box center [787, 571] width 11 height 11
click at [892, 617] on button "Maksāt" at bounding box center [867, 613] width 171 height 25
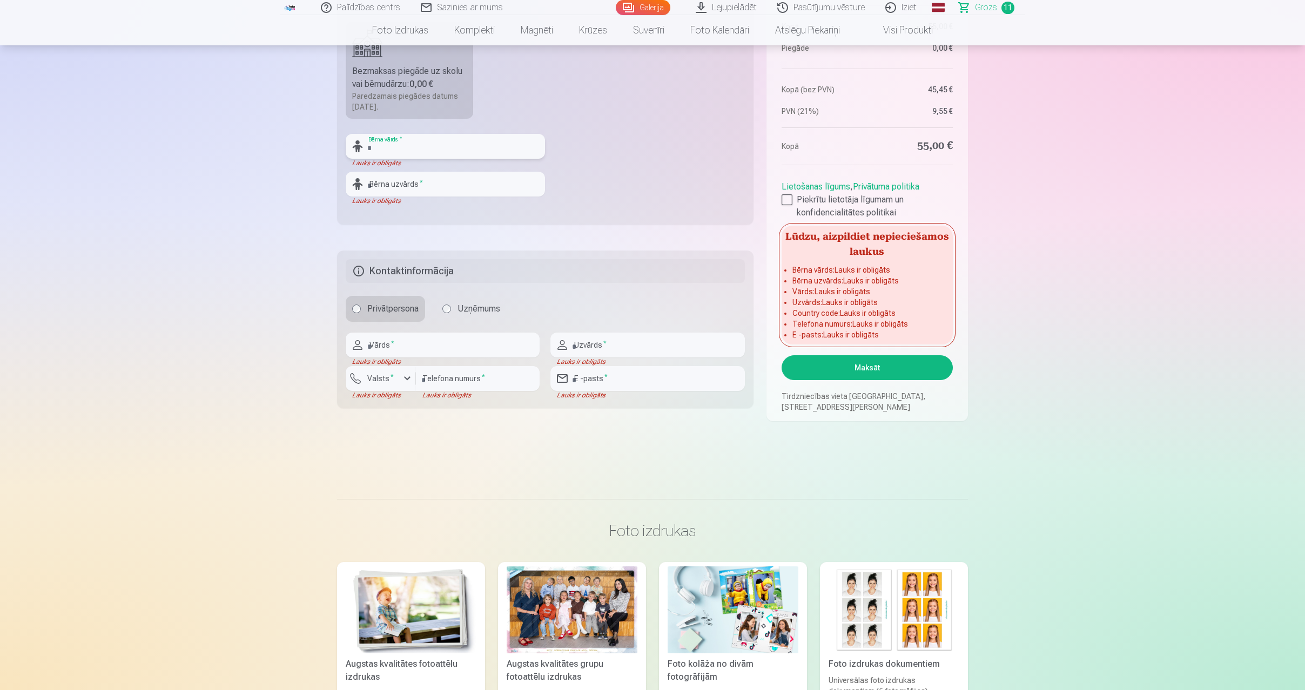
click at [418, 147] on input "text" at bounding box center [445, 146] width 199 height 25
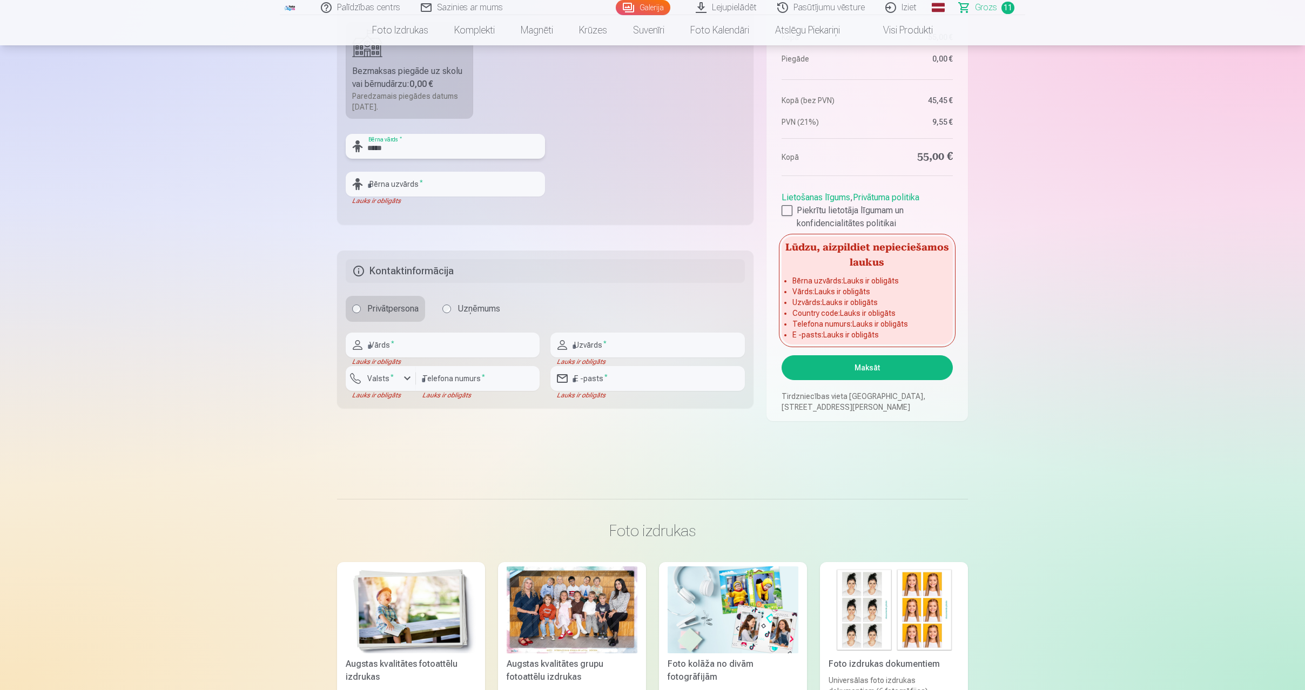
type input "******"
drag, startPoint x: 411, startPoint y: 143, endPoint x: 338, endPoint y: 149, distance: 73.1
click at [338, 149] on fieldset "Piegādes metode Bezmaksas piegāde uz skolu vai bērnudārzu : 0,00 € Paredzamais …" at bounding box center [545, 96] width 416 height 257
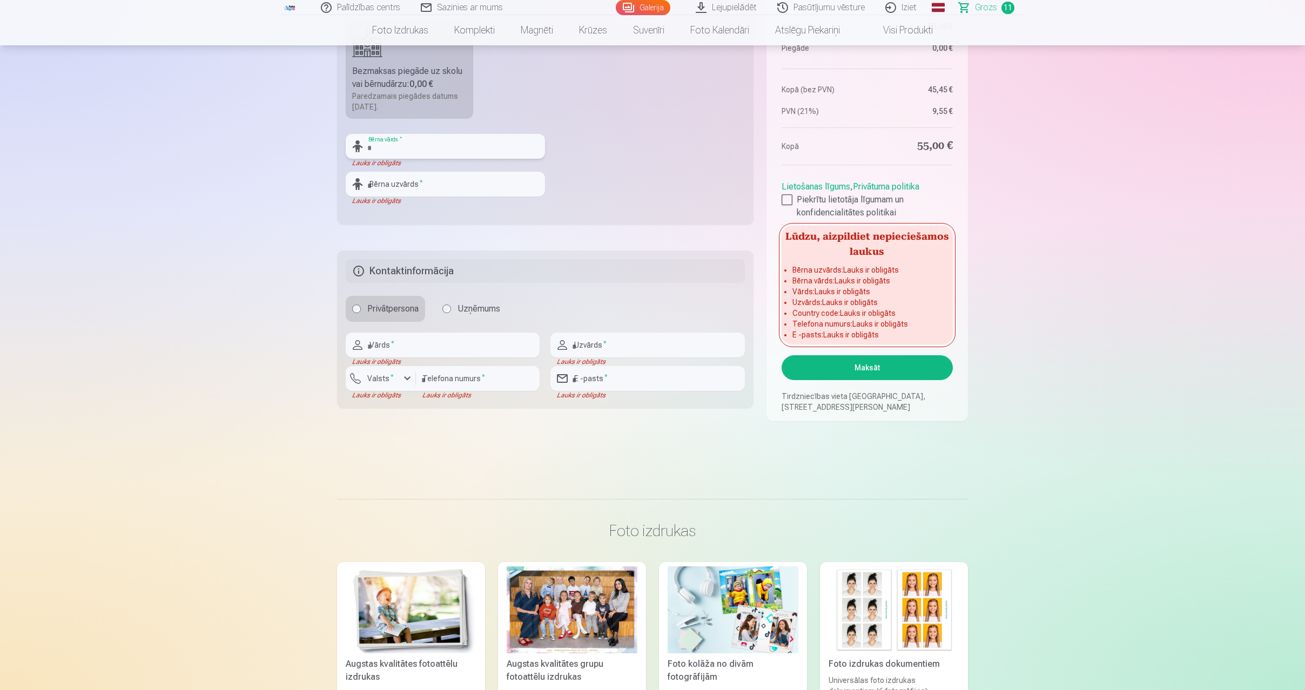
type input "*"
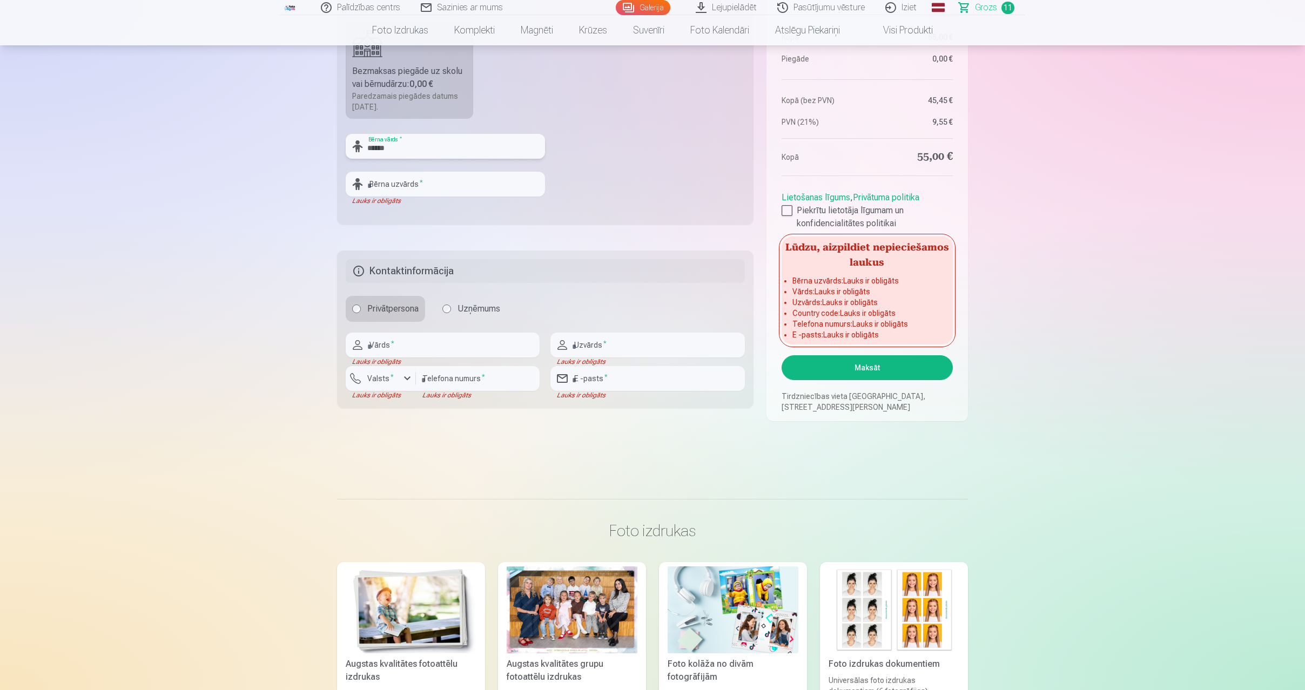
type input "******"
click at [383, 180] on input "text" at bounding box center [445, 184] width 199 height 25
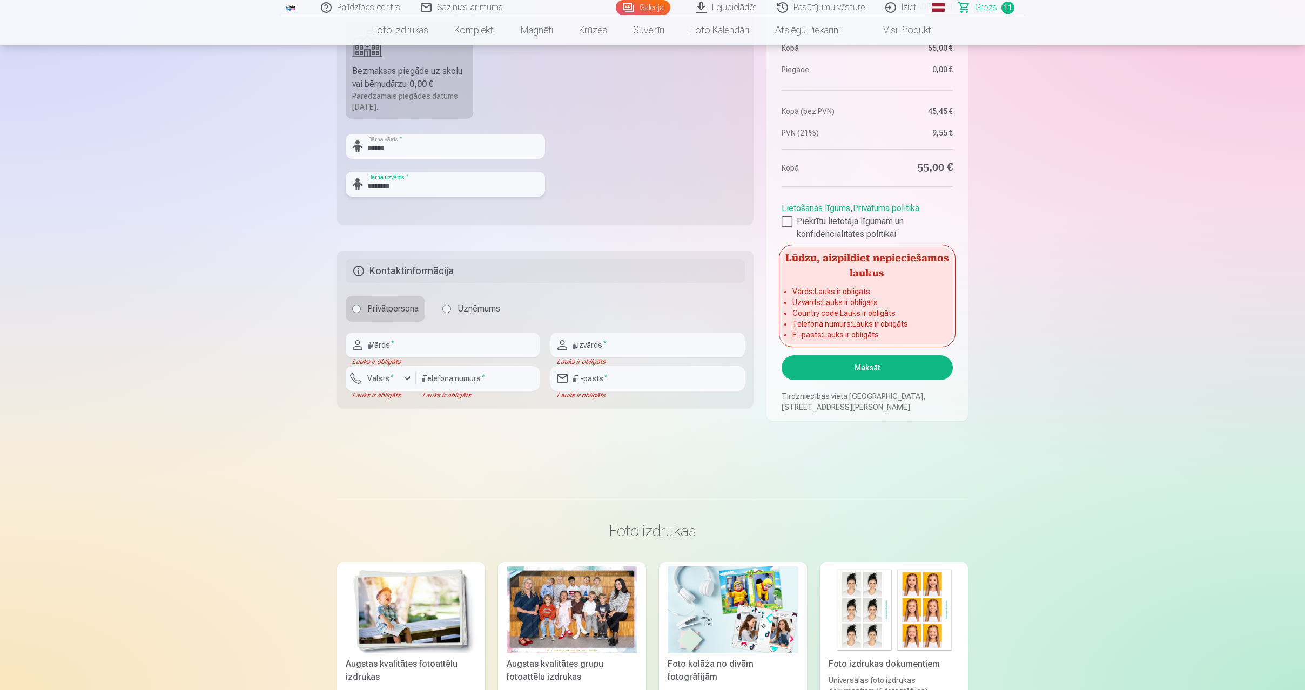
type input "********"
click at [439, 354] on input "text" at bounding box center [443, 345] width 194 height 25
type input "***"
type input "********"
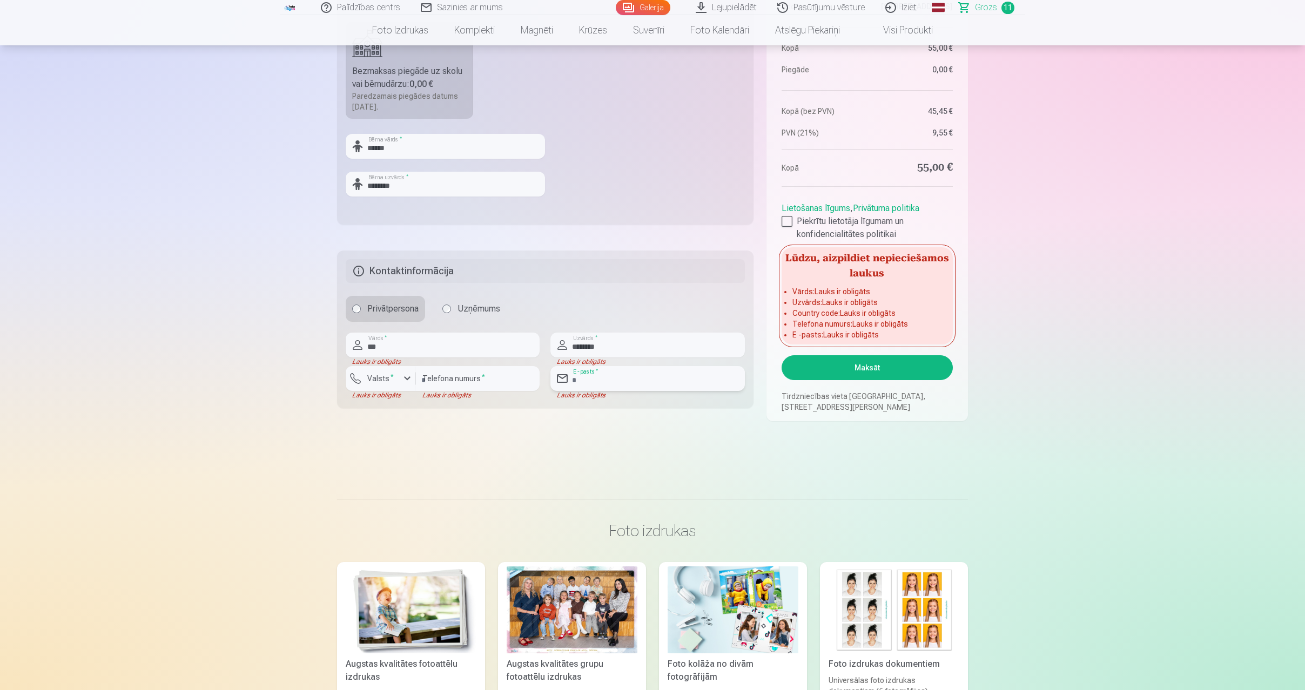
type input "**********"
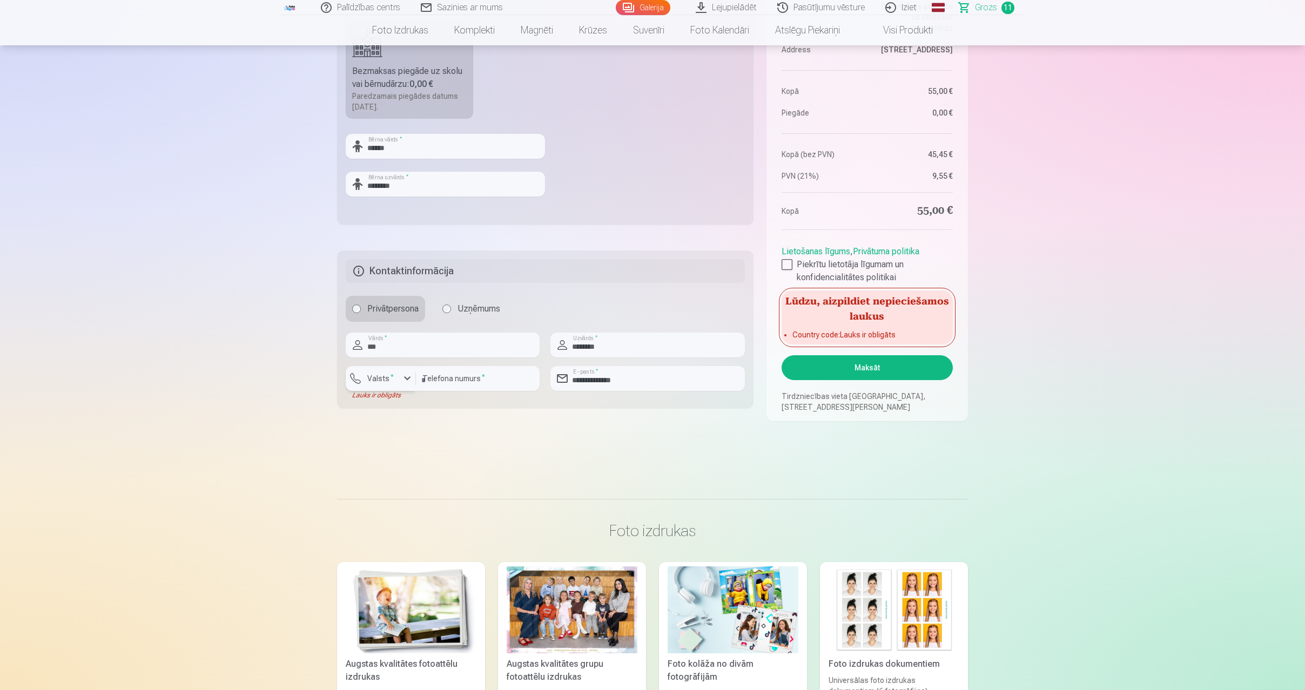
click at [404, 383] on div "button" at bounding box center [407, 378] width 13 height 13
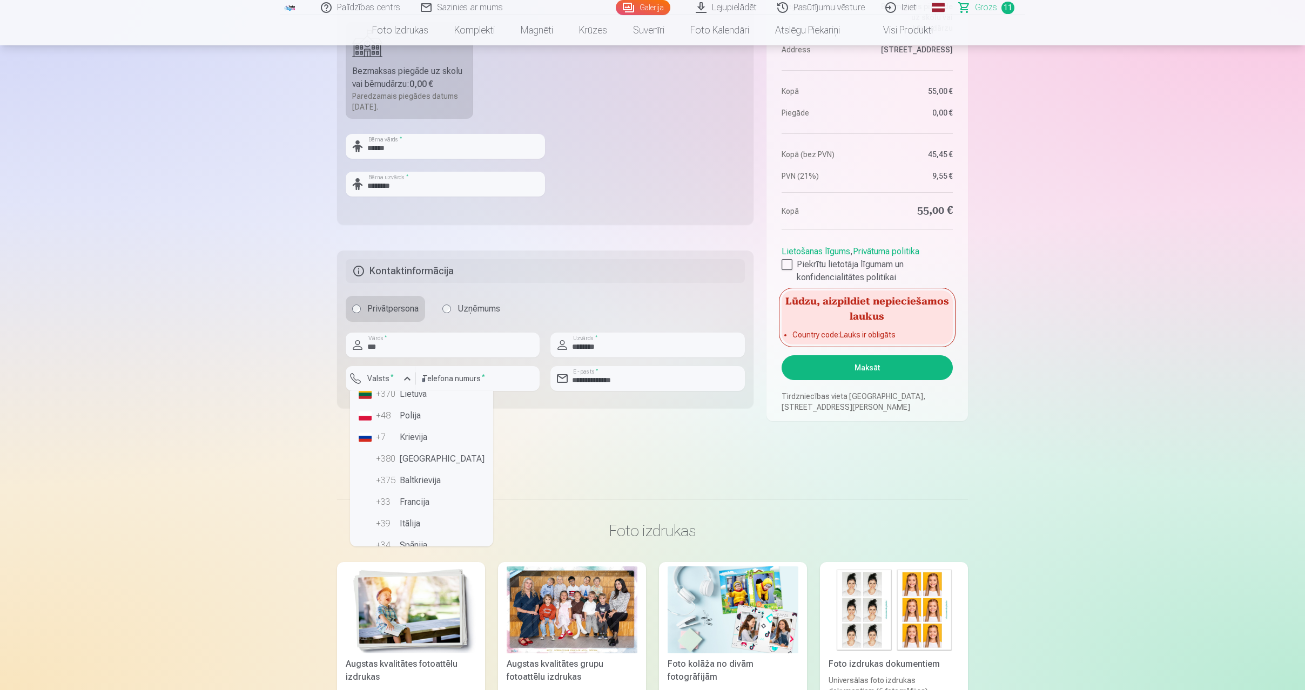
scroll to position [0, 0]
click at [429, 436] on li "+371 Latvija" at bounding box center [421, 431] width 135 height 22
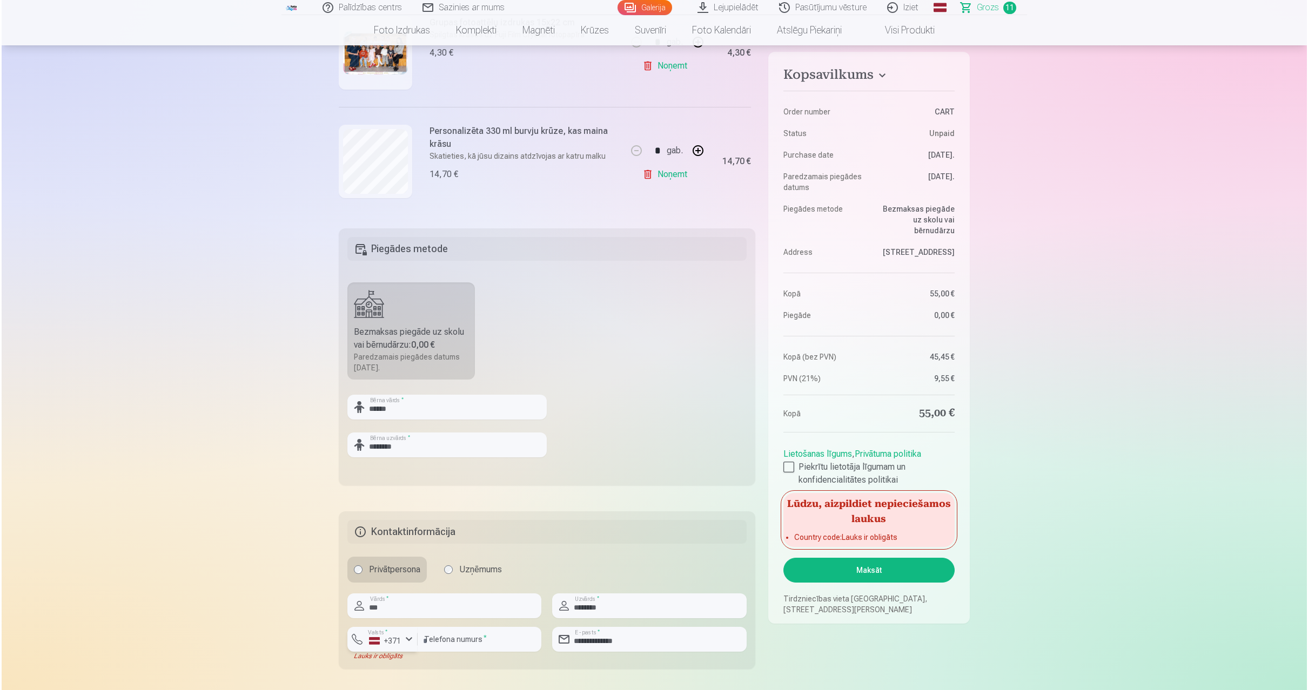
scroll to position [265, 0]
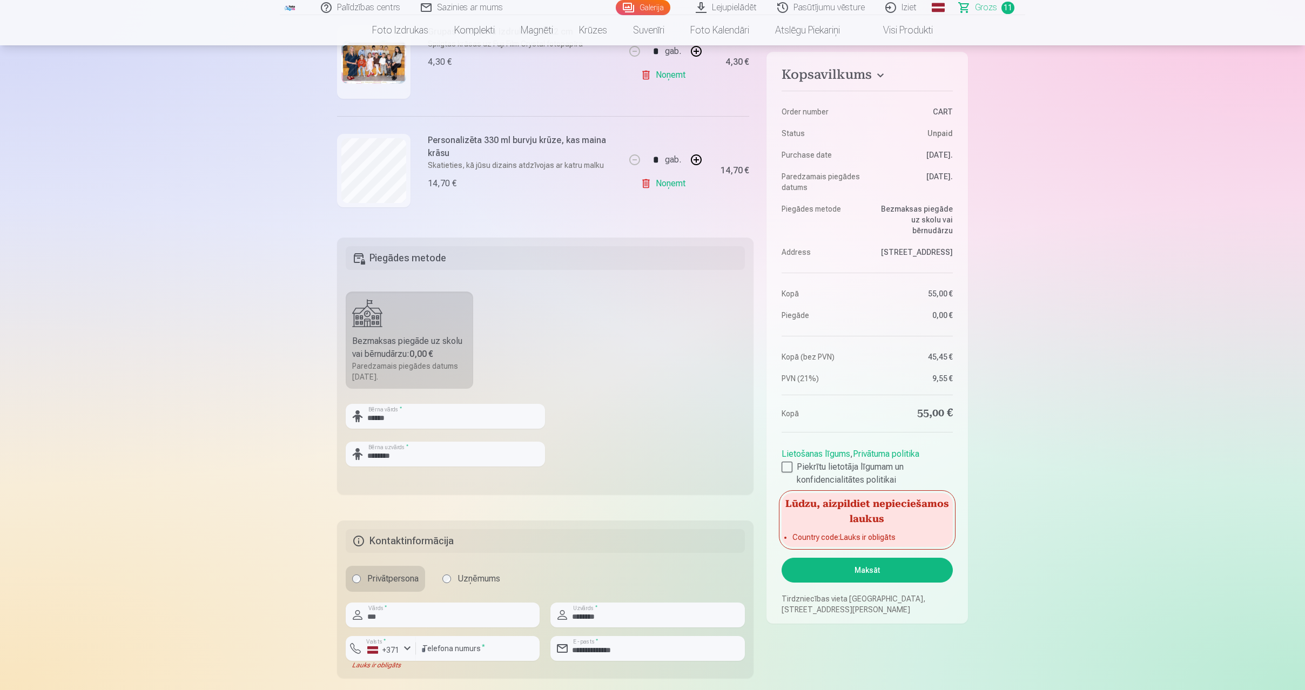
click at [871, 563] on button "Maksāt" at bounding box center [867, 570] width 171 height 25
